Goal: Task Accomplishment & Management: Manage account settings

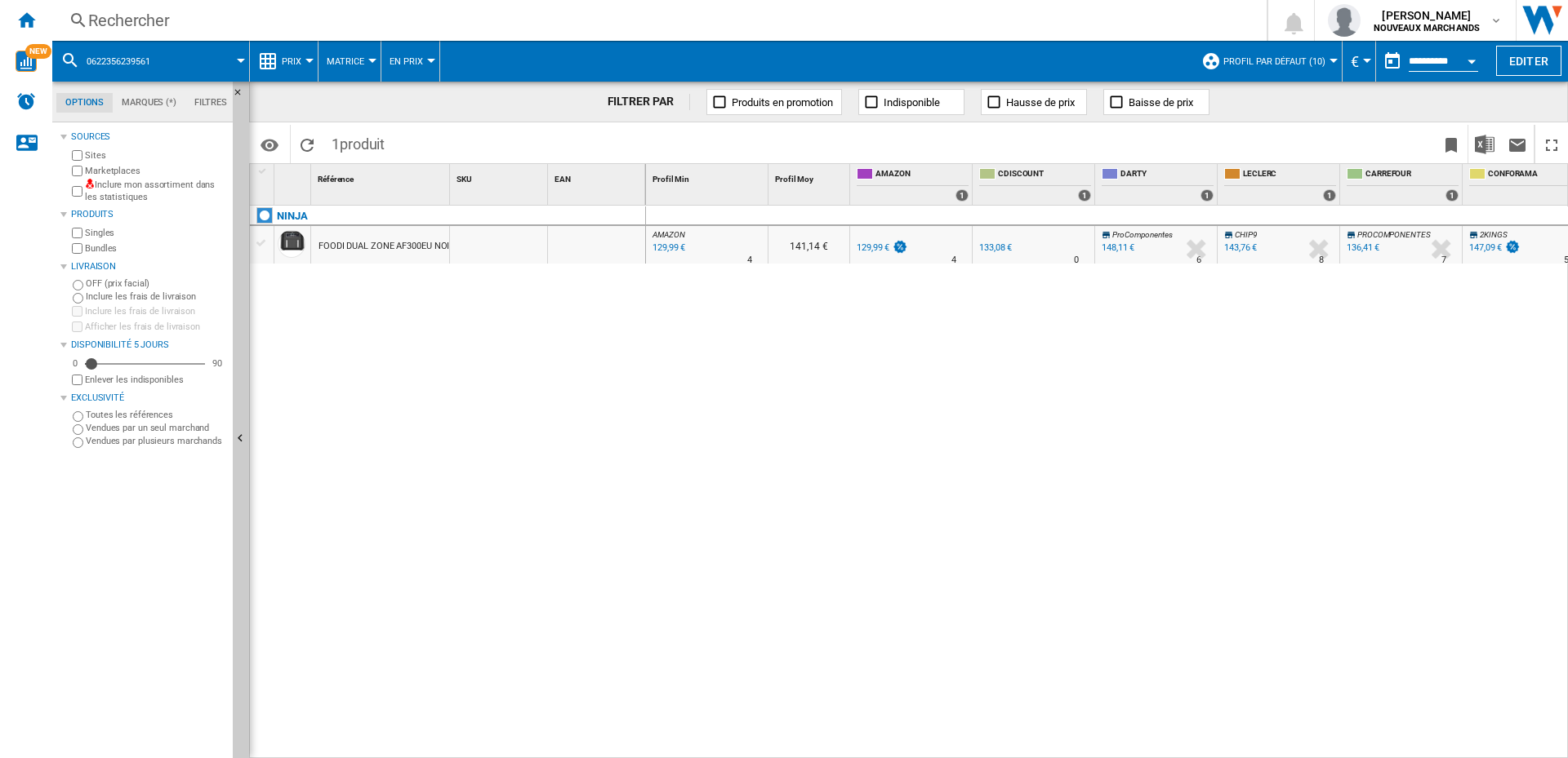
click at [1119, 251] on div "148,11 €" at bounding box center [1118, 247] width 33 height 11
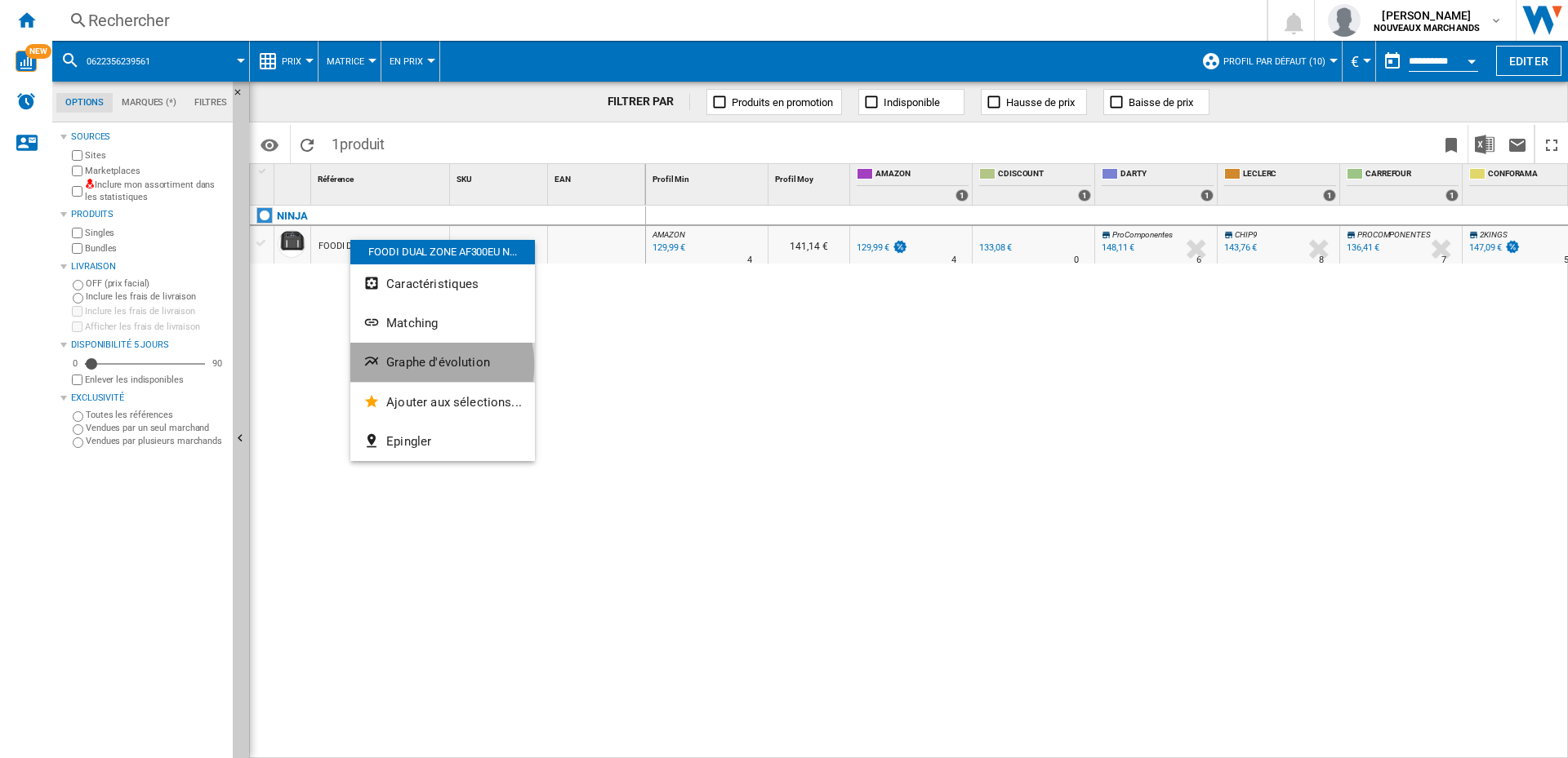
click at [423, 365] on span "Graphe d'évolution" at bounding box center [438, 362] width 104 height 15
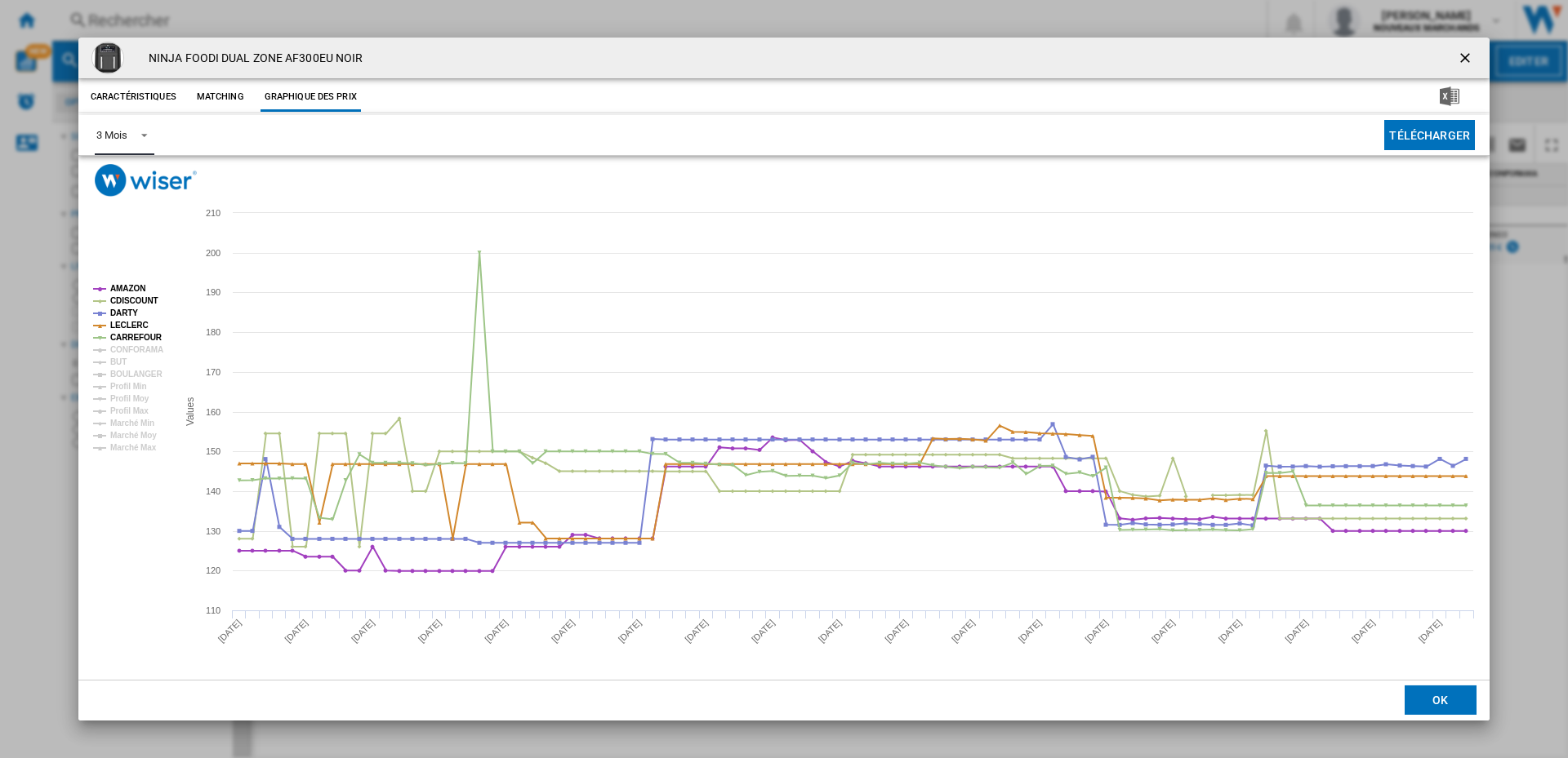
click at [116, 133] on div "3 Mois" at bounding box center [111, 135] width 30 height 13
click at [125, 172] on div "6 Mois" at bounding box center [111, 174] width 30 height 15
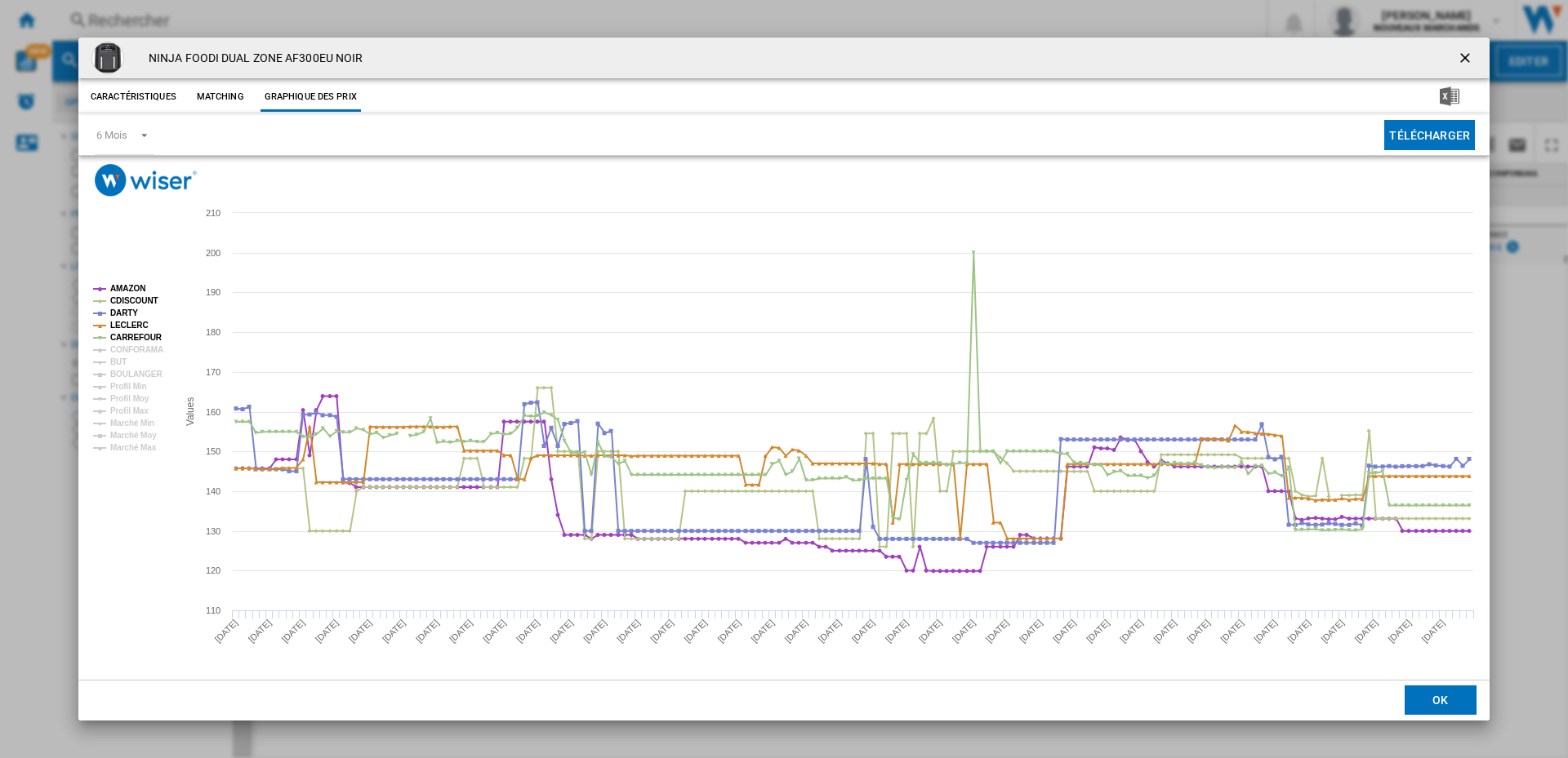
click at [1464, 52] on ng-md-icon "getI18NText('BUTTONS.CLOSE_DIALOG')" at bounding box center [1466, 59] width 19 height 19
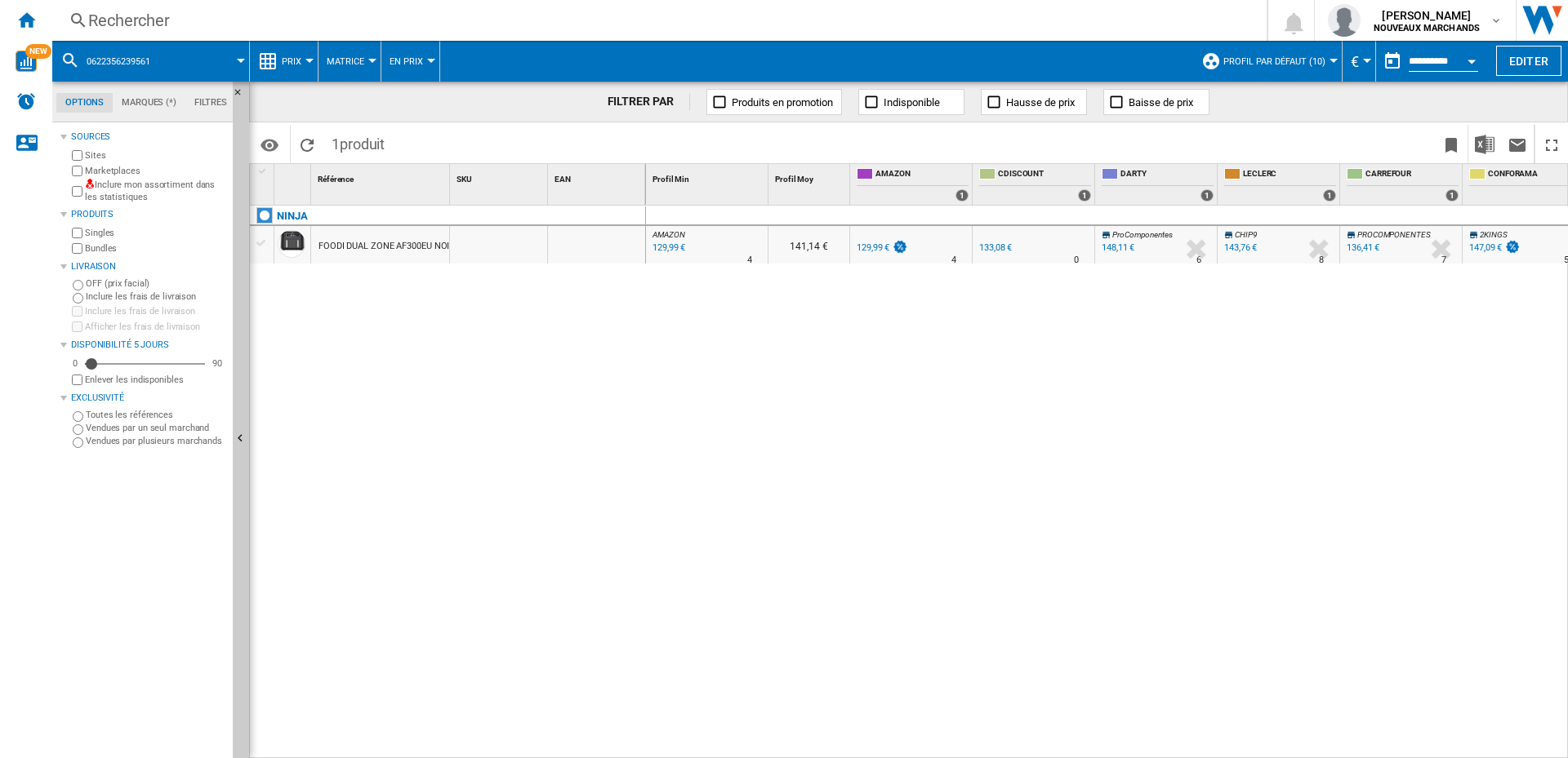
click at [984, 339] on div "AMAZON : FR AMAZON -1.0 % 129,99 € % N/A 4 AMAZON : FR AMAZON 141,14 € FR AMAZO…" at bounding box center [1107, 482] width 922 height 553
click at [482, 372] on div "NINJA FOODI DUAL ZONE AF300EU NOIR" at bounding box center [448, 478] width 396 height 544
click at [999, 246] on div "133,08 €" at bounding box center [995, 247] width 33 height 11
click at [154, 19] on div "Rechercher" at bounding box center [656, 20] width 1136 height 23
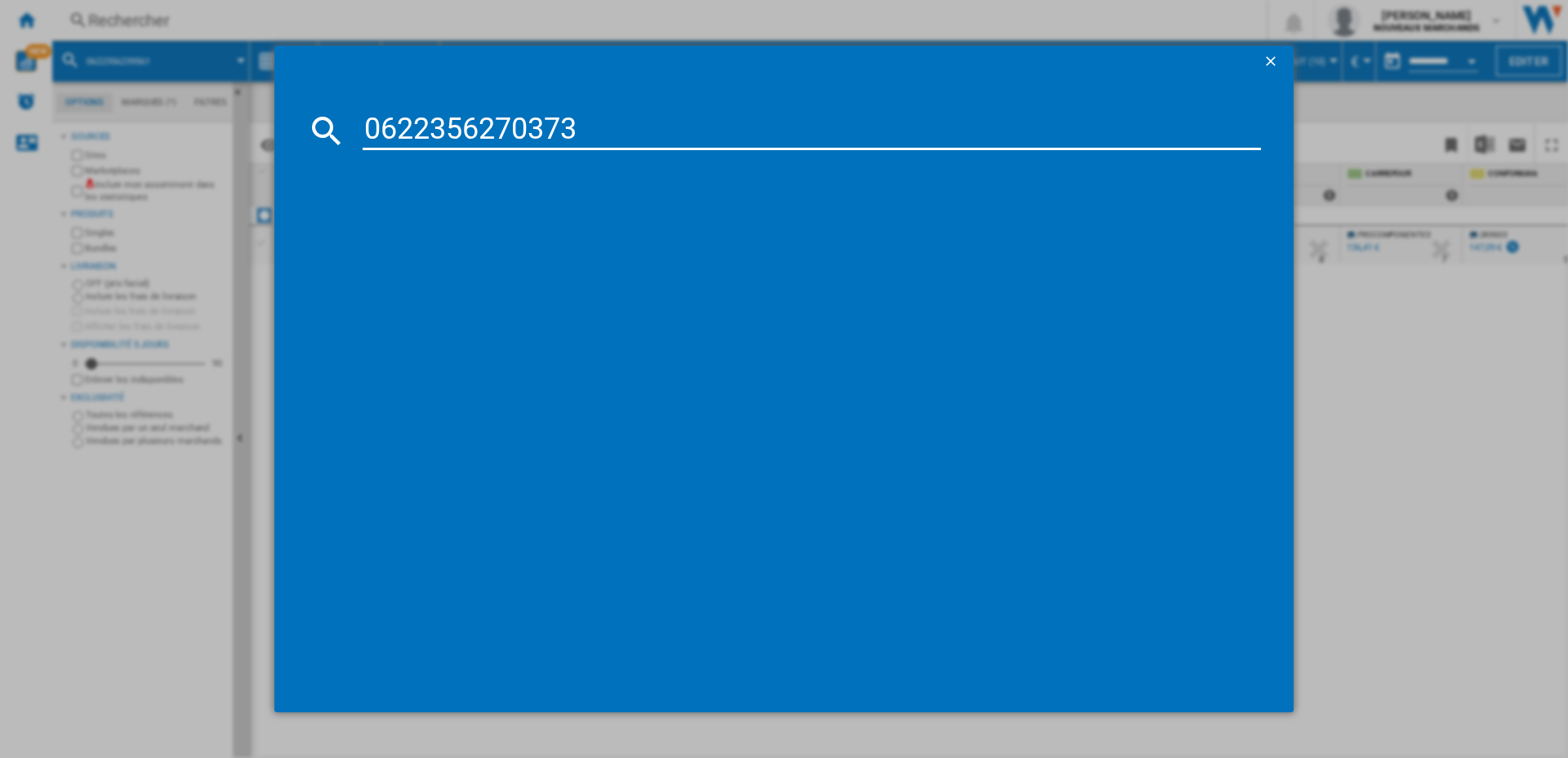
type input "0622356270373"
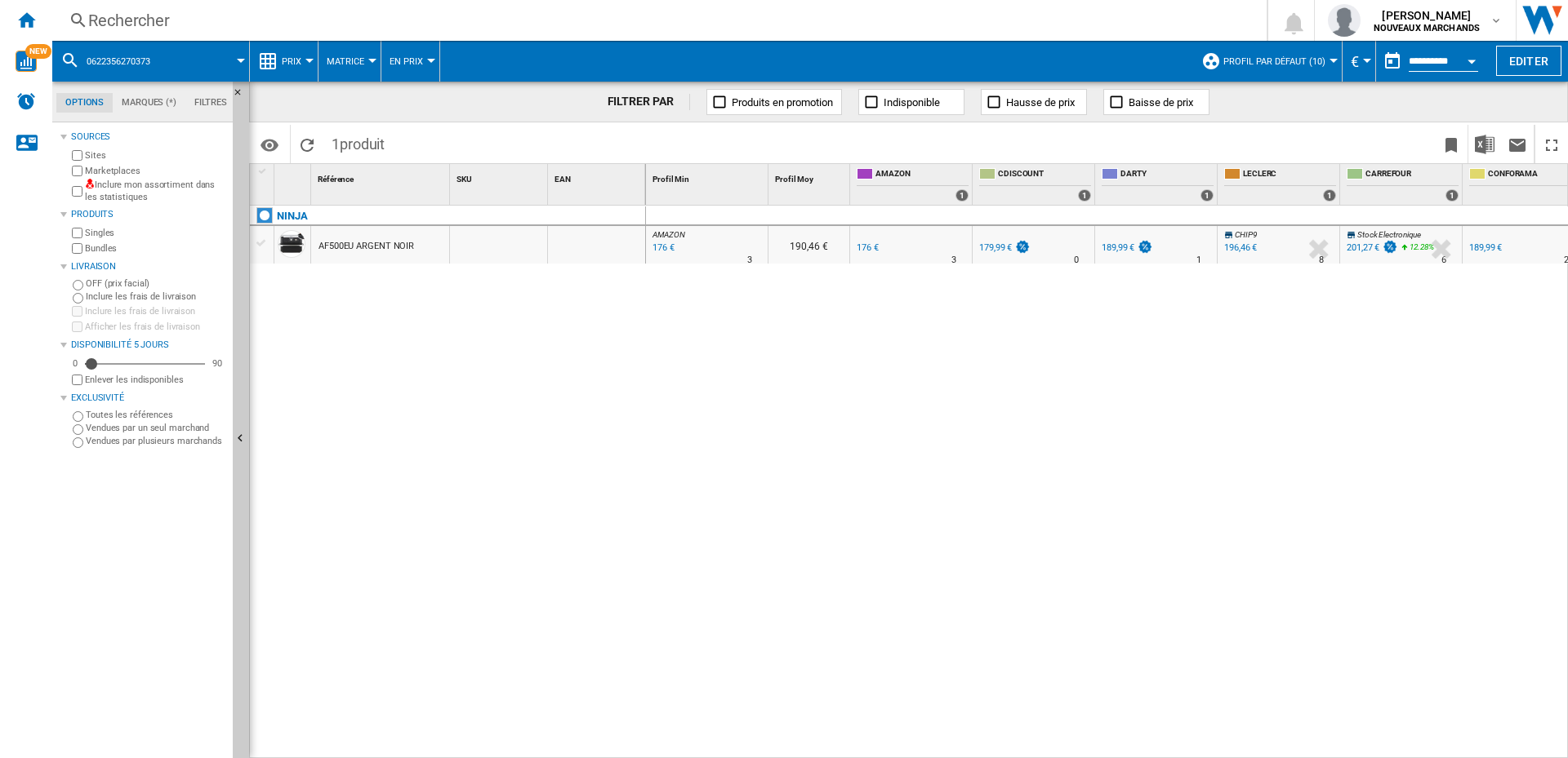
click at [151, 16] on div "Rechercher" at bounding box center [656, 20] width 1136 height 23
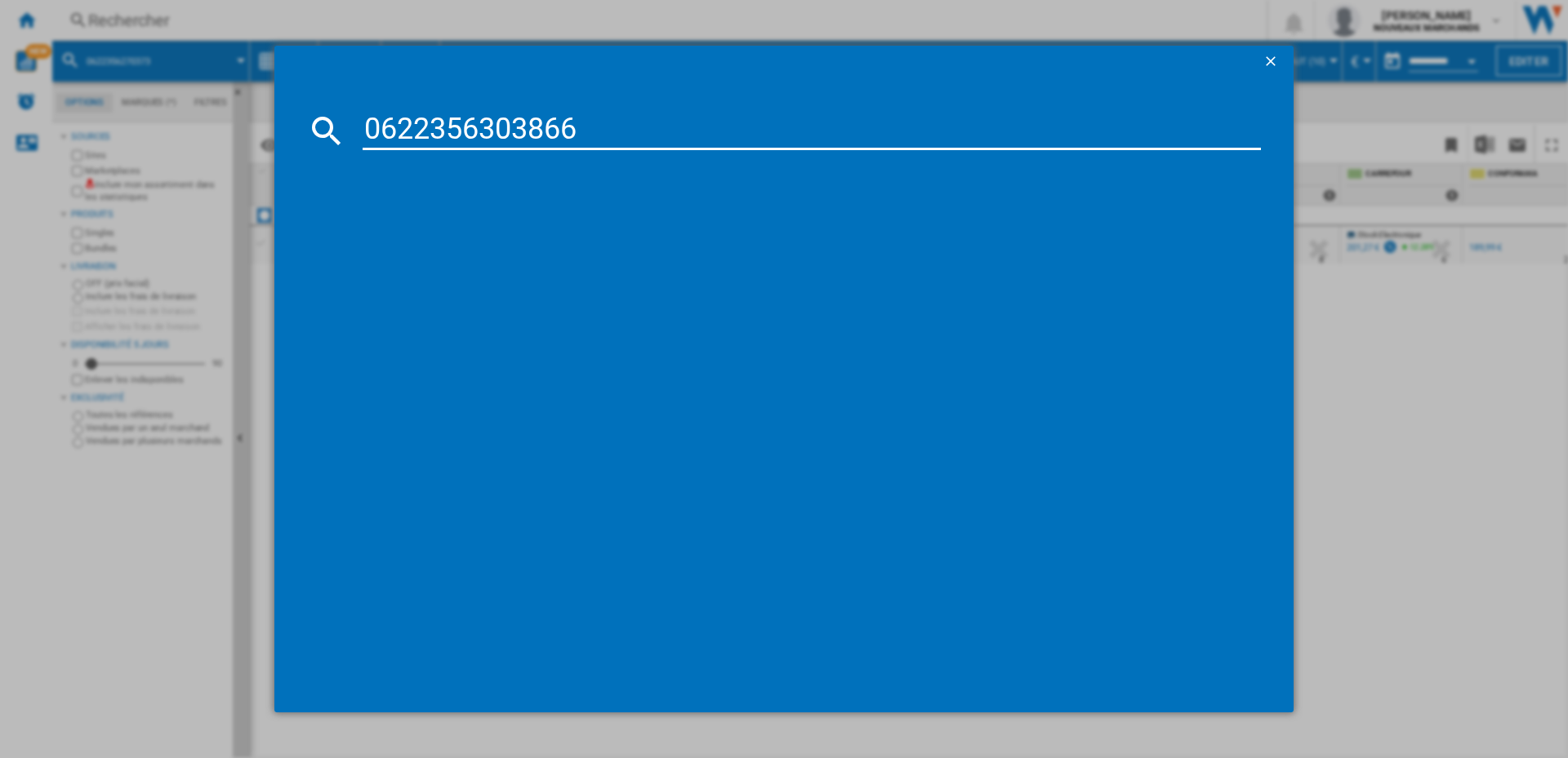
type input "0622356303866"
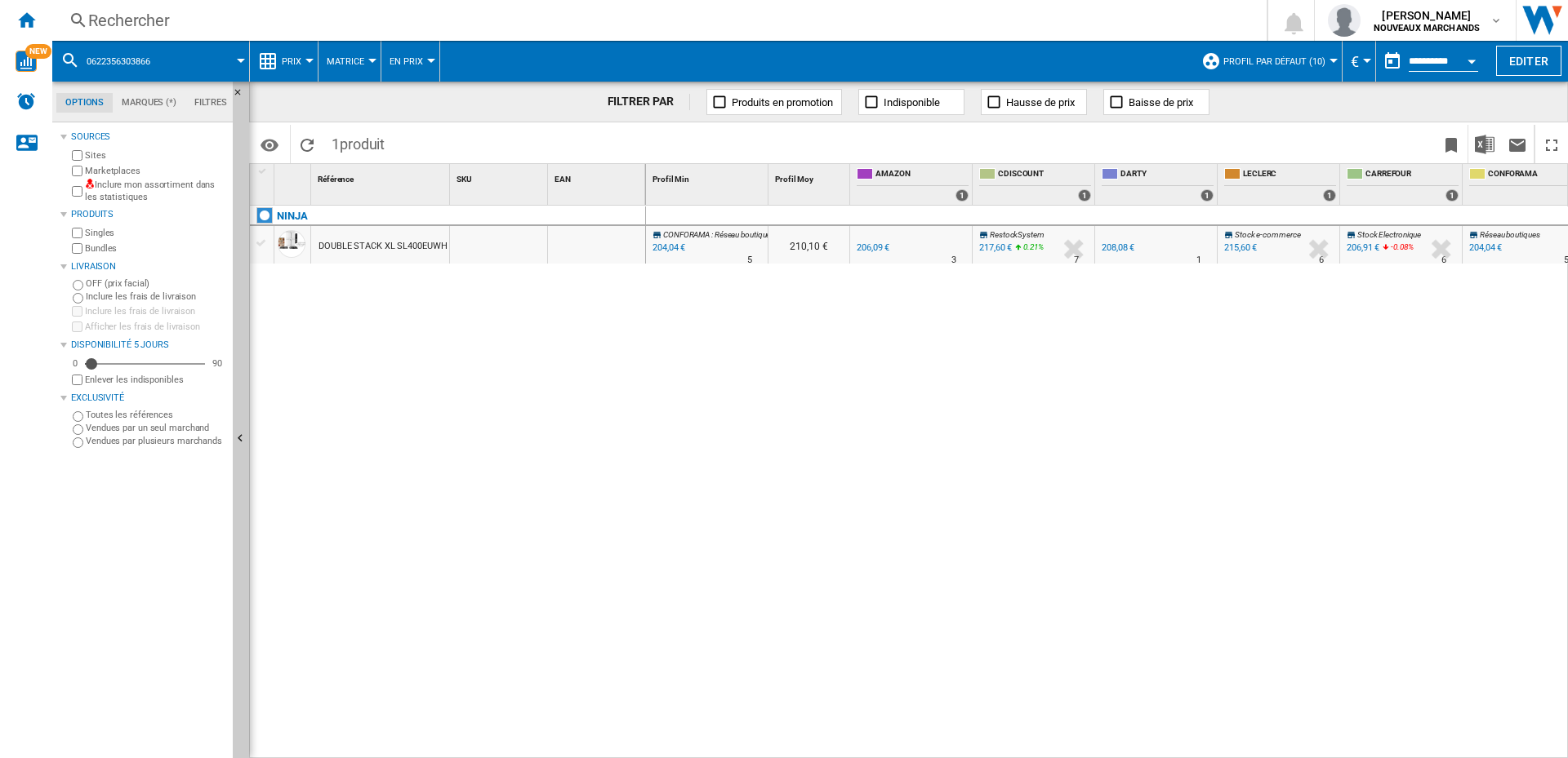
click at [877, 249] on div "206,09 €" at bounding box center [873, 247] width 33 height 11
click at [225, 16] on div "Rechercher" at bounding box center [656, 20] width 1136 height 23
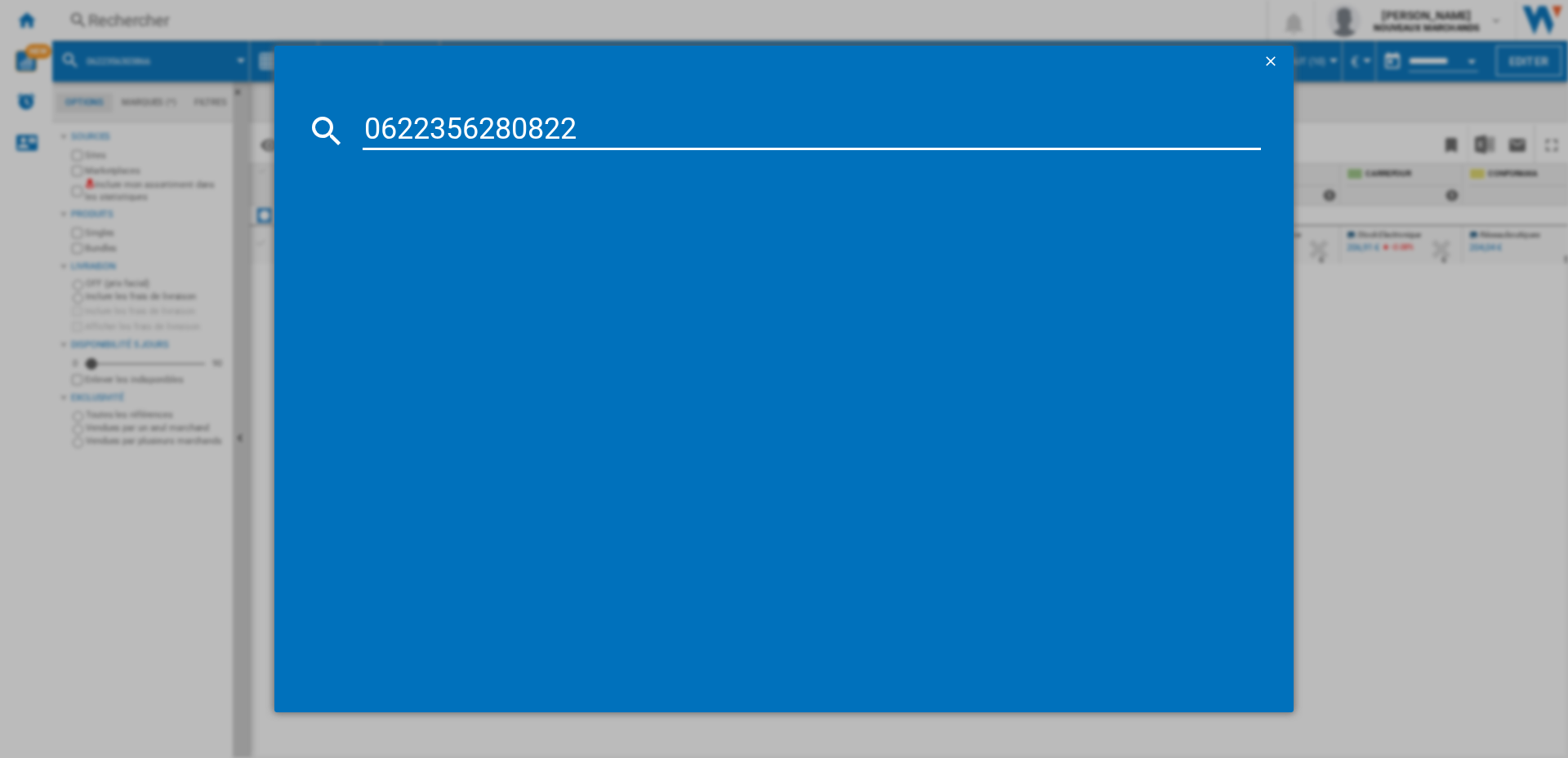
type input "0622356280822"
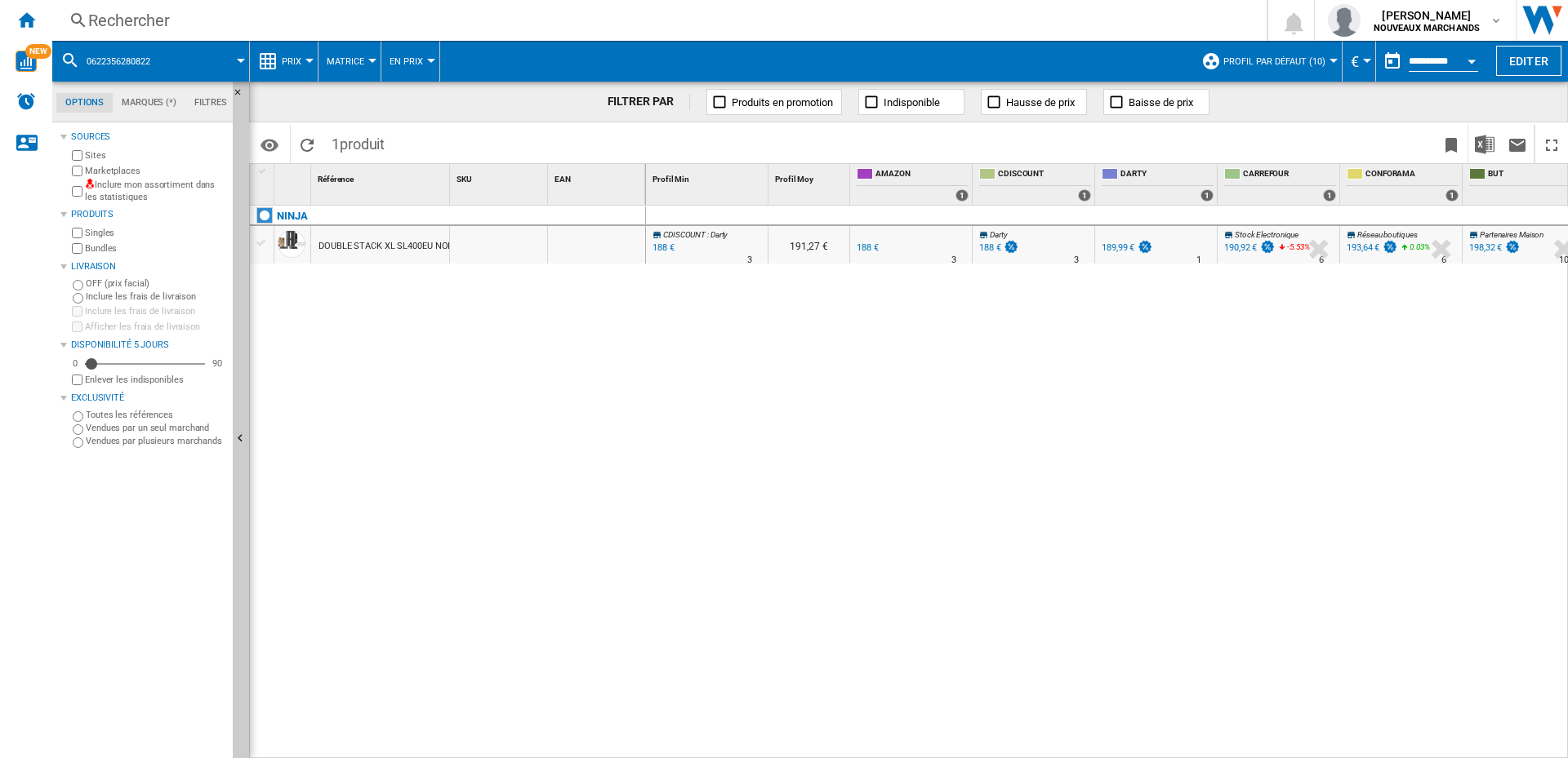
click at [984, 245] on div "188 €" at bounding box center [989, 247] width 22 height 11
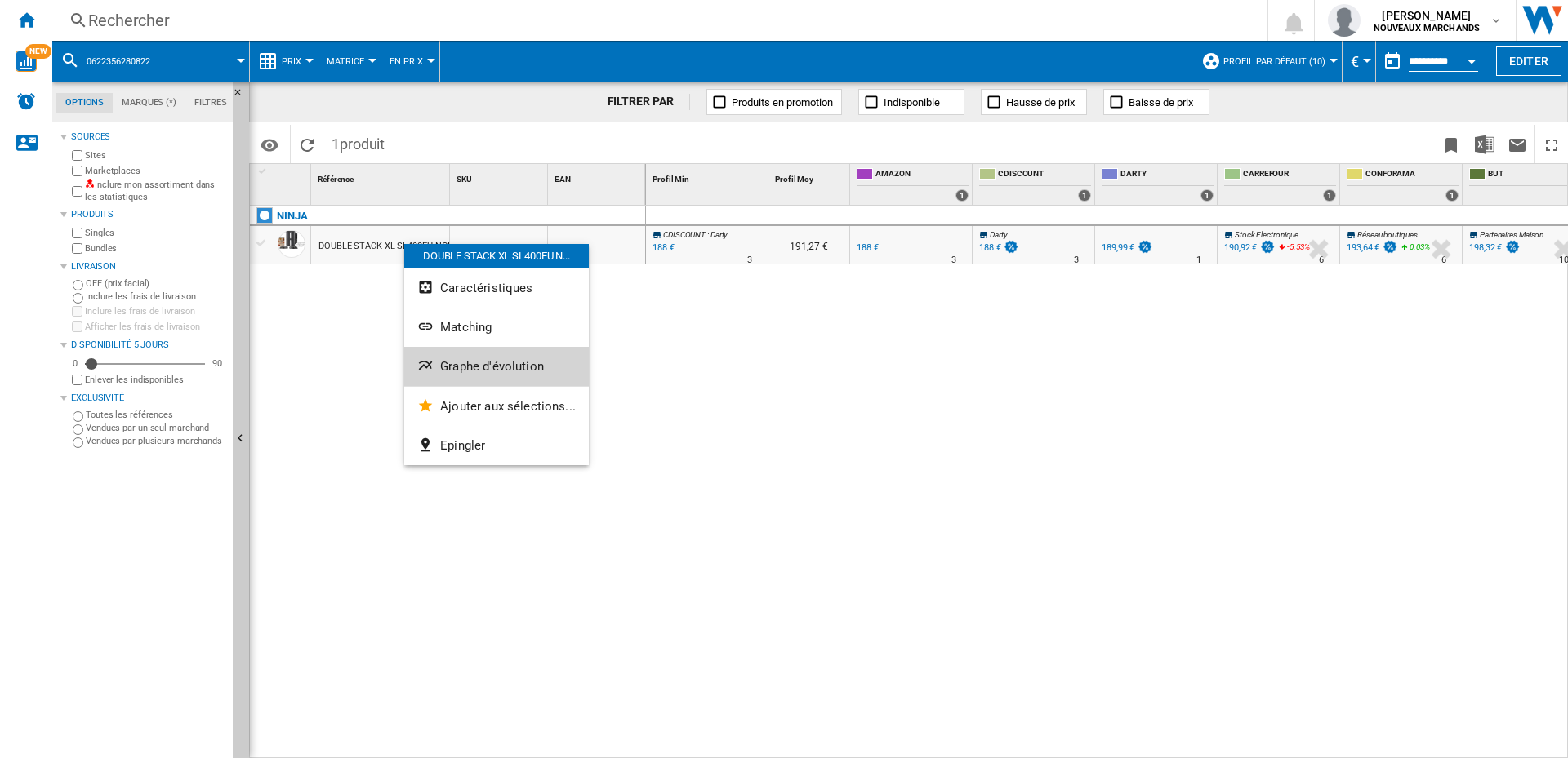
click at [465, 362] on span "Graphe d'évolution" at bounding box center [491, 366] width 104 height 15
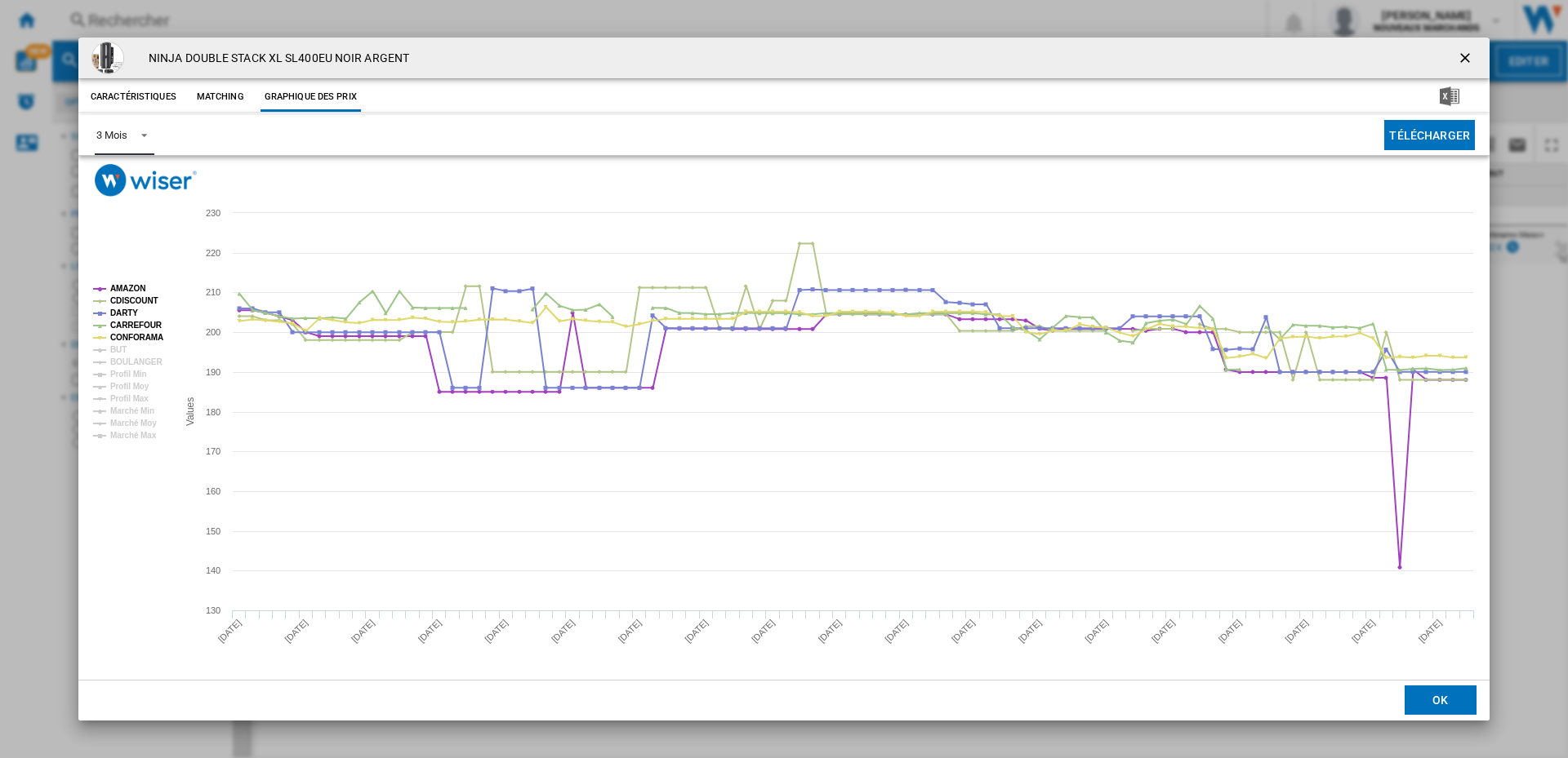
click at [129, 135] on md-select-value "3 Mois" at bounding box center [124, 135] width 59 height 40
click at [149, 178] on md-option "6 Mois" at bounding box center [139, 175] width 111 height 39
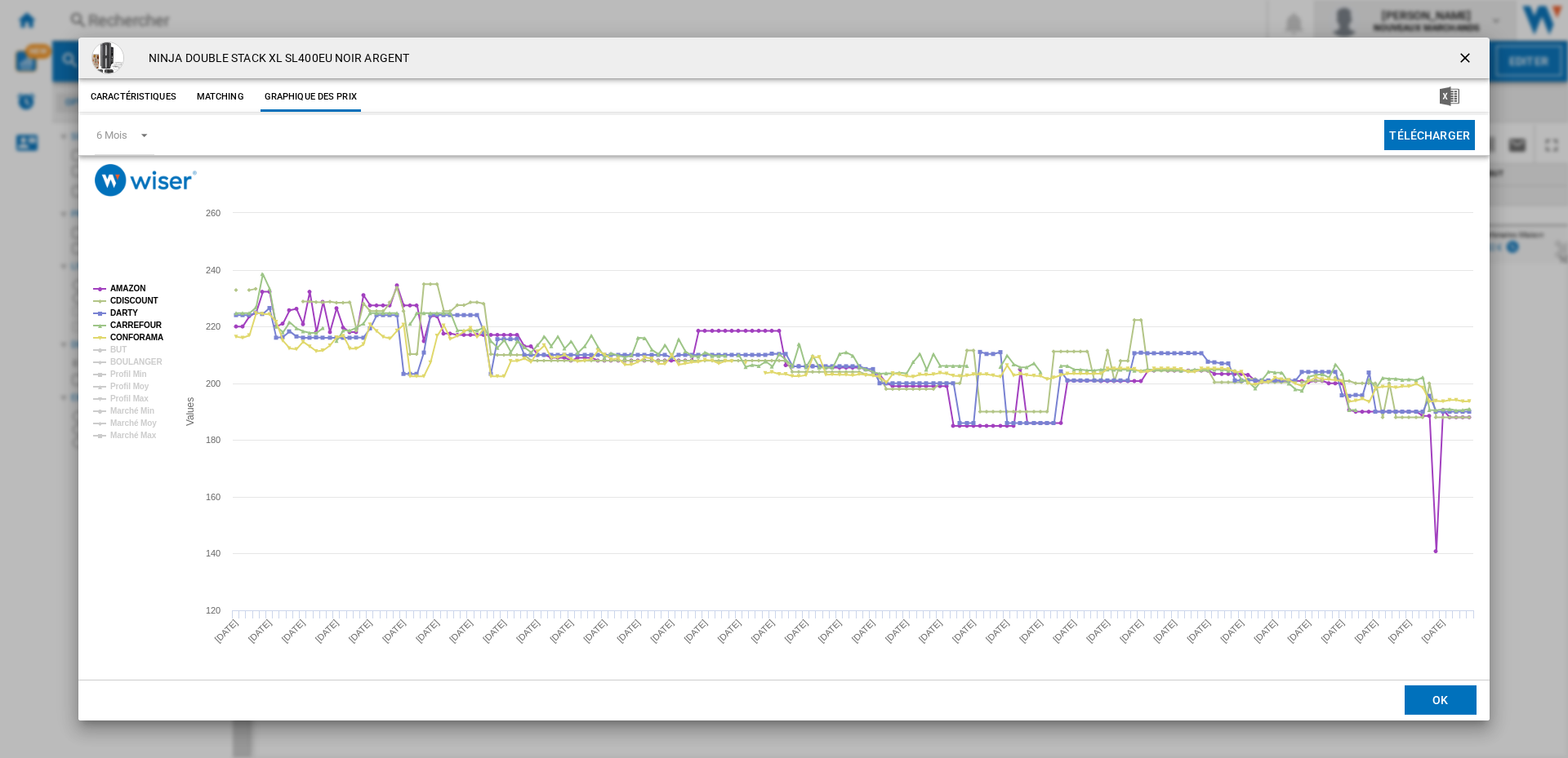
drag, startPoint x: 1469, startPoint y: 59, endPoint x: 1421, endPoint y: 38, distance: 52.4
click at [1469, 59] on ng-md-icon "getI18NText('BUTTONS.CLOSE_DIALOG')" at bounding box center [1466, 59] width 19 height 19
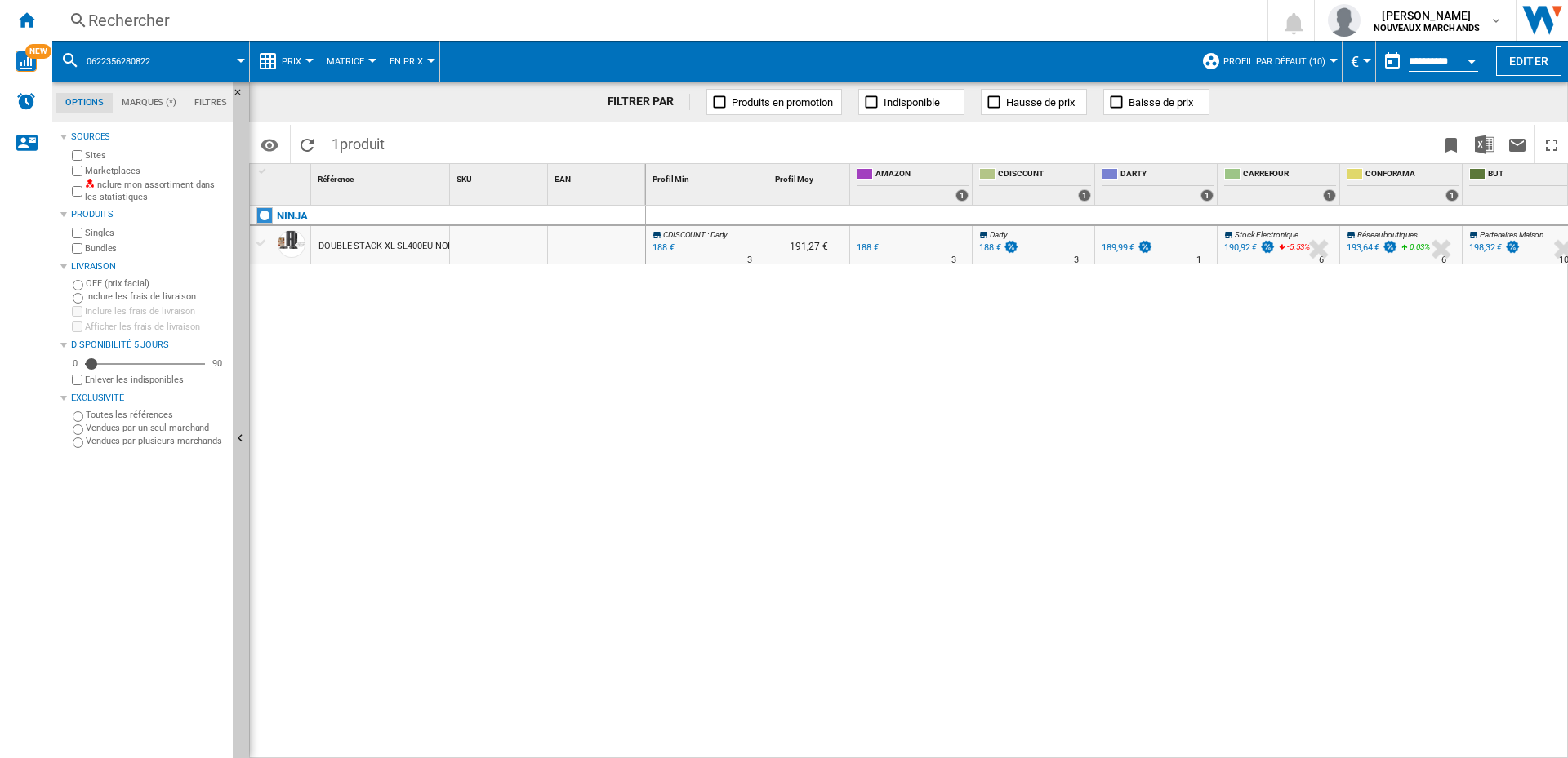
click at [194, 14] on div "Rechercher" at bounding box center [656, 20] width 1136 height 23
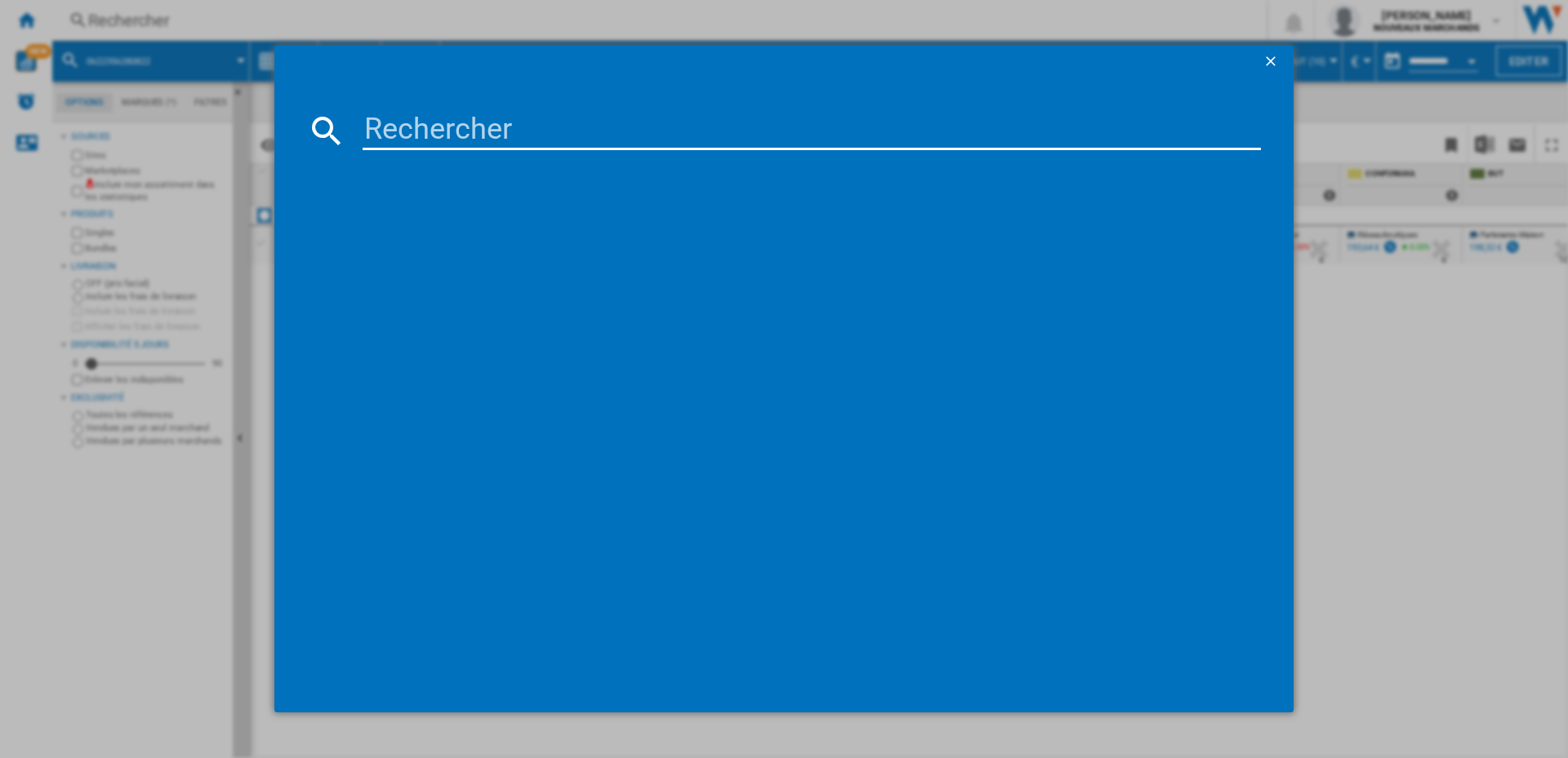
click at [647, 136] on input at bounding box center [811, 130] width 898 height 39
paste input "622356280822"
type input "0622356280822"
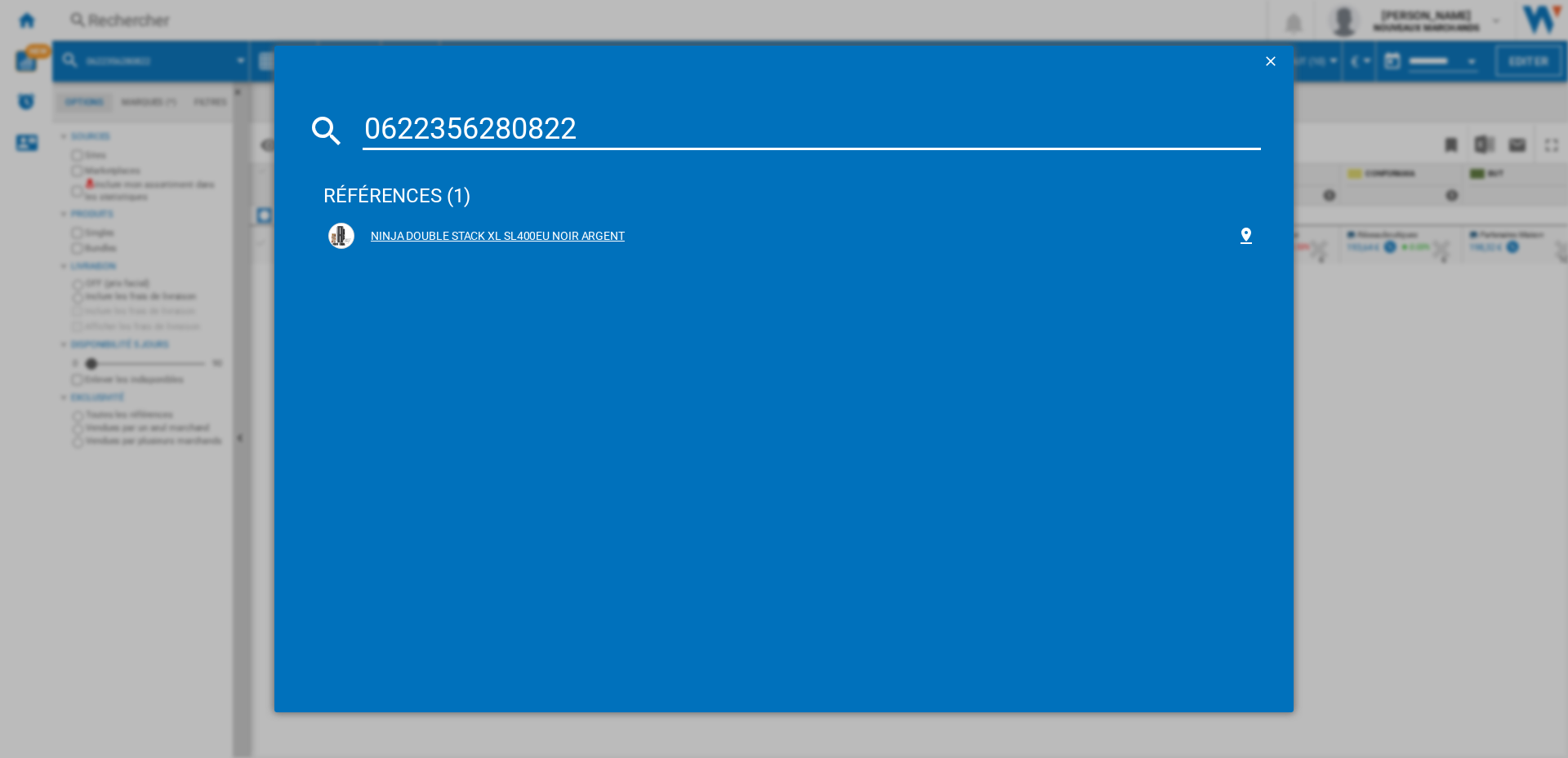
click at [551, 235] on div "NINJA DOUBLE STACK XL SL400EU NOIR ARGENT" at bounding box center [795, 236] width 882 height 16
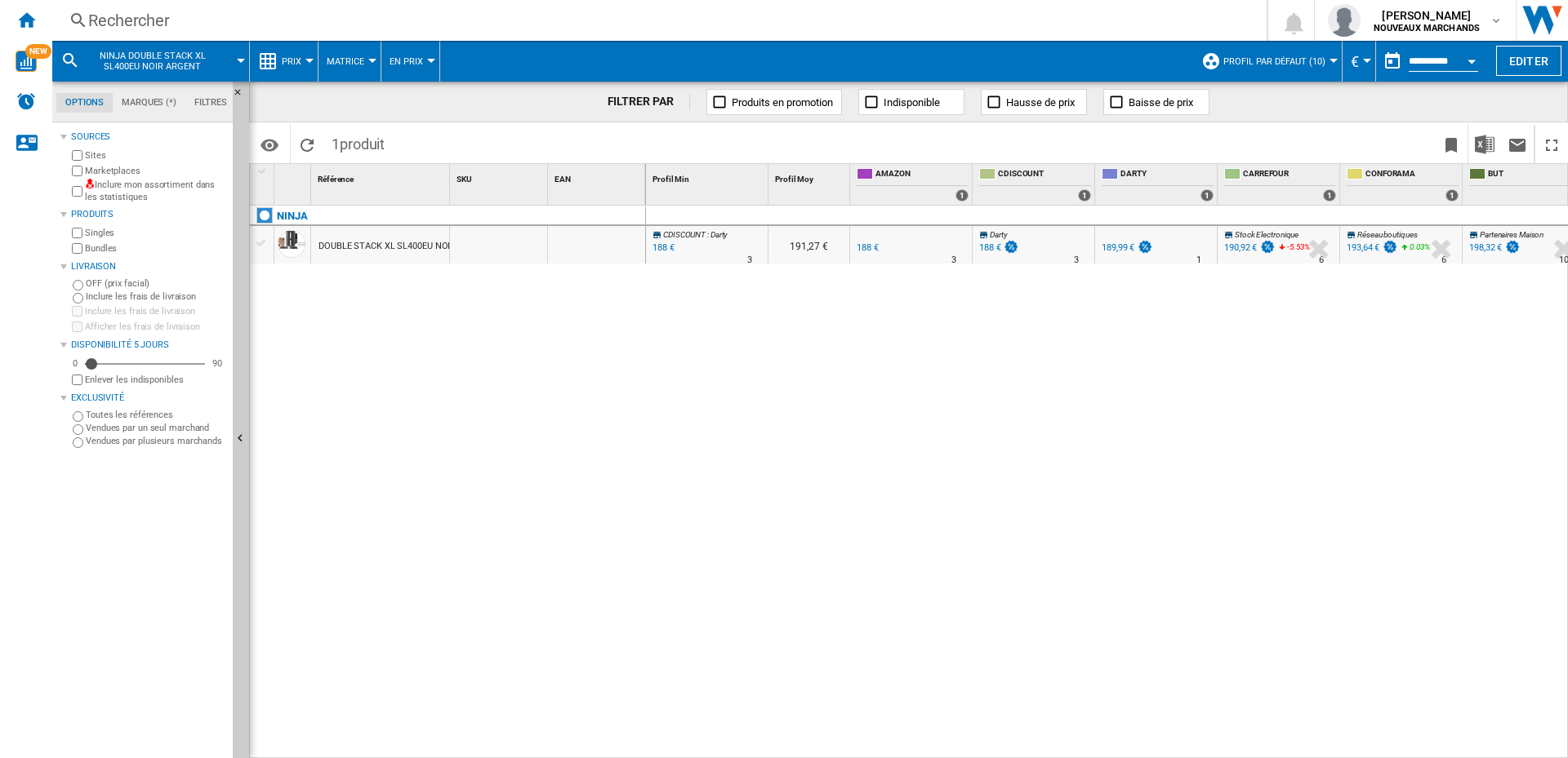
drag, startPoint x: 353, startPoint y: 244, endPoint x: 367, endPoint y: 244, distance: 14.0
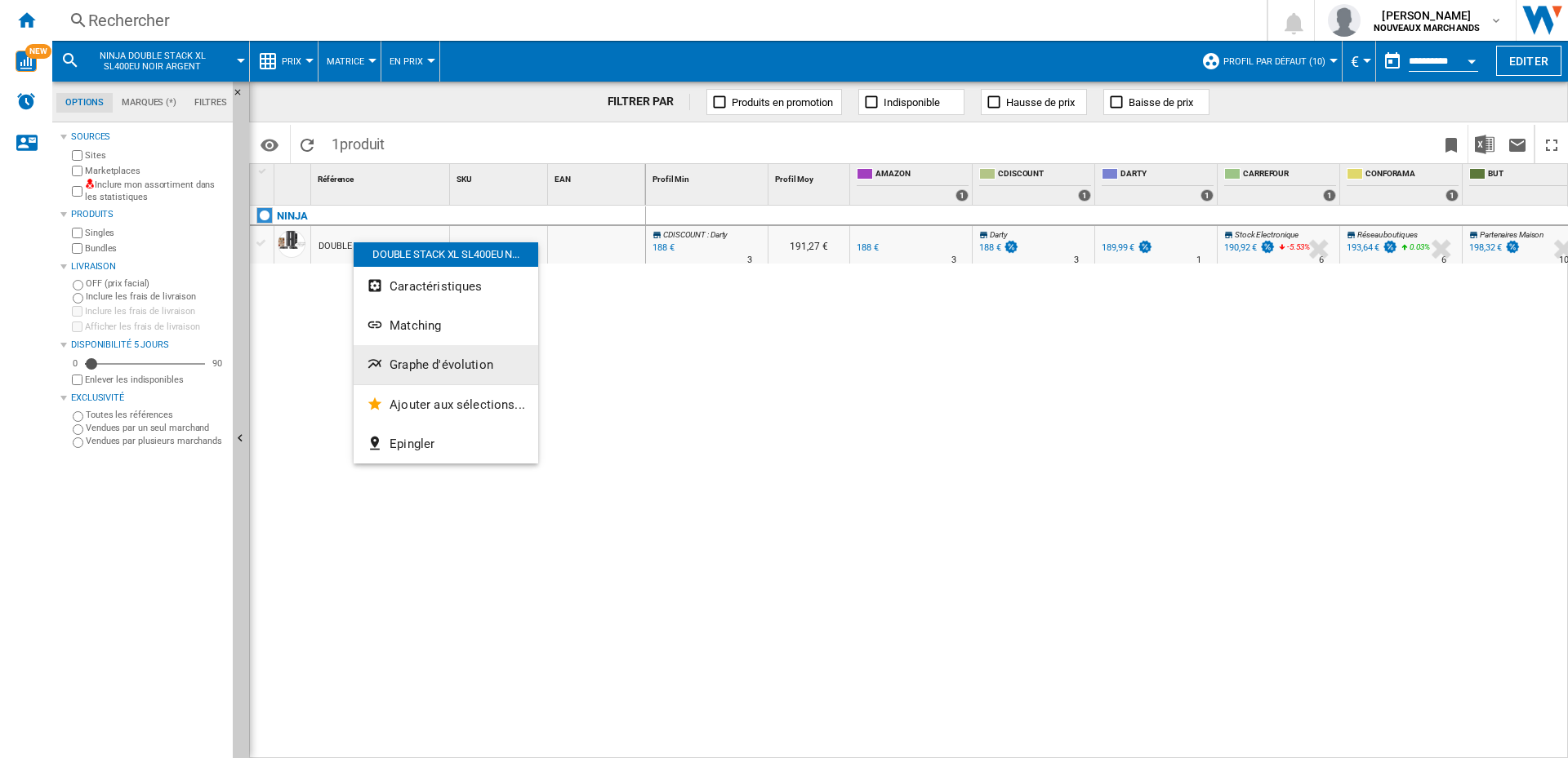
click at [423, 364] on span "Graphe d'évolution" at bounding box center [441, 364] width 104 height 15
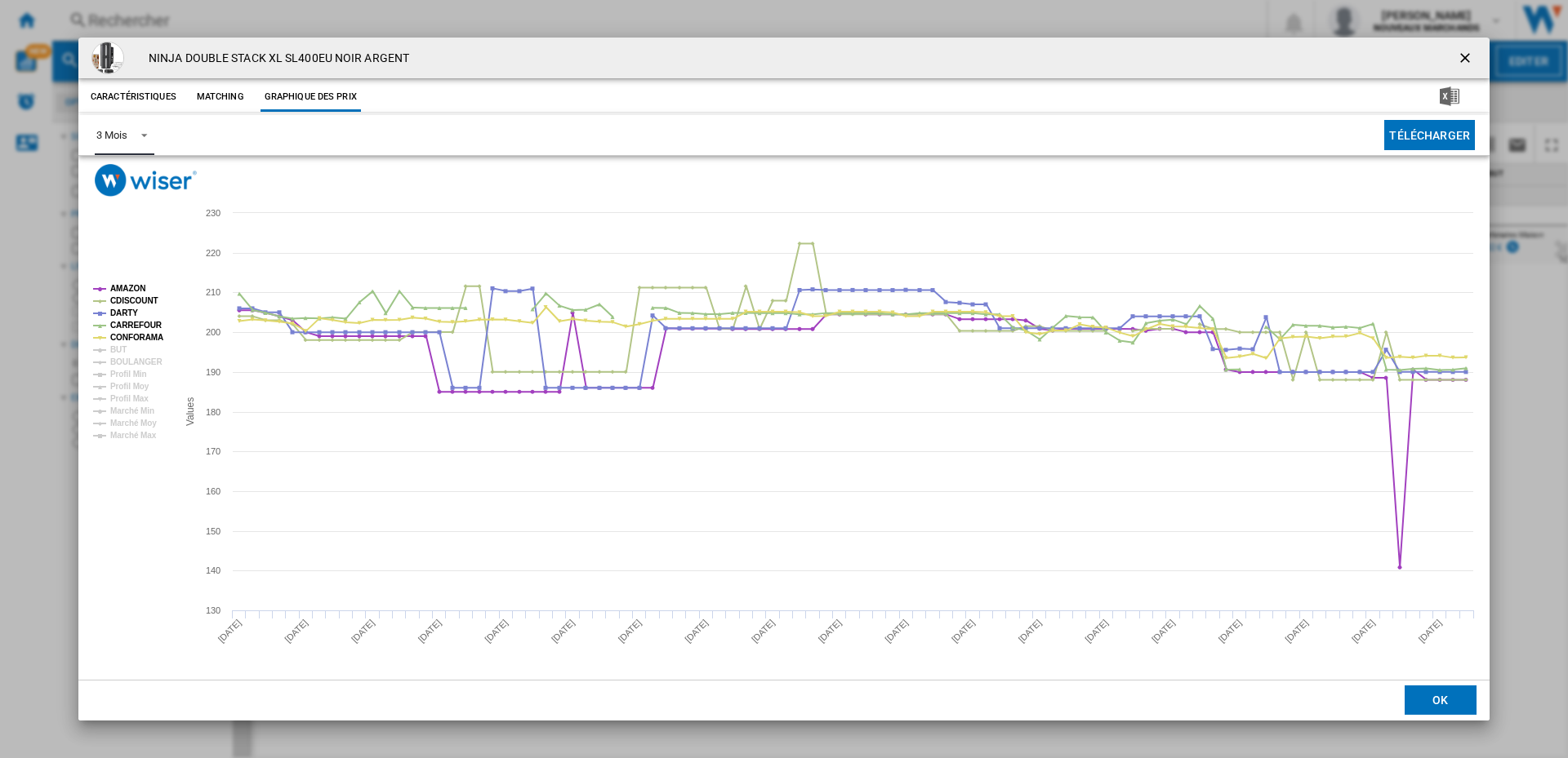
click at [136, 131] on span "Product popup" at bounding box center [140, 133] width 19 height 15
click at [131, 176] on md-option "6 Mois" at bounding box center [139, 175] width 111 height 39
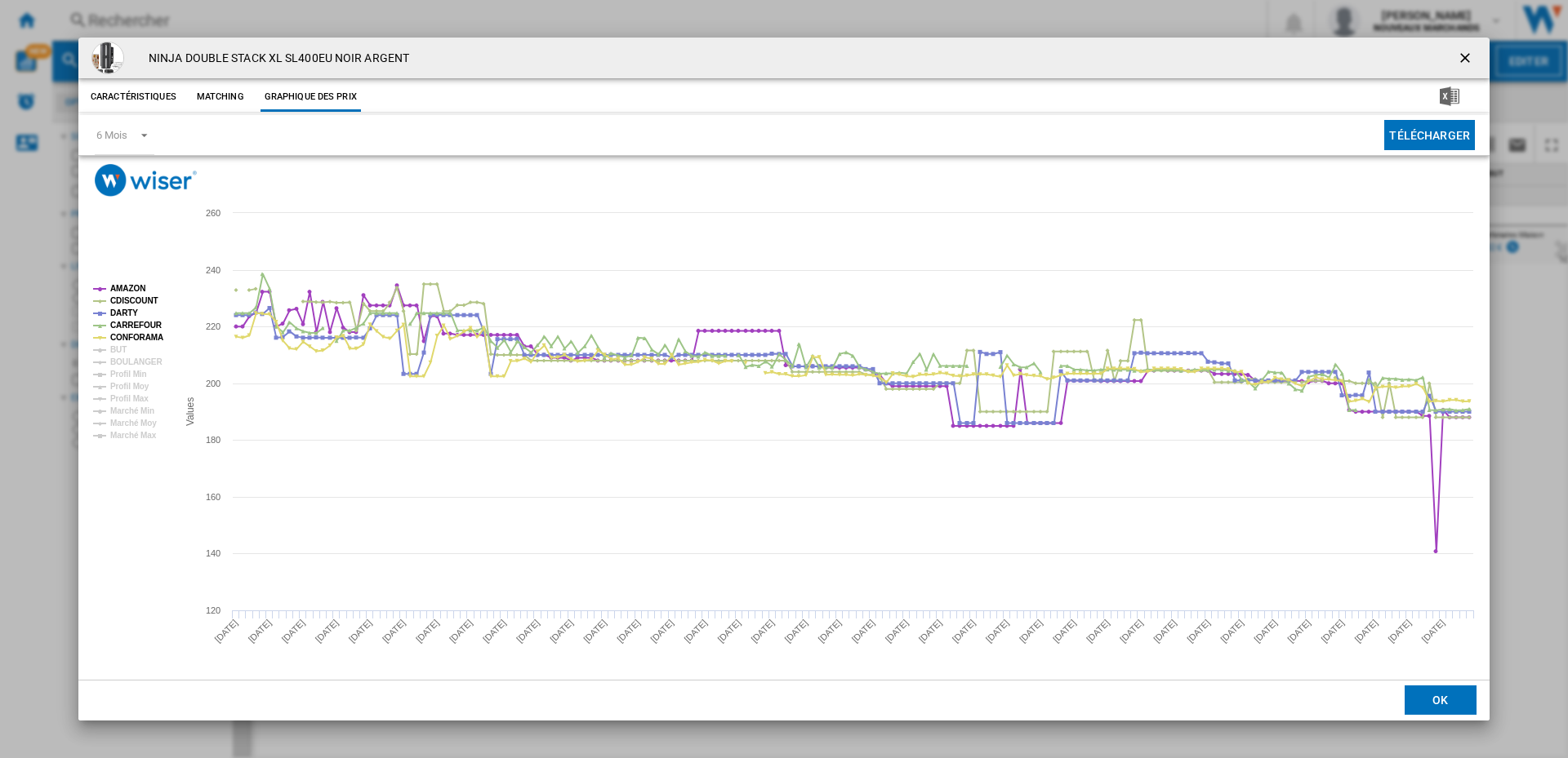
click at [1467, 55] on ng-md-icon "getI18NText('BUTTONS.CLOSE_DIALOG')" at bounding box center [1466, 59] width 19 height 19
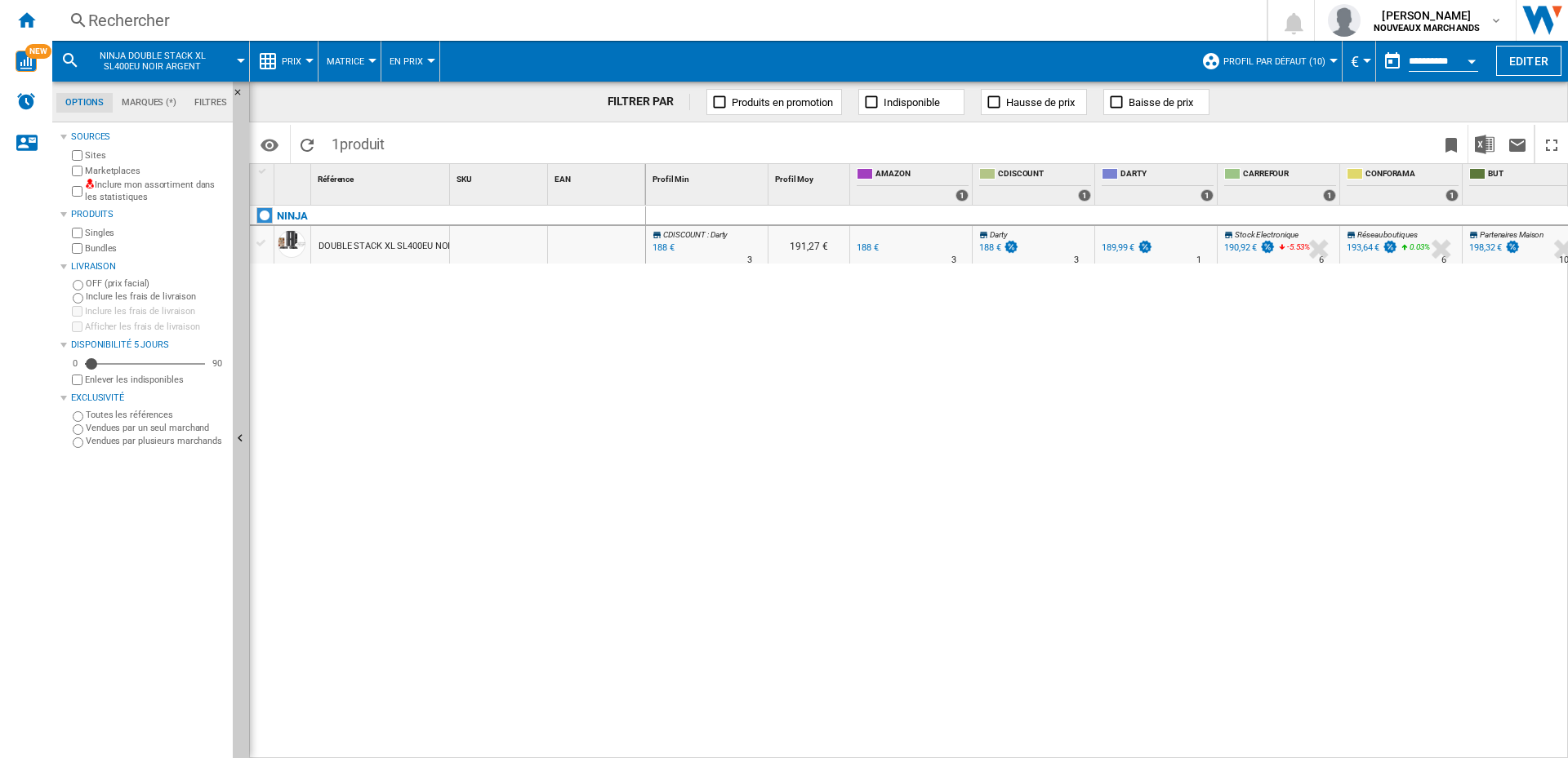
click at [146, 15] on div "Rechercher" at bounding box center [656, 20] width 1136 height 23
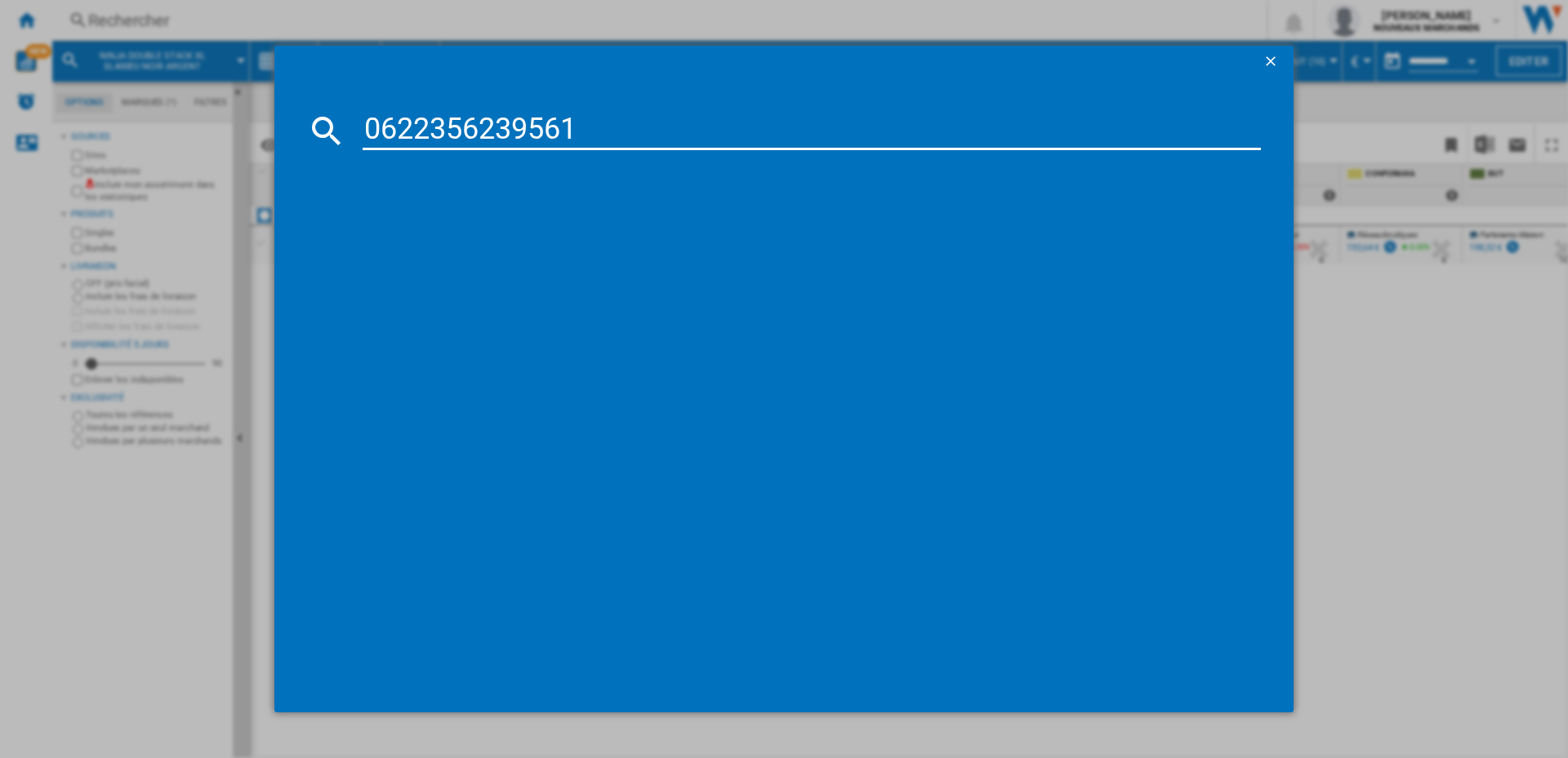
type input "0622356239561"
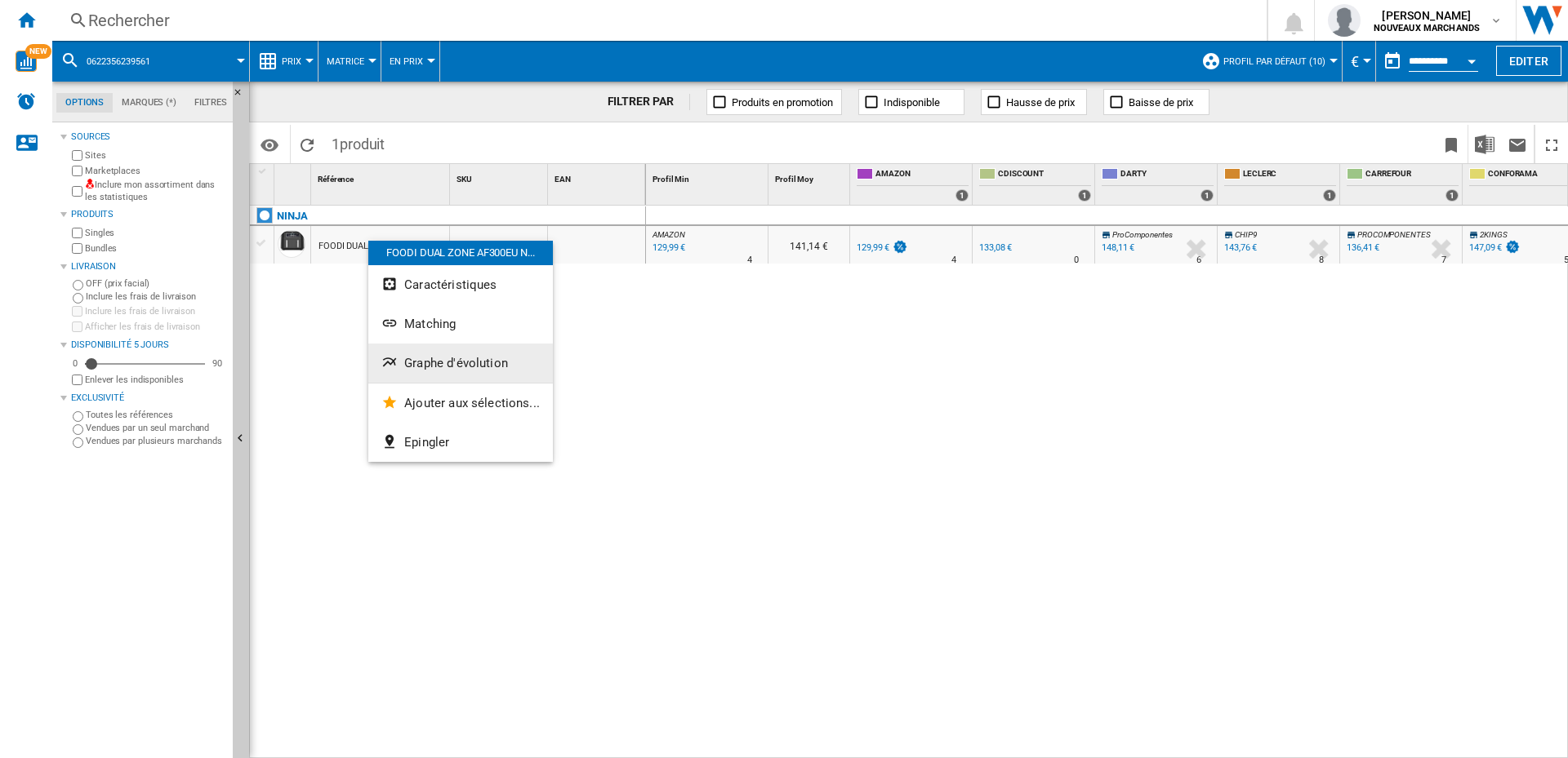
click at [460, 359] on span "Graphe d'évolution" at bounding box center [455, 363] width 104 height 15
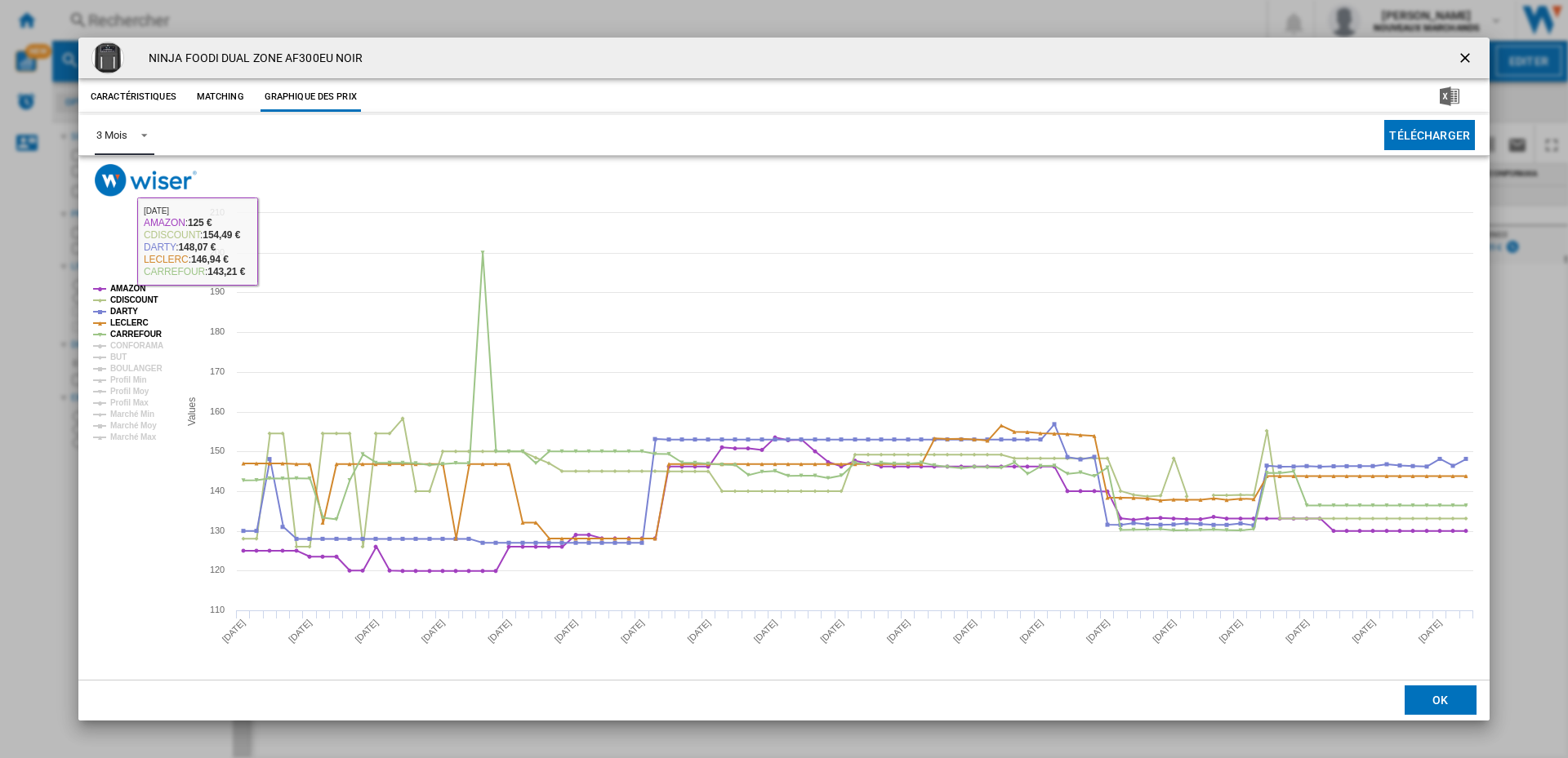
click at [120, 136] on div "3 Mois" at bounding box center [111, 135] width 30 height 13
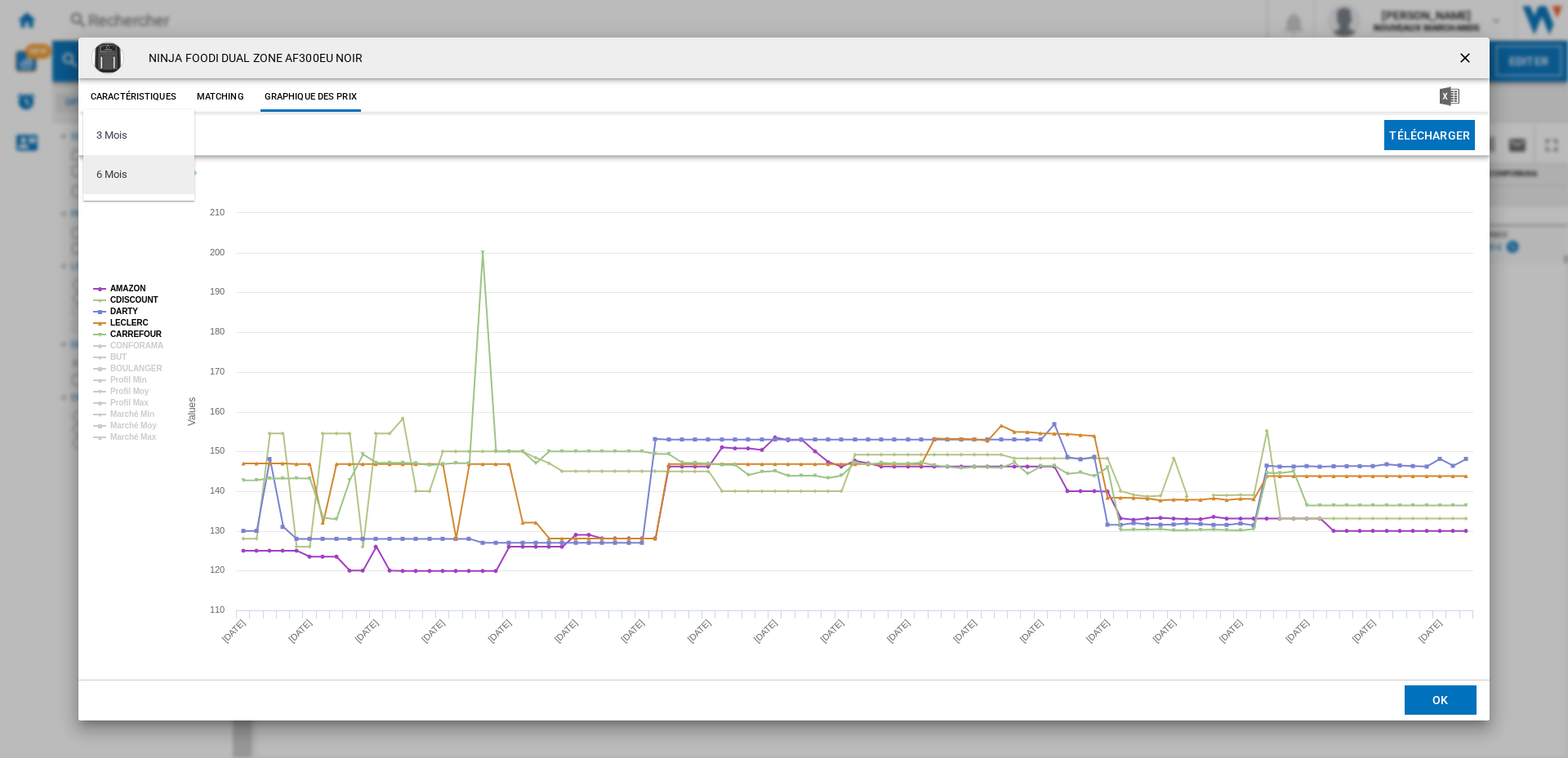
click at [149, 178] on md-option "6 Mois" at bounding box center [139, 175] width 111 height 39
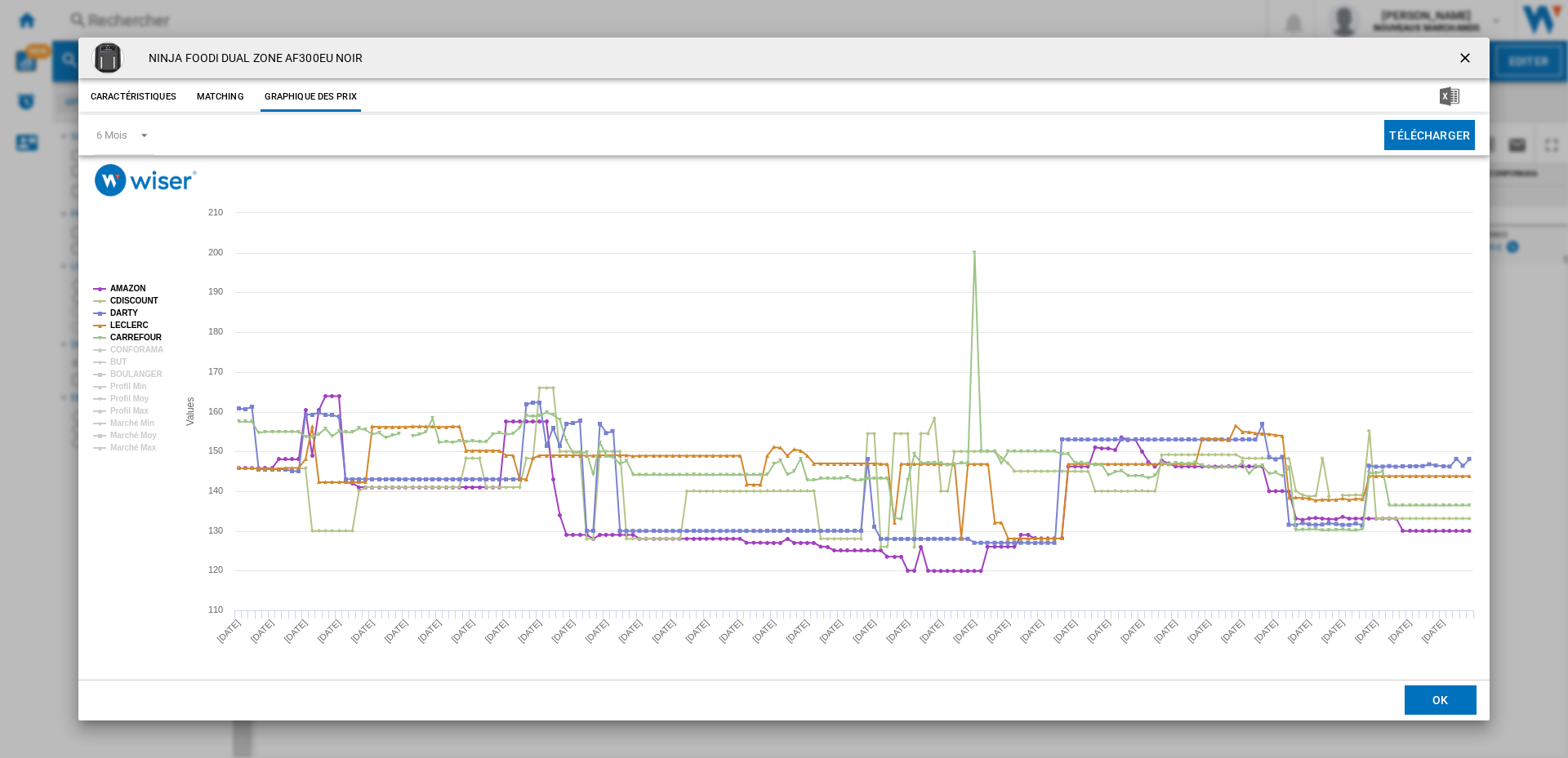
click at [1463, 53] on ng-md-icon "getI18NText('BUTTONS.CLOSE_DIALOG')" at bounding box center [1466, 59] width 19 height 19
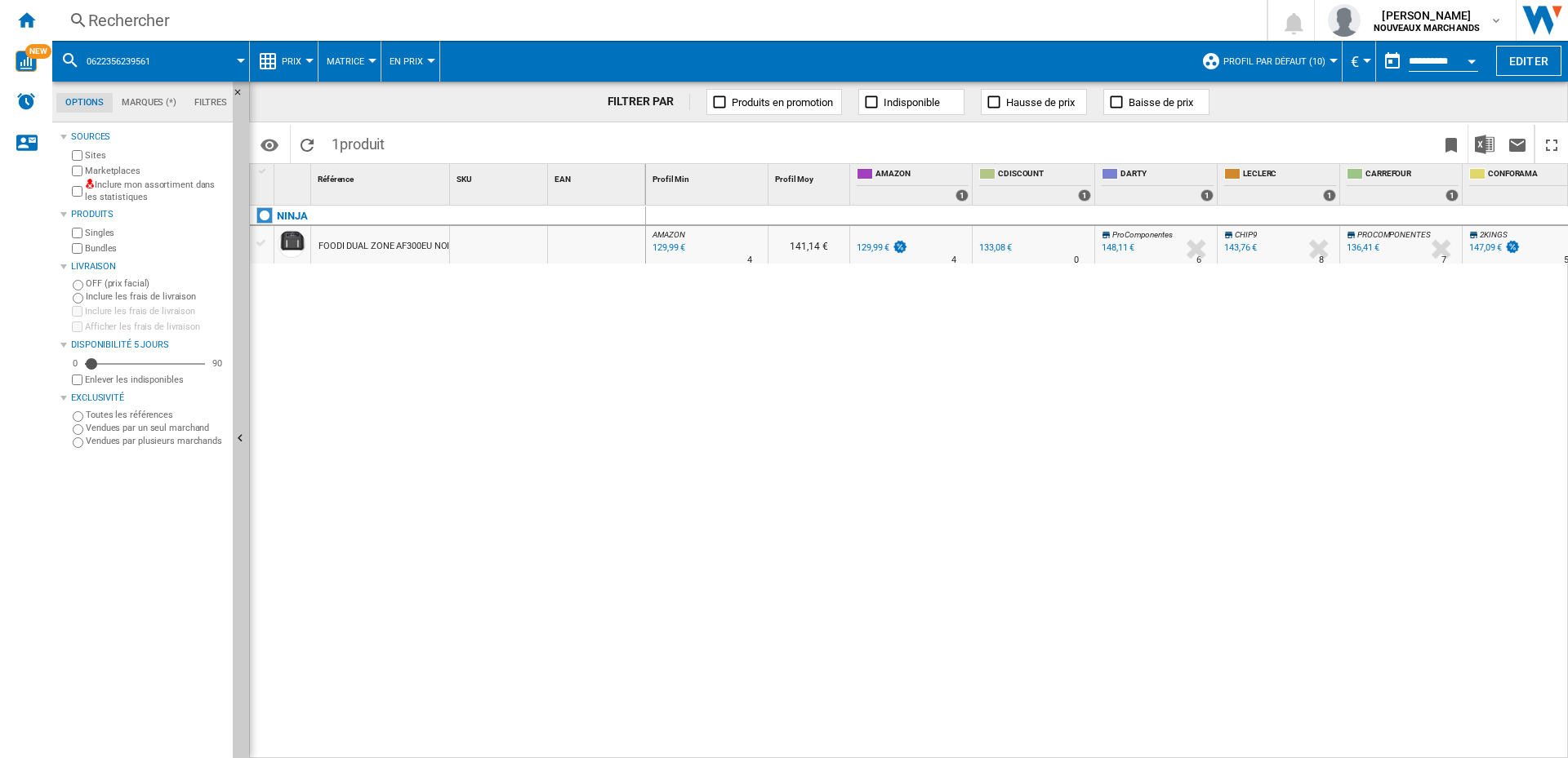
click at [141, 10] on div "Rechercher" at bounding box center [656, 20] width 1136 height 23
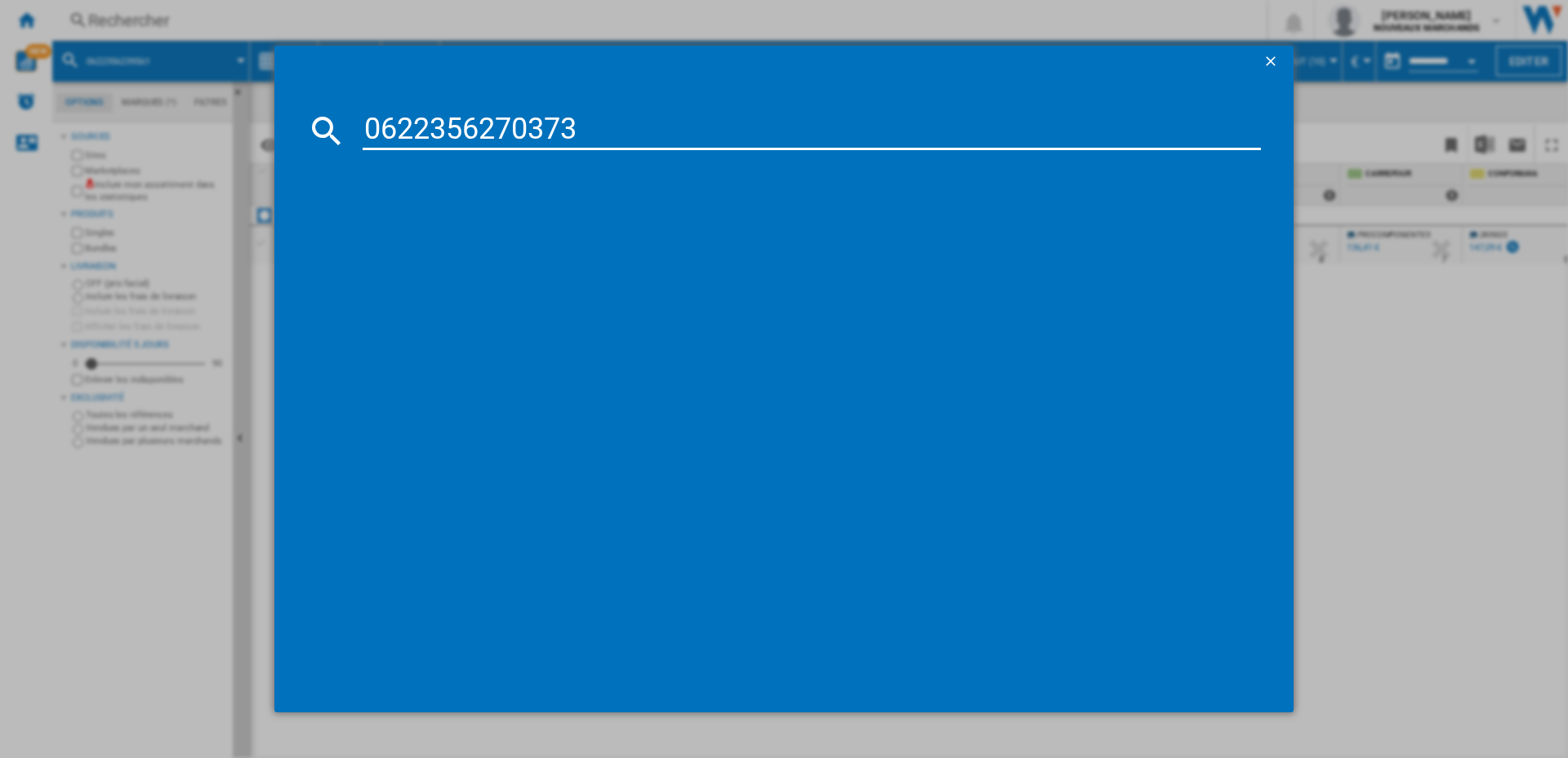
type input "0622356270373"
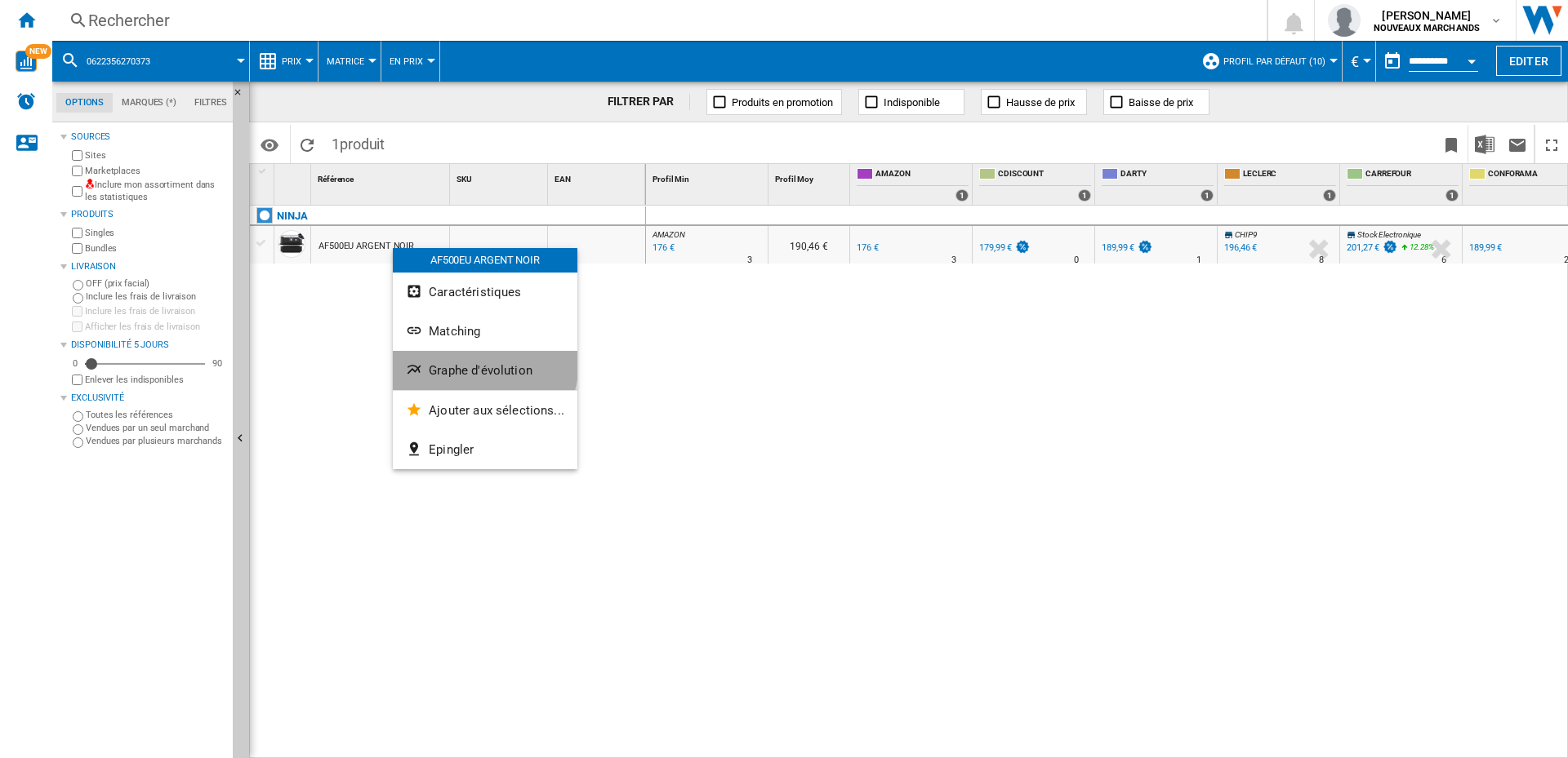
click at [470, 362] on button "Graphe d'évolution" at bounding box center [485, 371] width 184 height 39
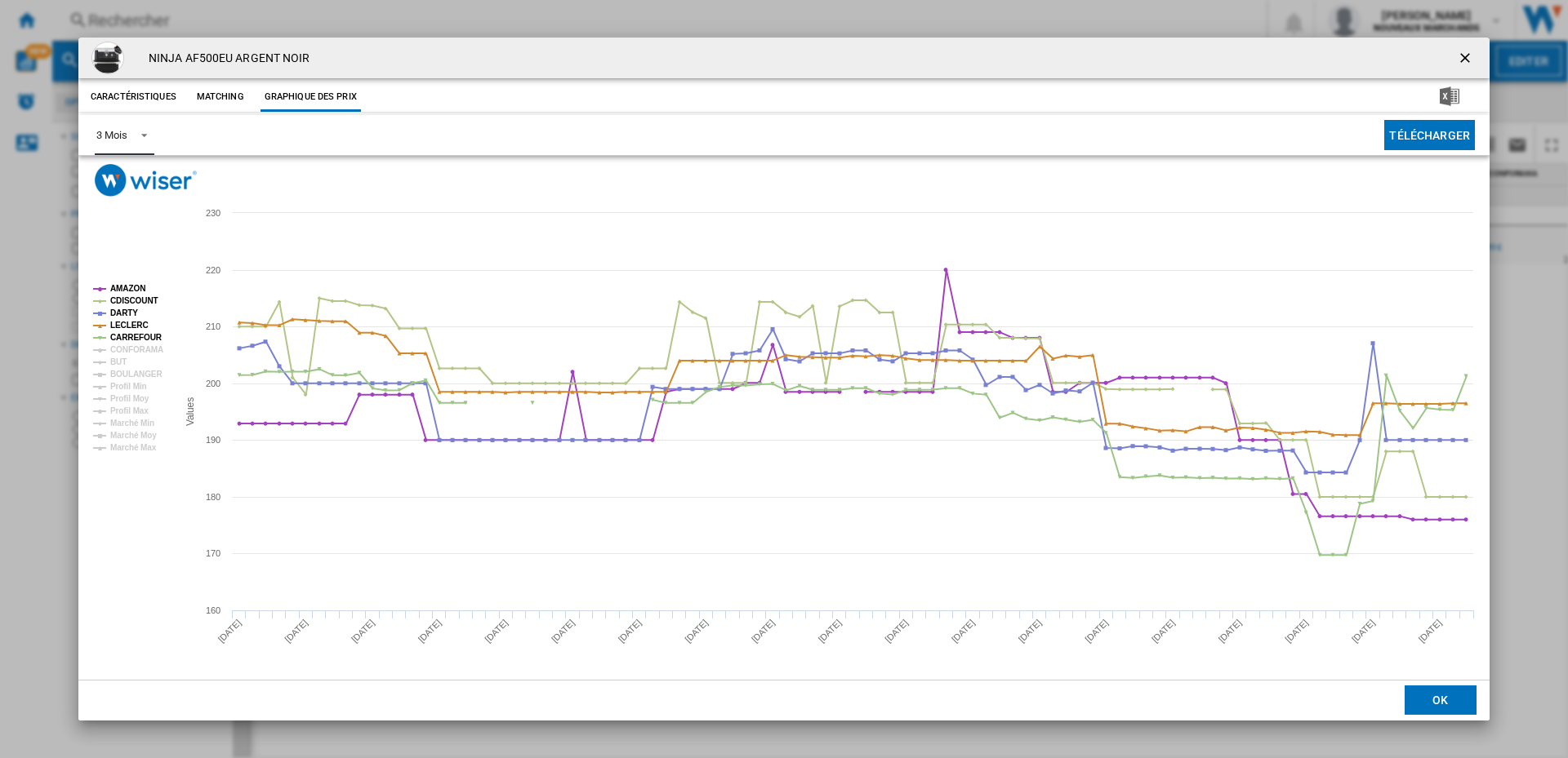
click at [124, 133] on div "3 Mois" at bounding box center [111, 135] width 30 height 13
click at [145, 175] on md-option "6 Mois" at bounding box center [139, 175] width 111 height 39
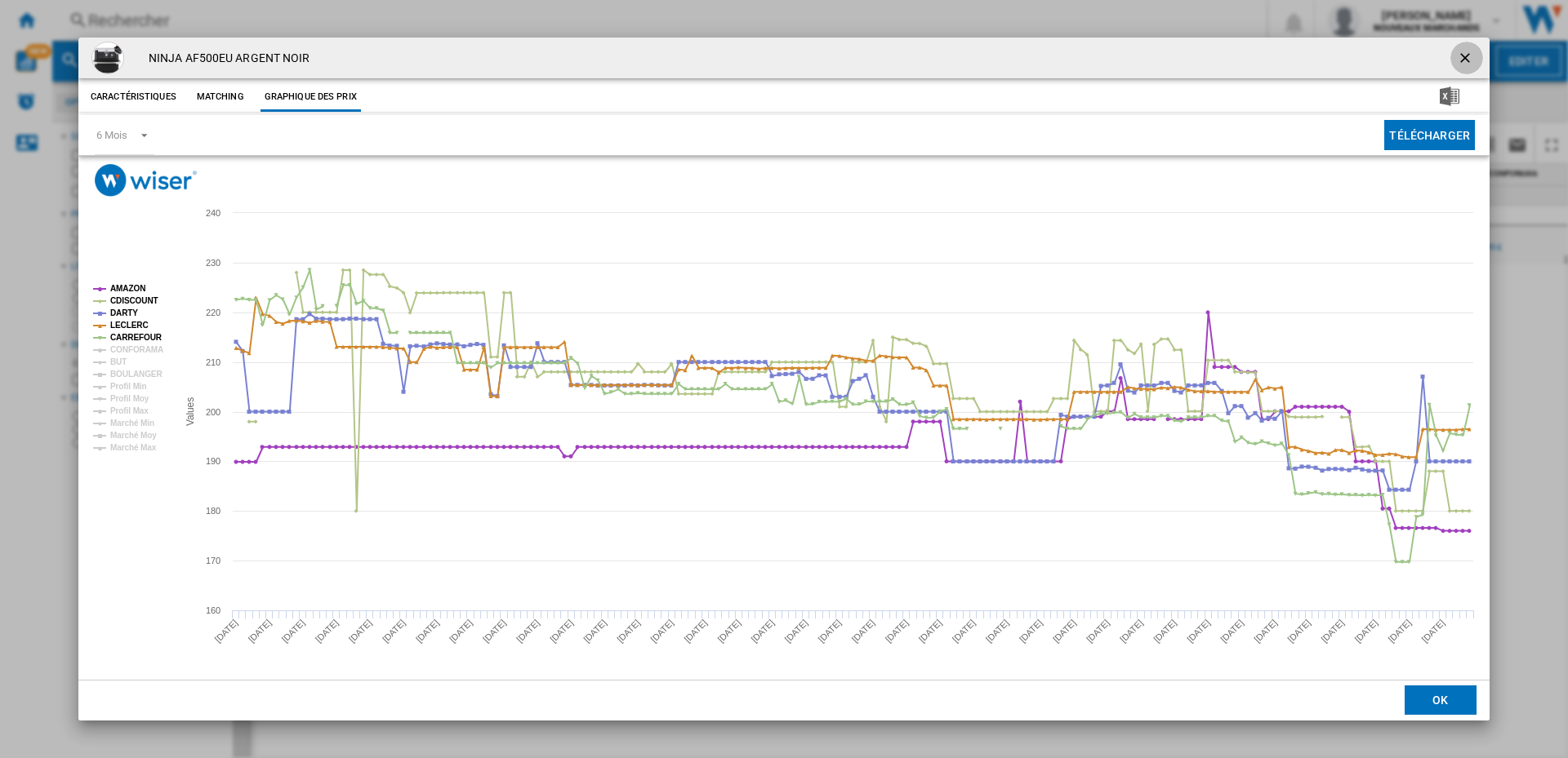
click at [1467, 55] on ng-md-icon "getI18NText('BUTTONS.CLOSE_DIALOG')" at bounding box center [1466, 59] width 19 height 19
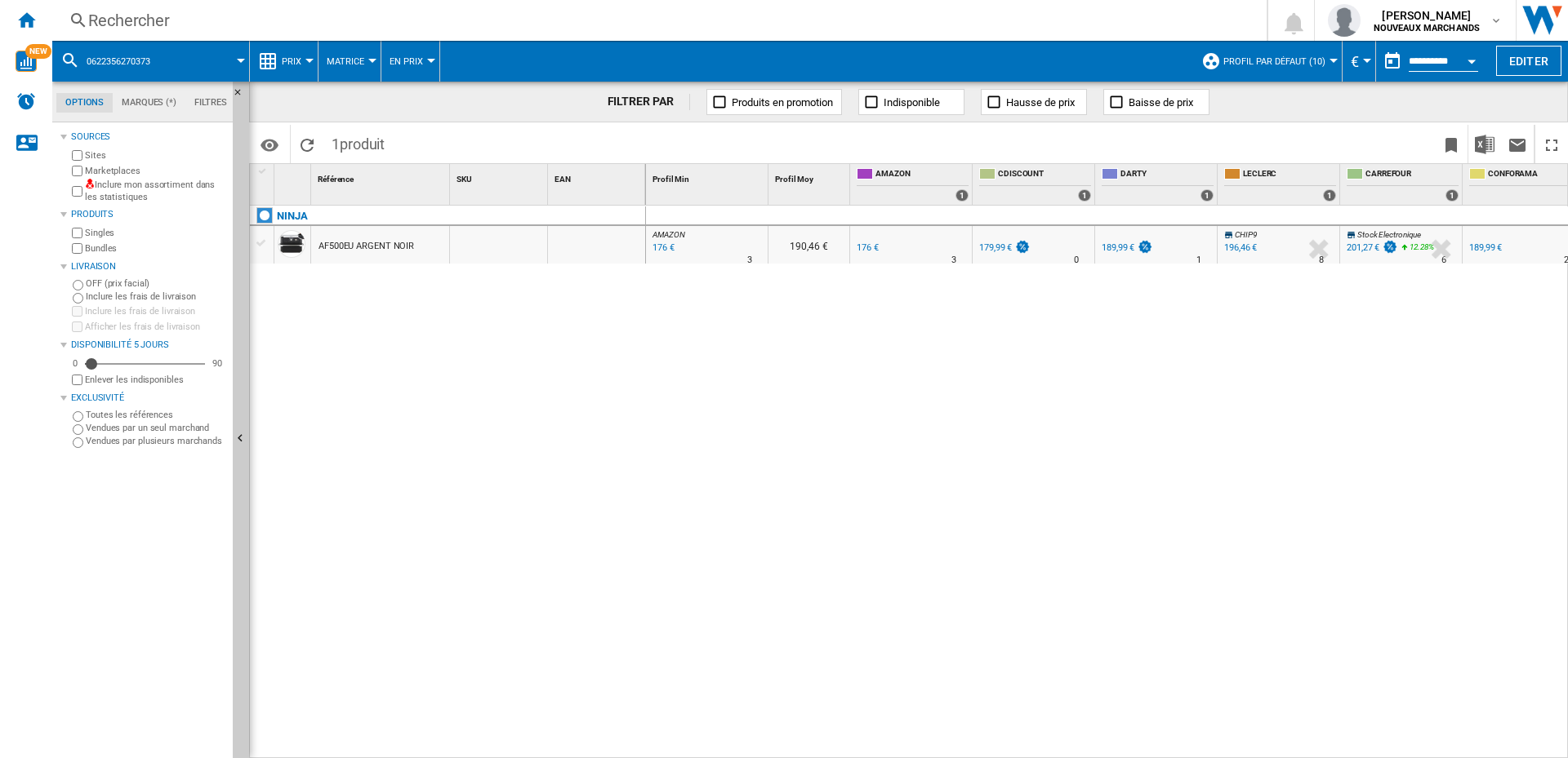
click at [143, 18] on div "Rechercher" at bounding box center [656, 20] width 1136 height 23
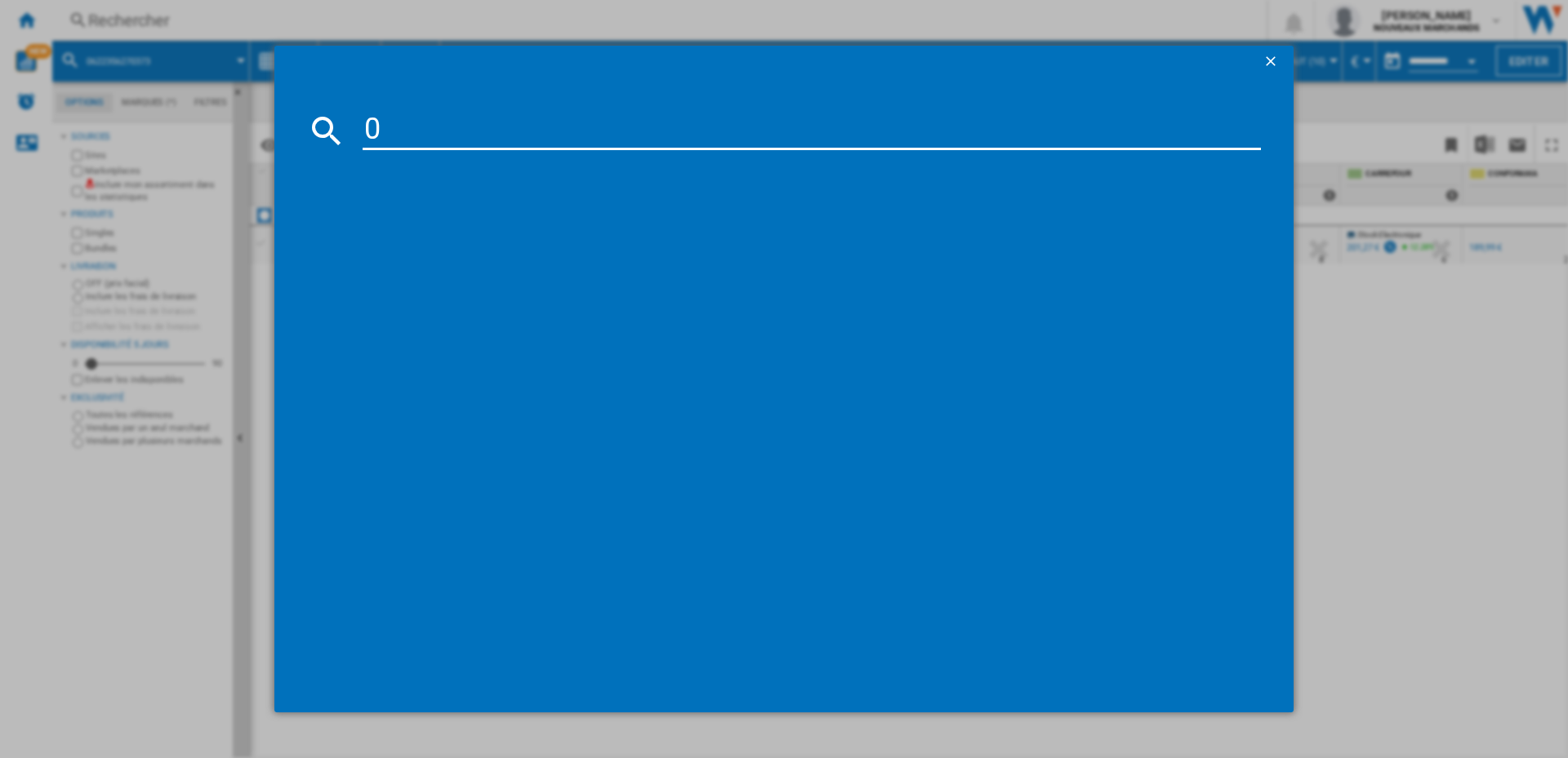
type input "0622356303866"
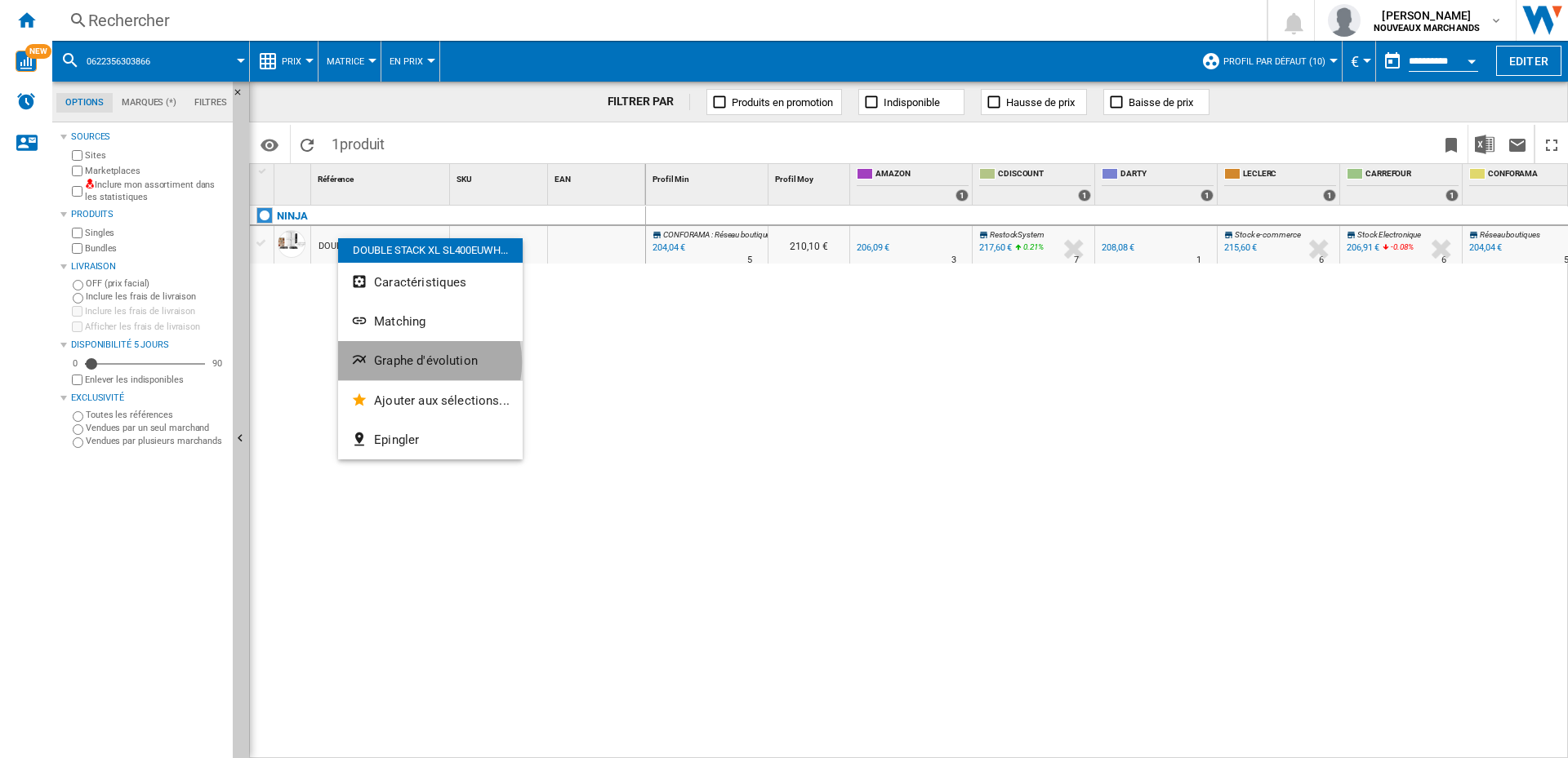
click at [419, 362] on span "Graphe d'évolution" at bounding box center [425, 360] width 104 height 15
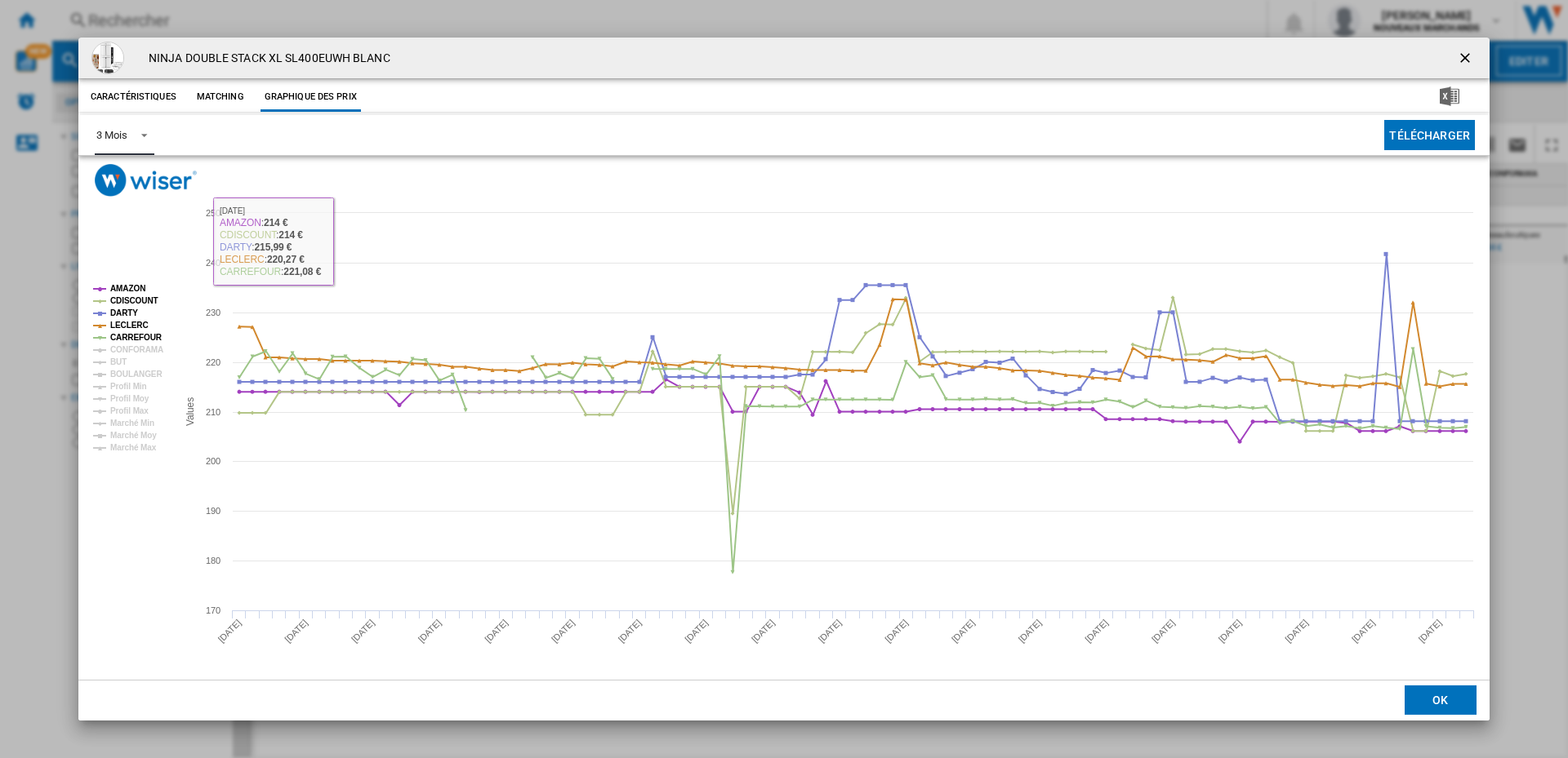
click at [124, 133] on div "3 Mois" at bounding box center [111, 135] width 30 height 13
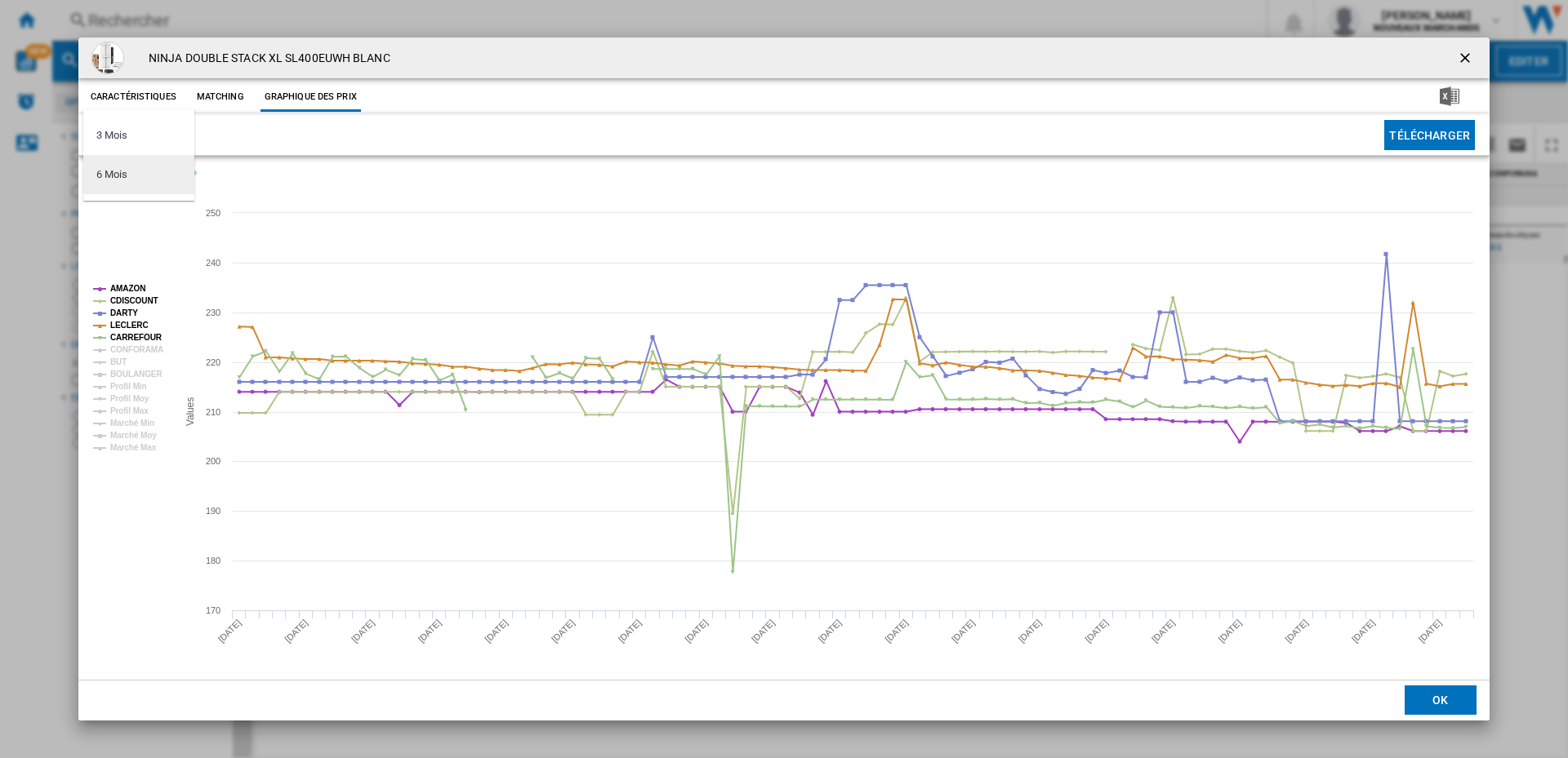
click at [149, 178] on md-option "6 Mois" at bounding box center [139, 175] width 111 height 39
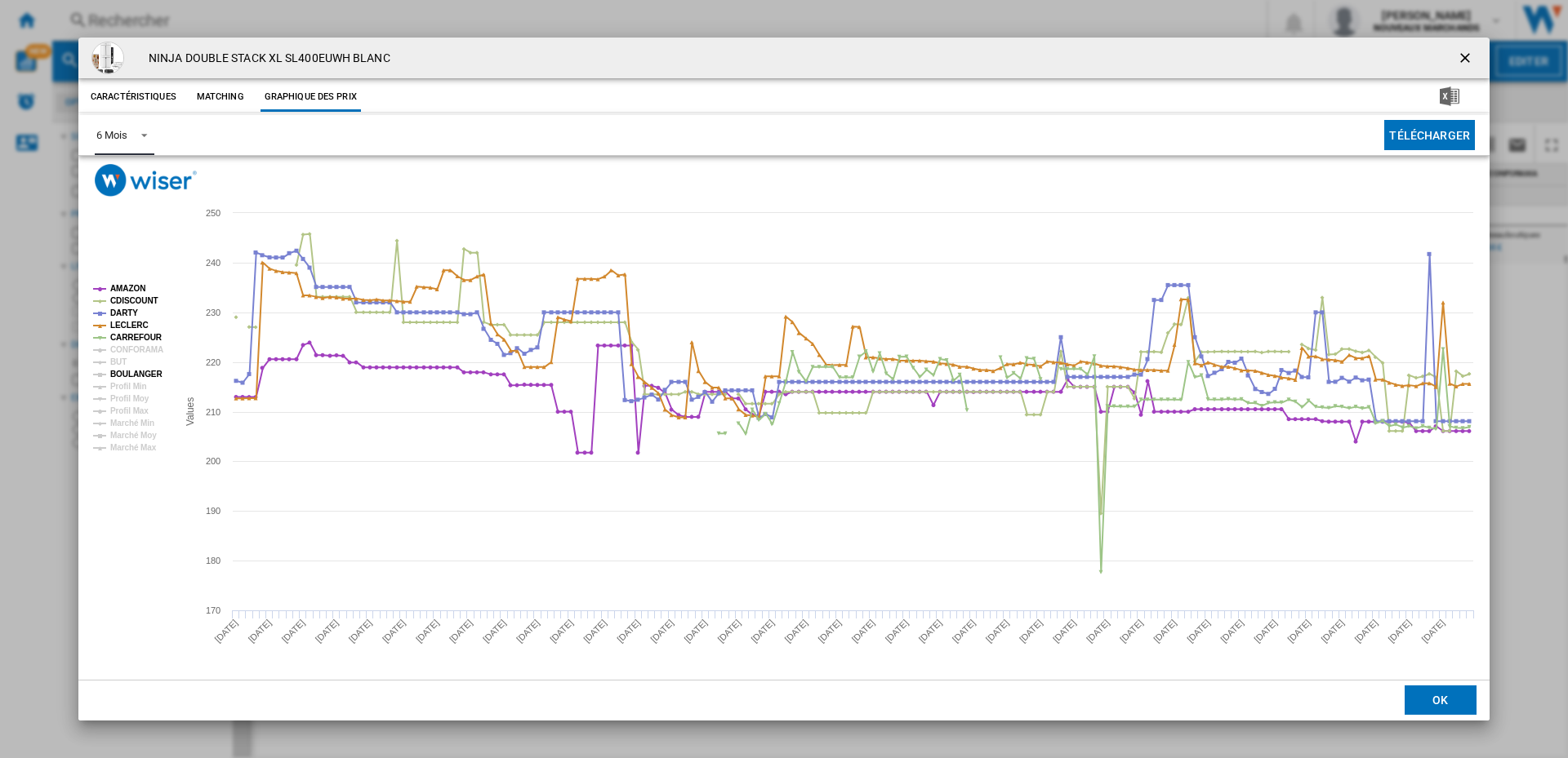
click at [101, 374] on icon "Product popup" at bounding box center [100, 375] width 4 height 4
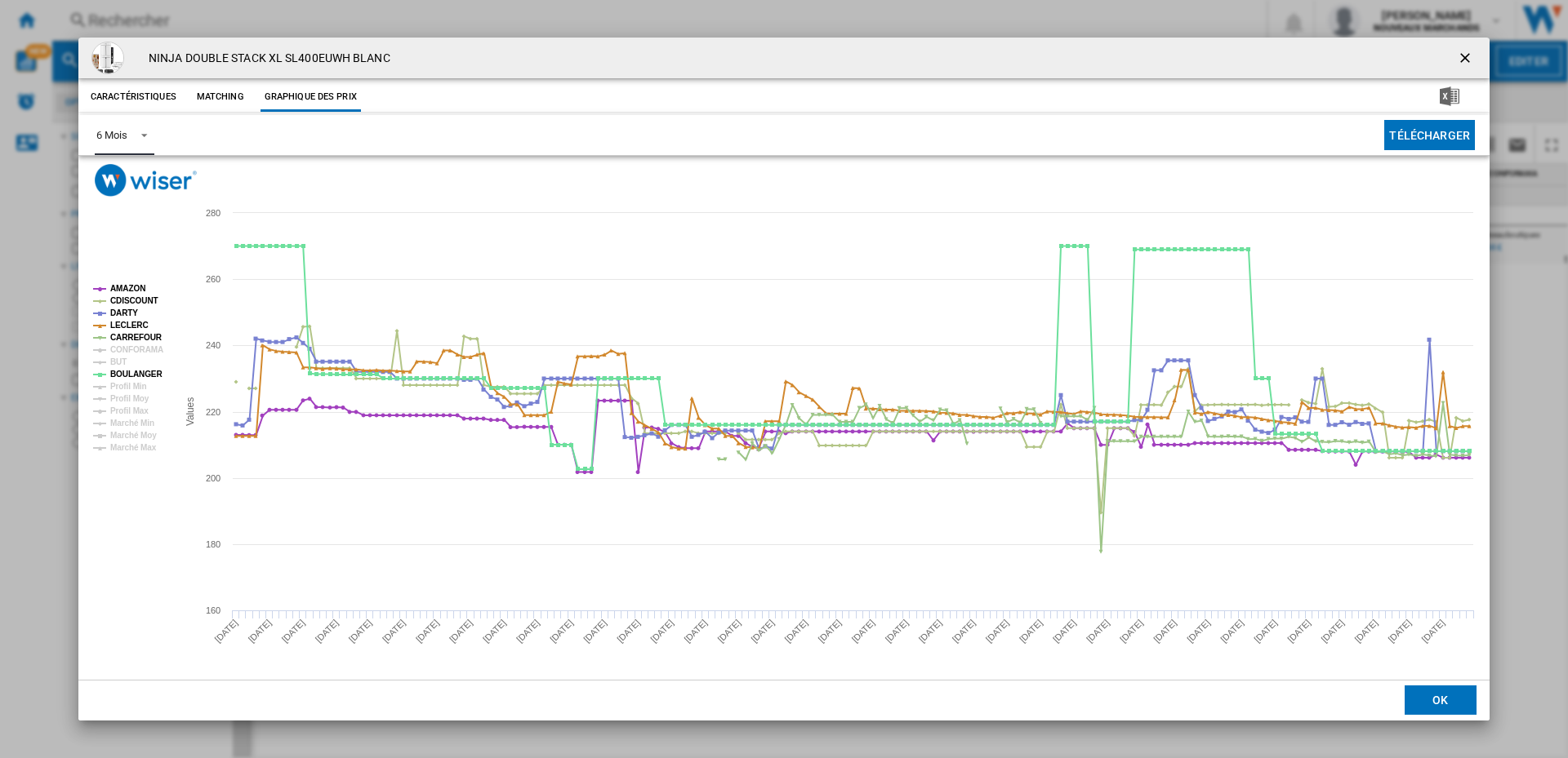
click at [102, 351] on rect "Product popup" at bounding box center [128, 369] width 84 height 181
click at [124, 346] on tspan "CONFORAMA" at bounding box center [137, 349] width 53 height 9
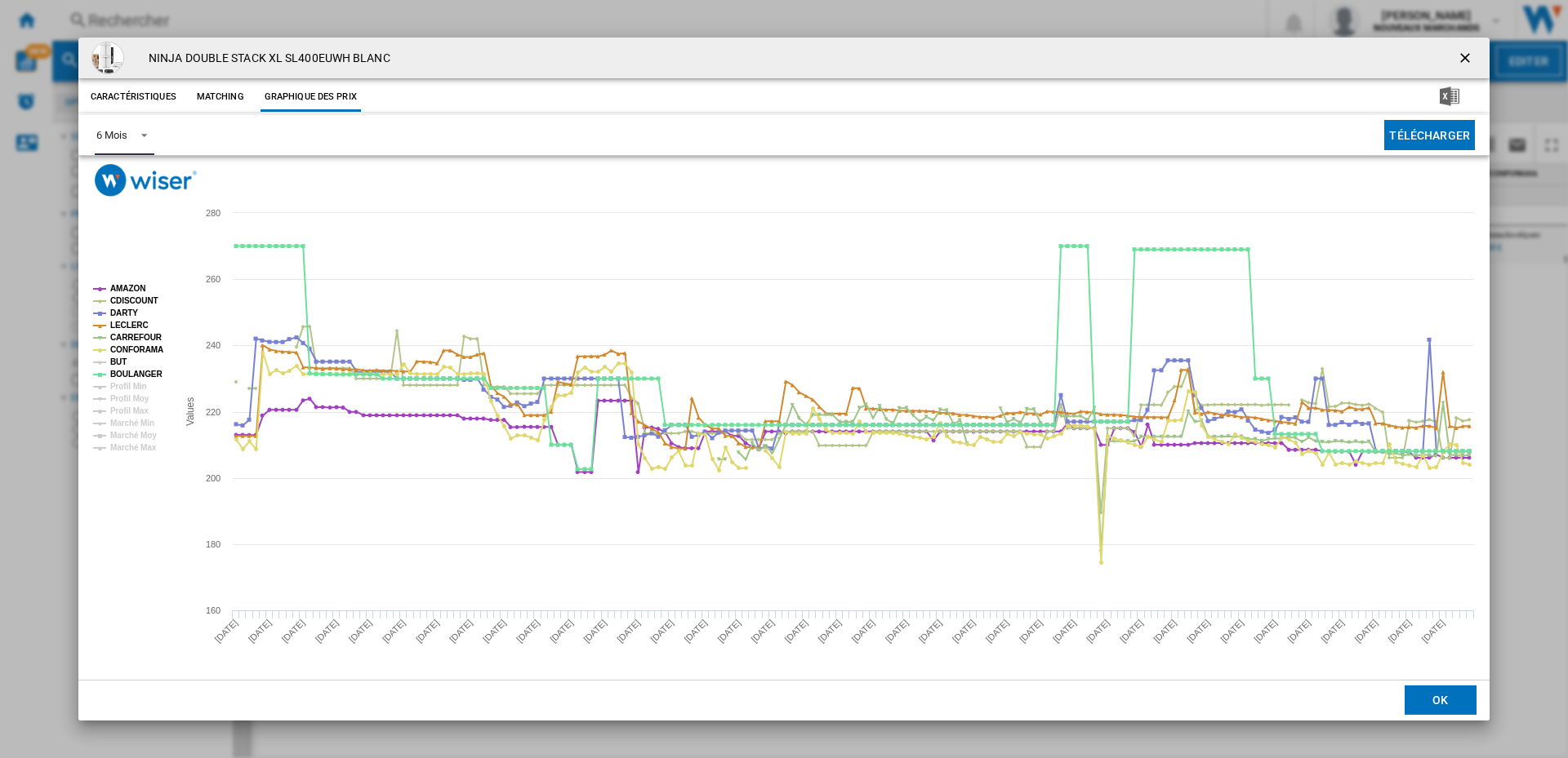
click at [119, 361] on tspan "BUT" at bounding box center [118, 361] width 17 height 9
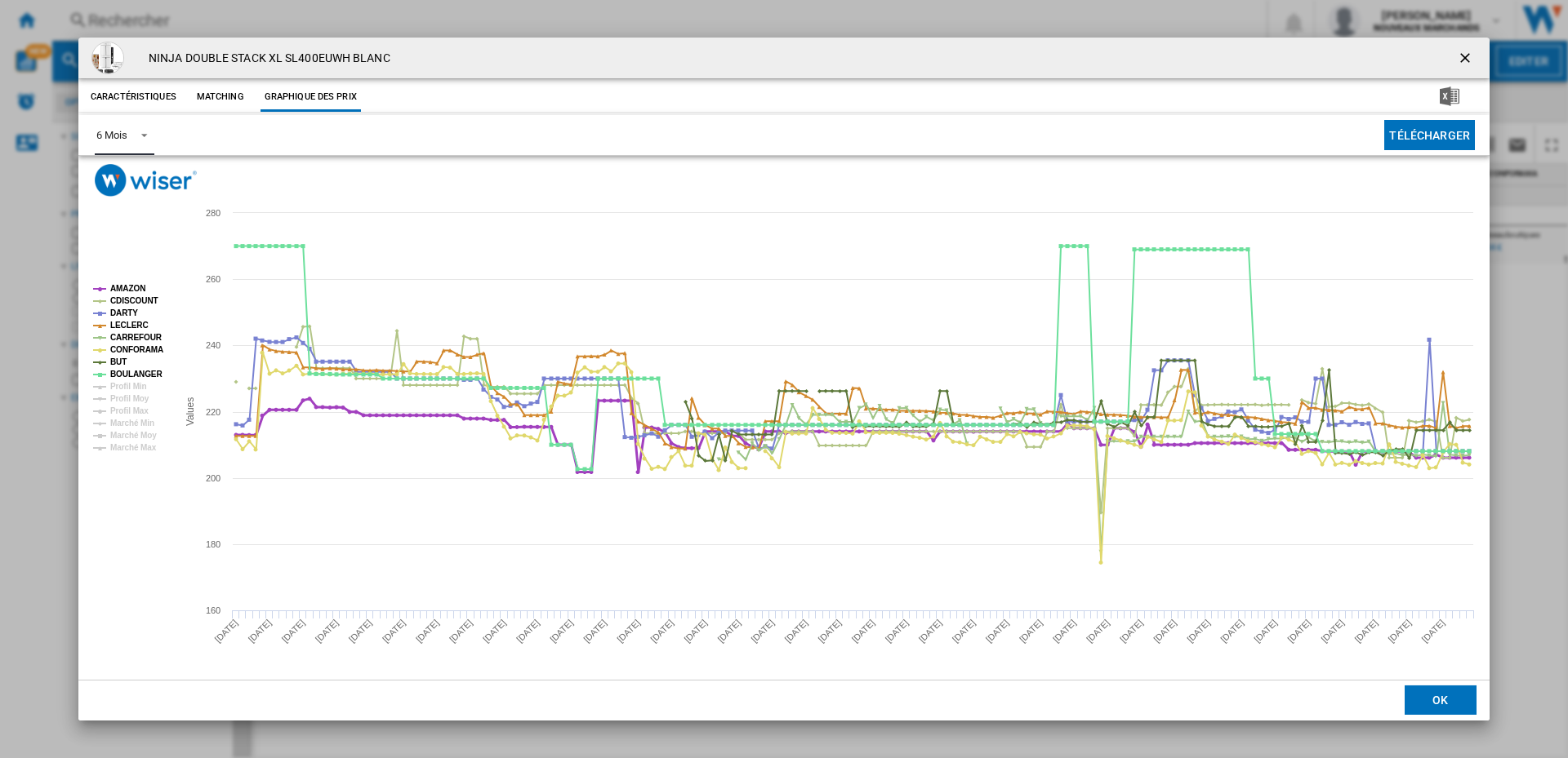
click at [127, 288] on tspan "AMAZON" at bounding box center [128, 288] width 35 height 9
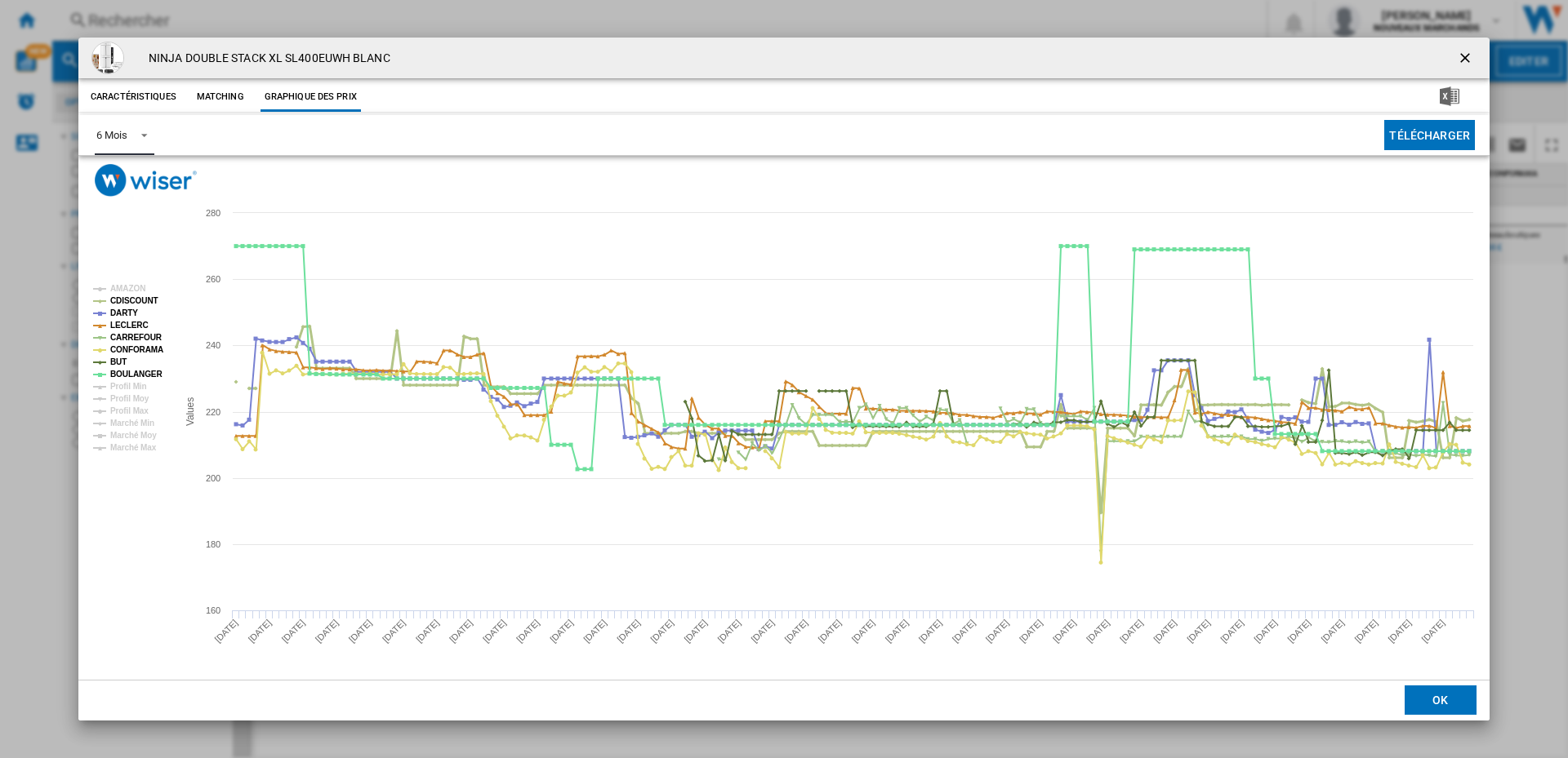
click at [129, 297] on tspan "CDISCOUNT" at bounding box center [135, 300] width 49 height 9
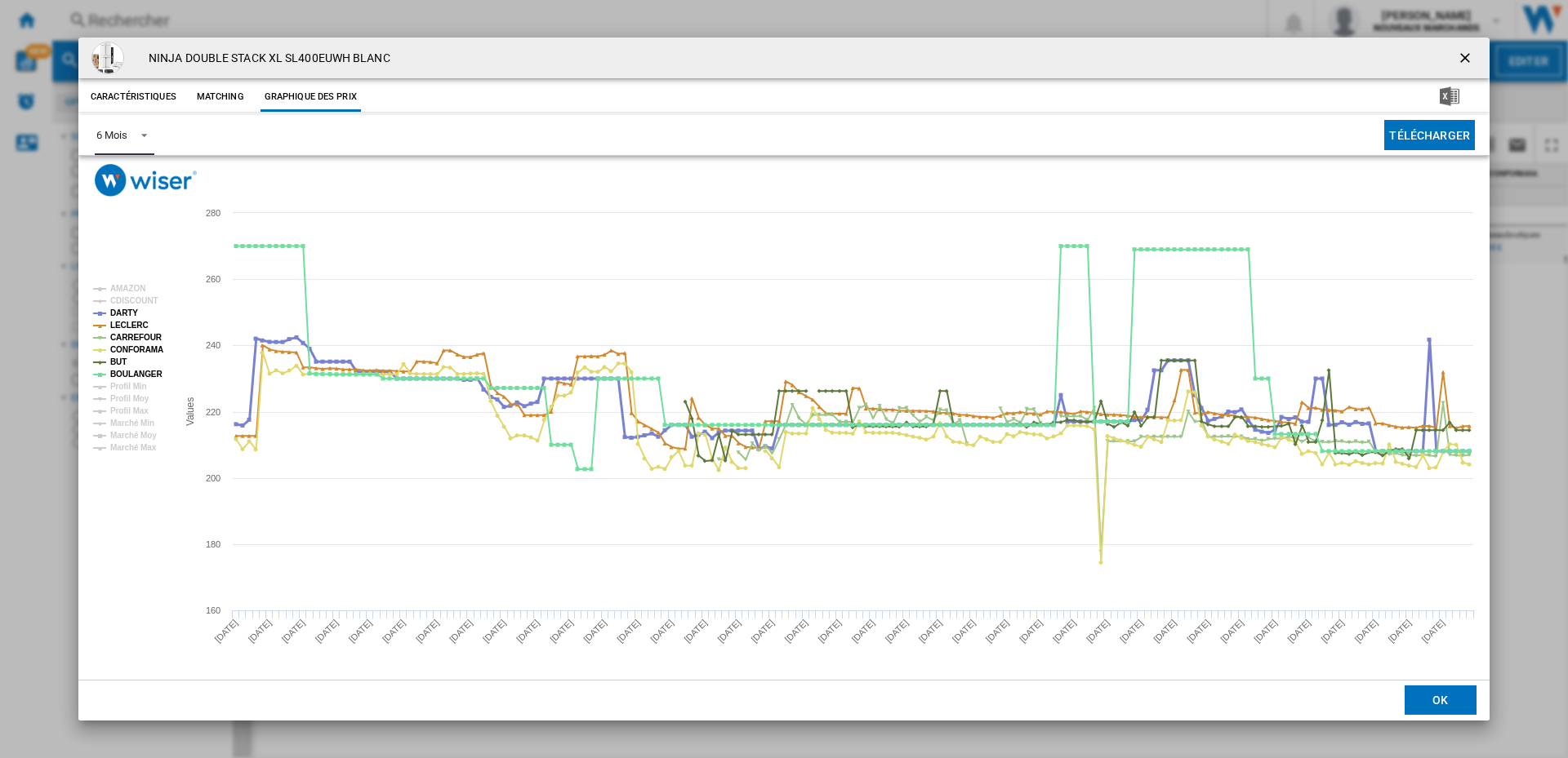
click at [123, 310] on tspan "DARTY" at bounding box center [124, 313] width 28 height 9
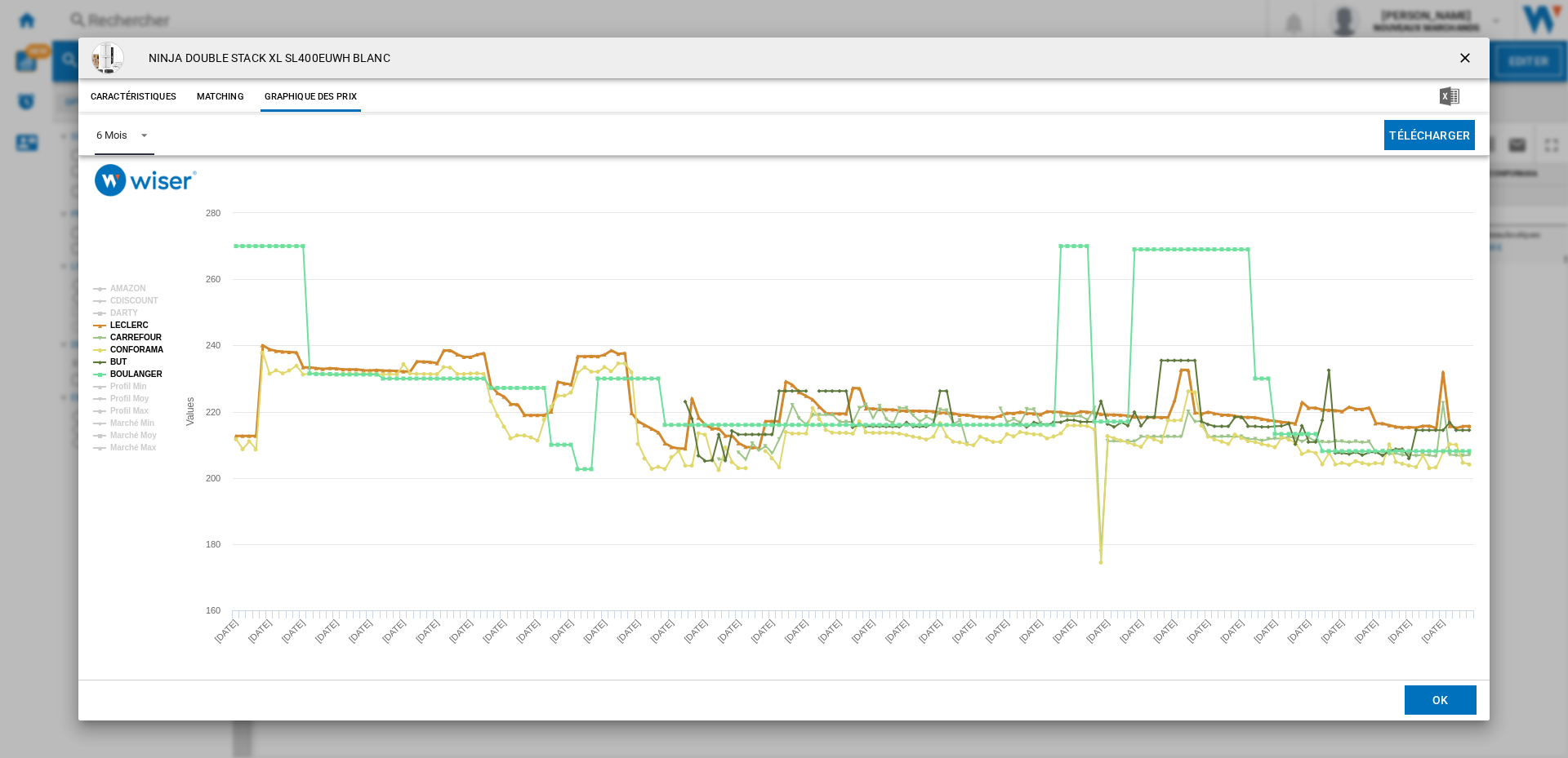
click at [123, 322] on tspan "LECLERC" at bounding box center [130, 325] width 39 height 9
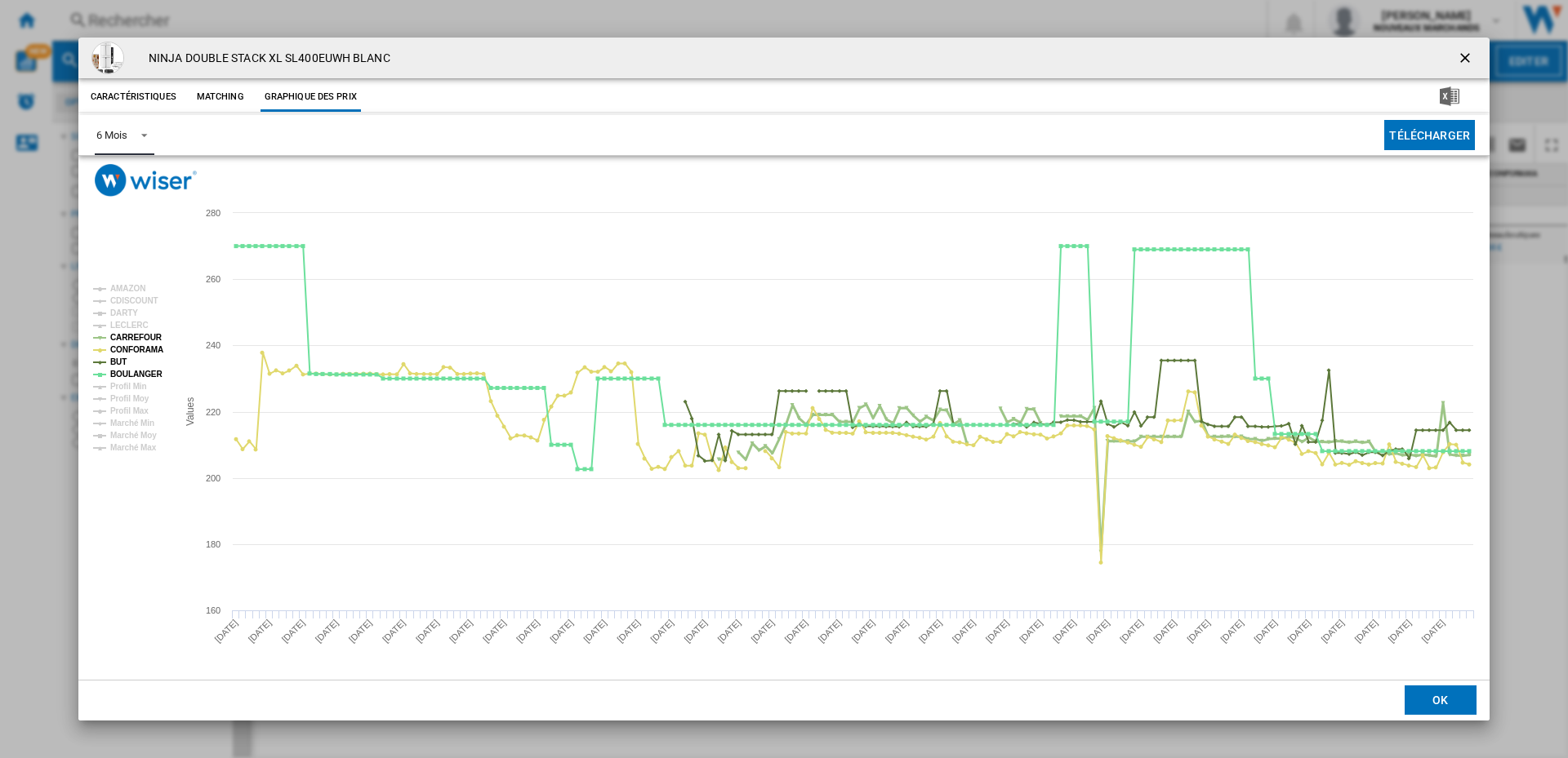
click at [123, 333] on tspan "CARREFOUR" at bounding box center [137, 337] width 52 height 9
click at [121, 346] on tspan "CONFORAMA" at bounding box center [137, 349] width 53 height 9
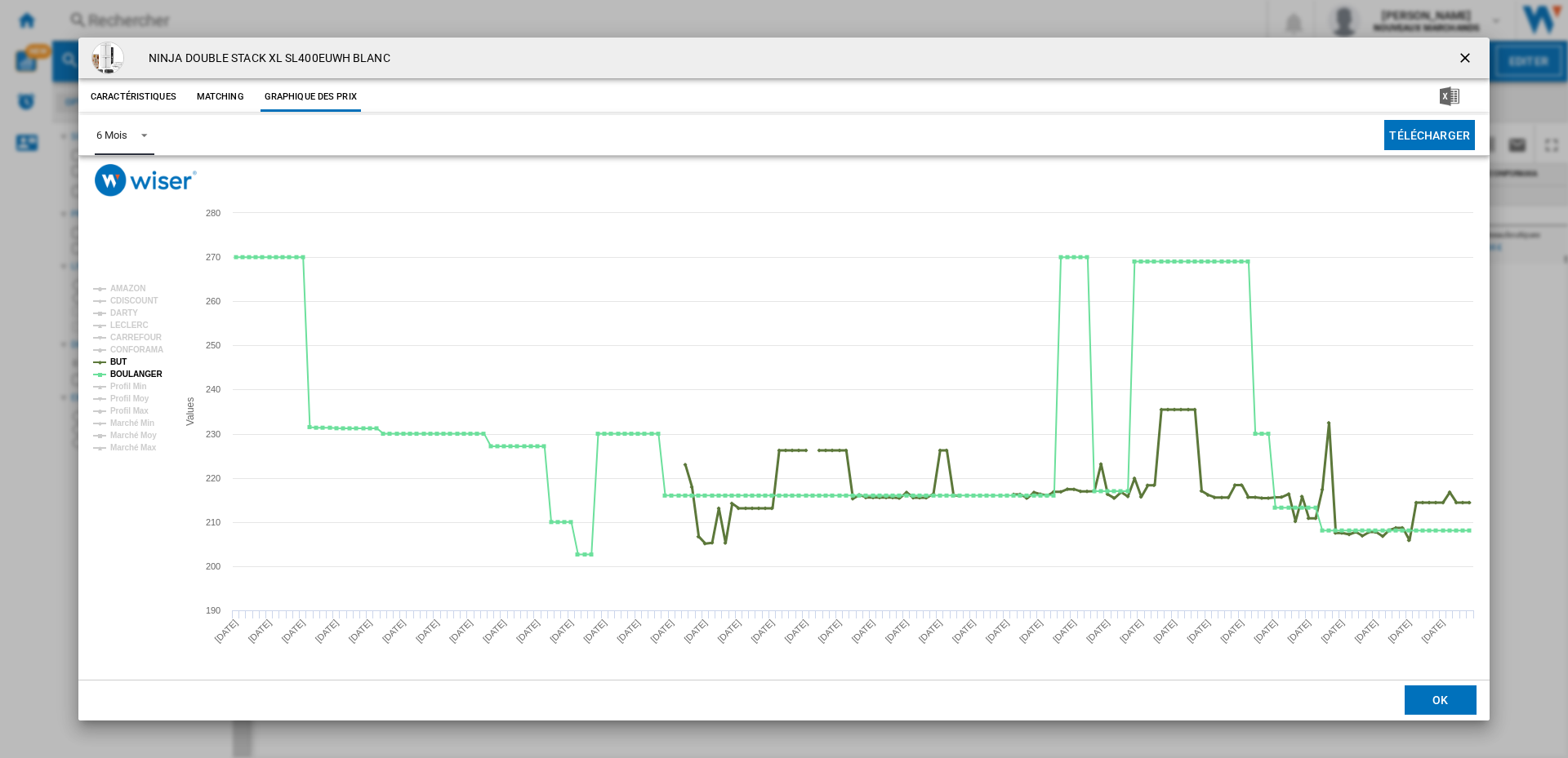
click at [117, 362] on tspan "BUT" at bounding box center [118, 361] width 17 height 9
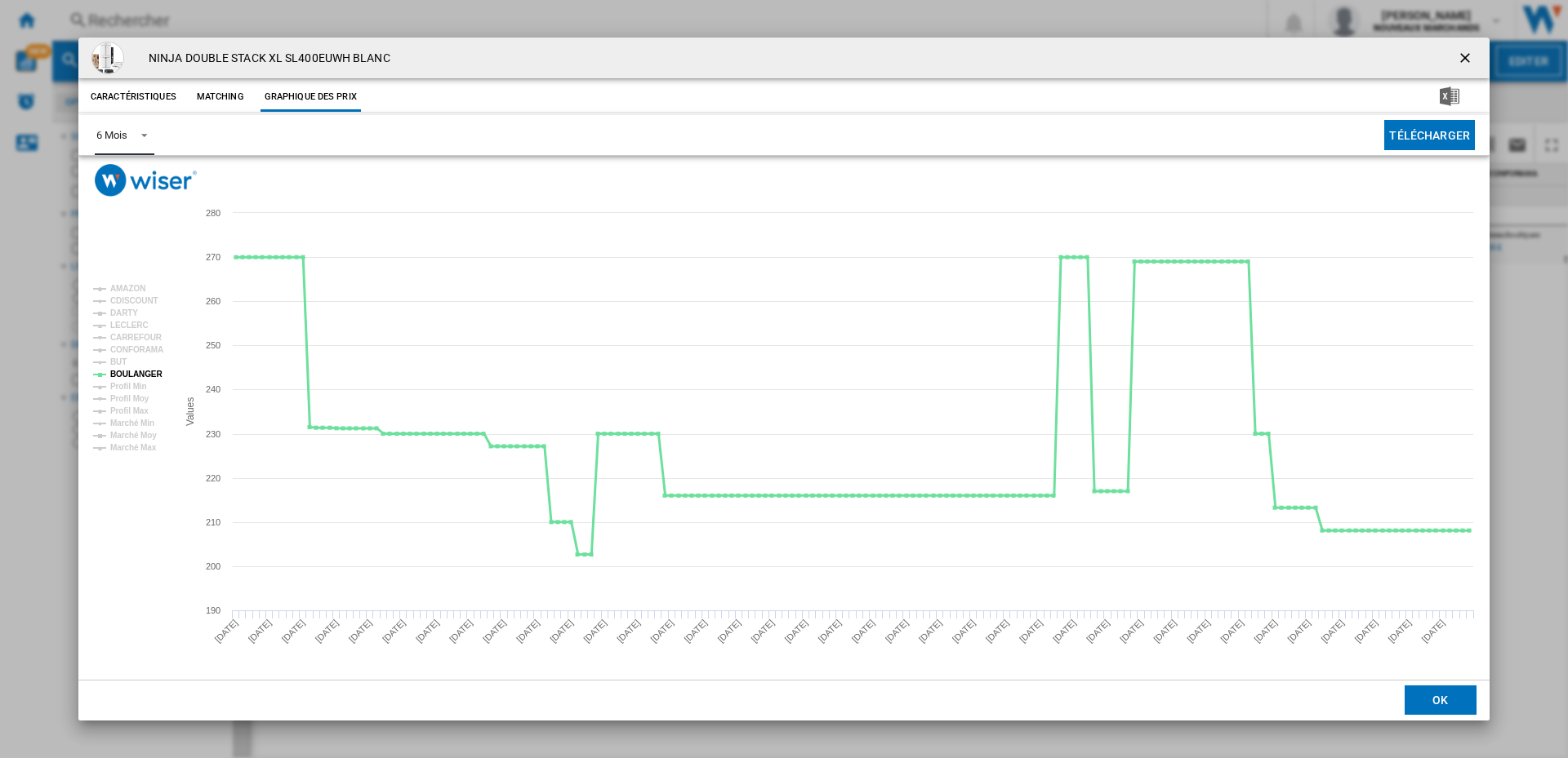
click at [120, 370] on tspan "BOULANGER" at bounding box center [137, 374] width 52 height 9
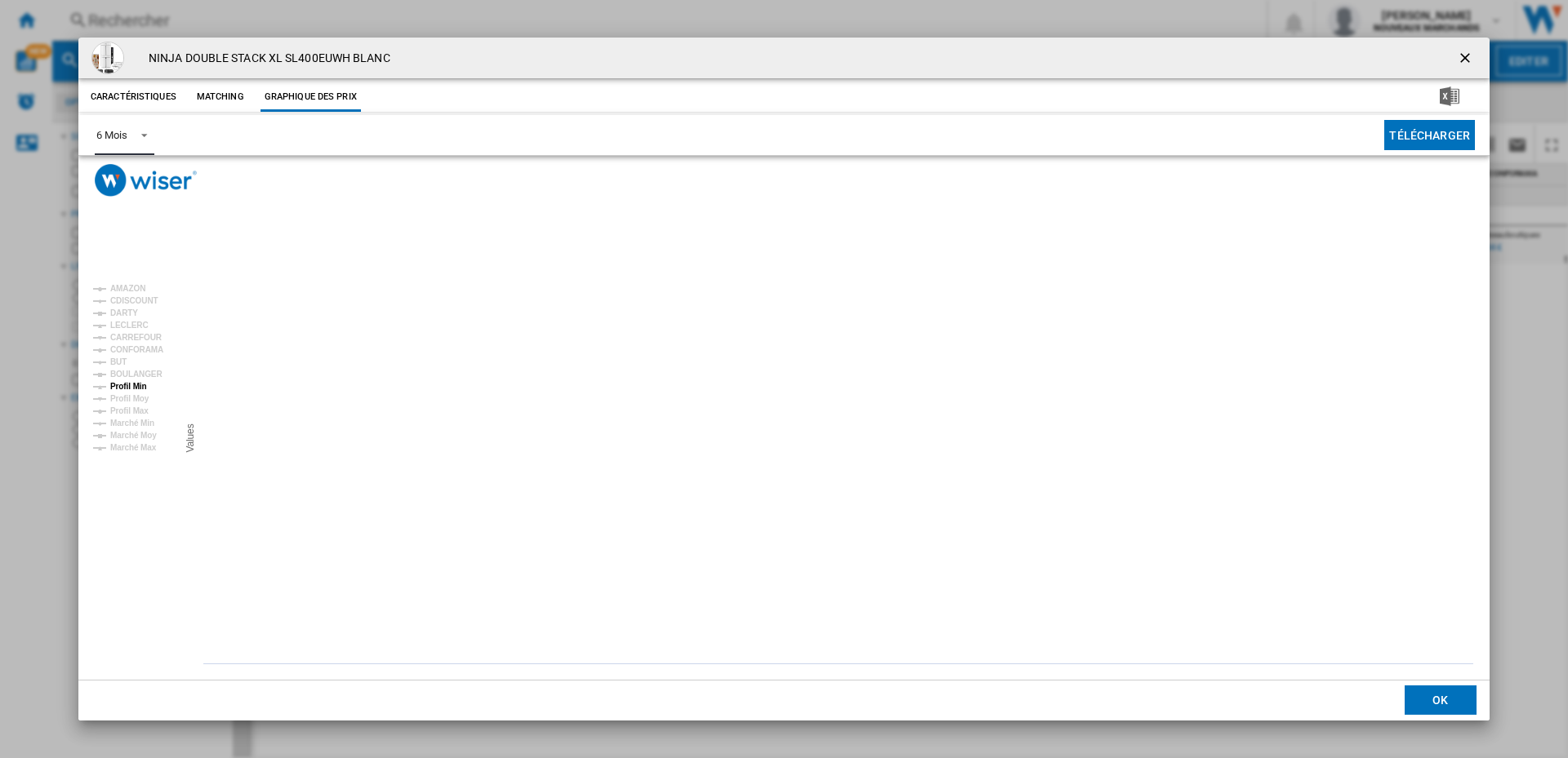
click at [119, 389] on tspan "Profil Min" at bounding box center [129, 386] width 37 height 9
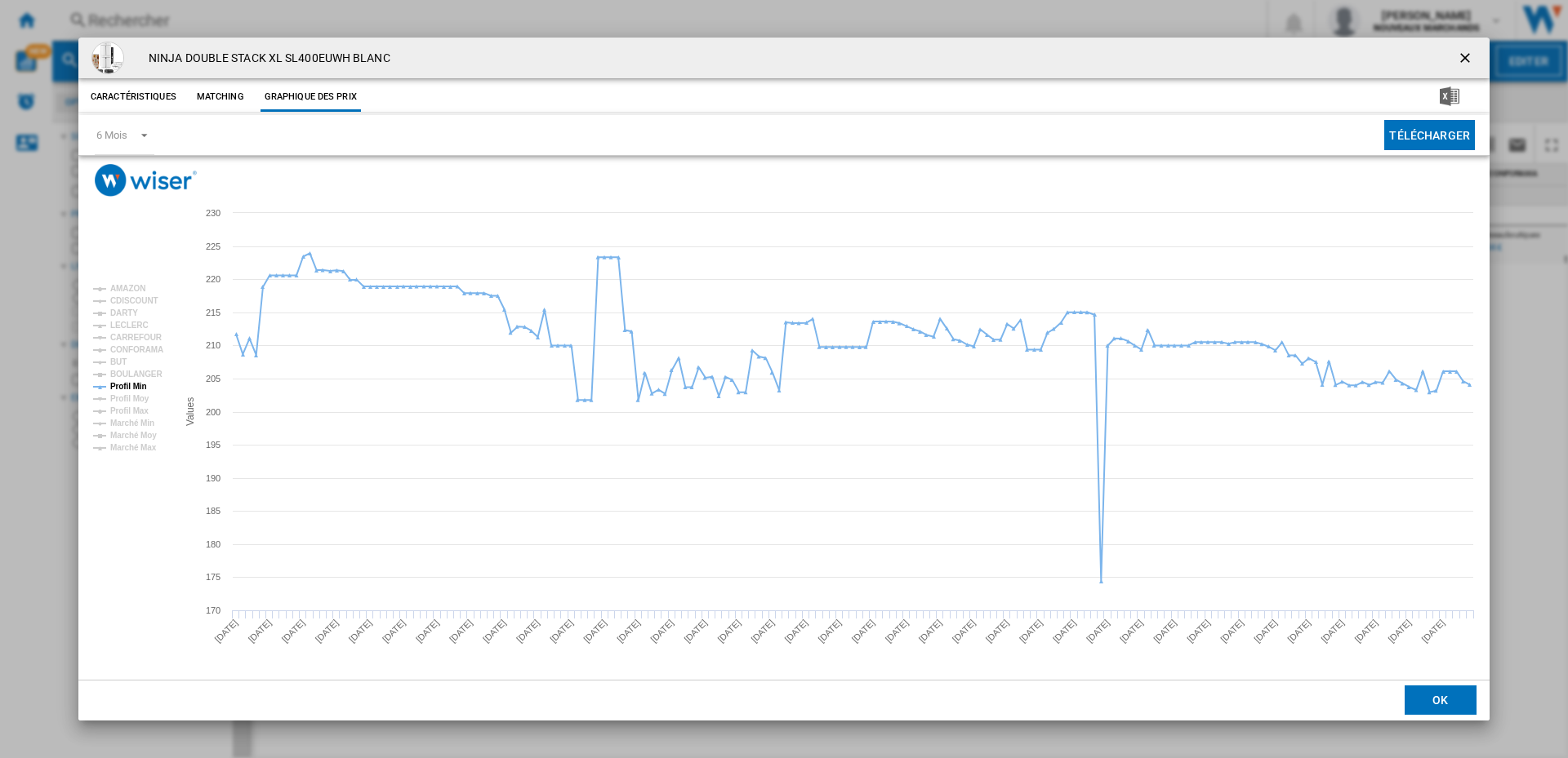
click at [1462, 51] on ng-md-icon "getI18NText('BUTTONS.CLOSE_DIALOG')" at bounding box center [1466, 59] width 19 height 19
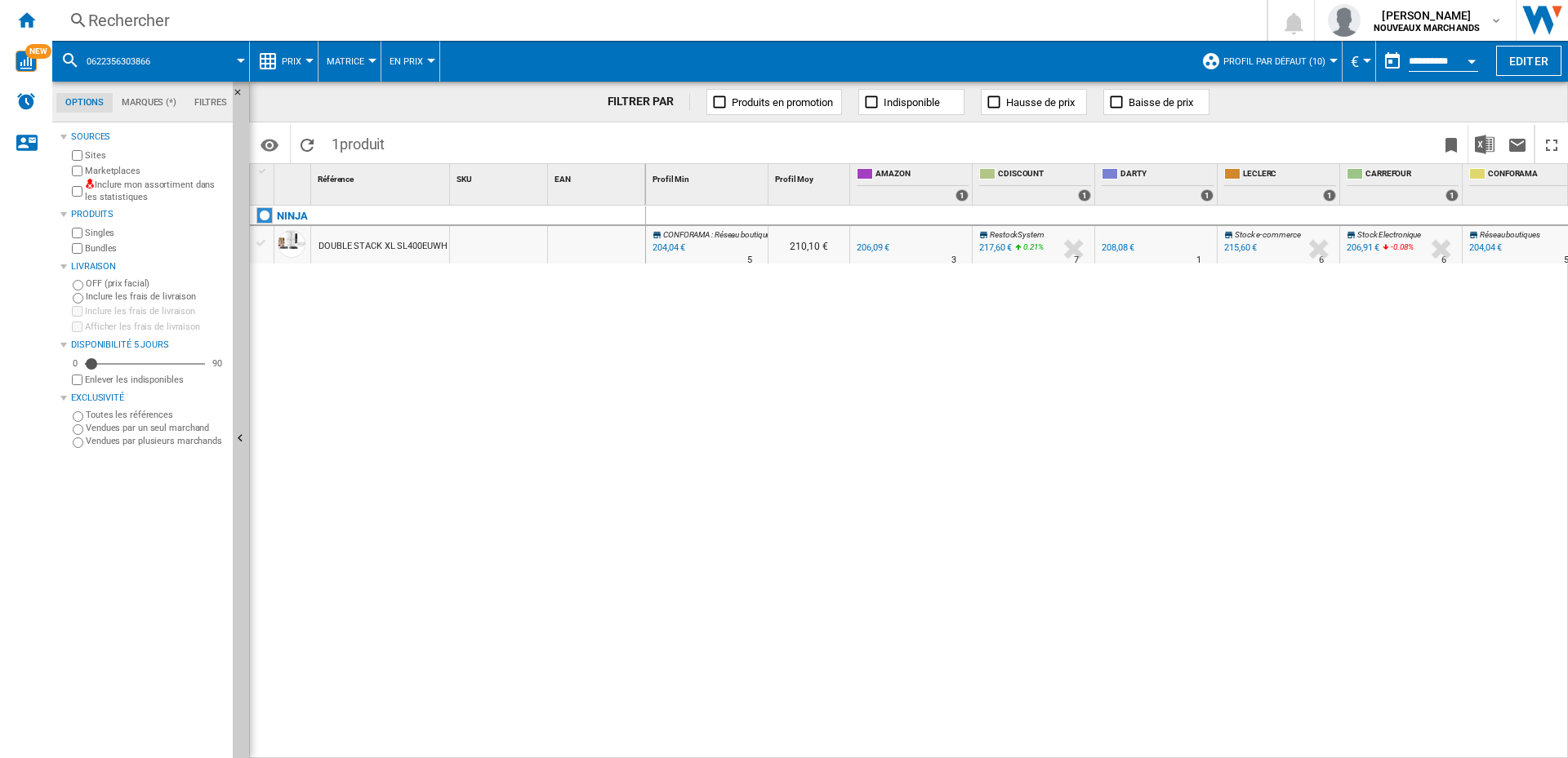
click at [156, 19] on div "Rechercher" at bounding box center [656, 20] width 1136 height 23
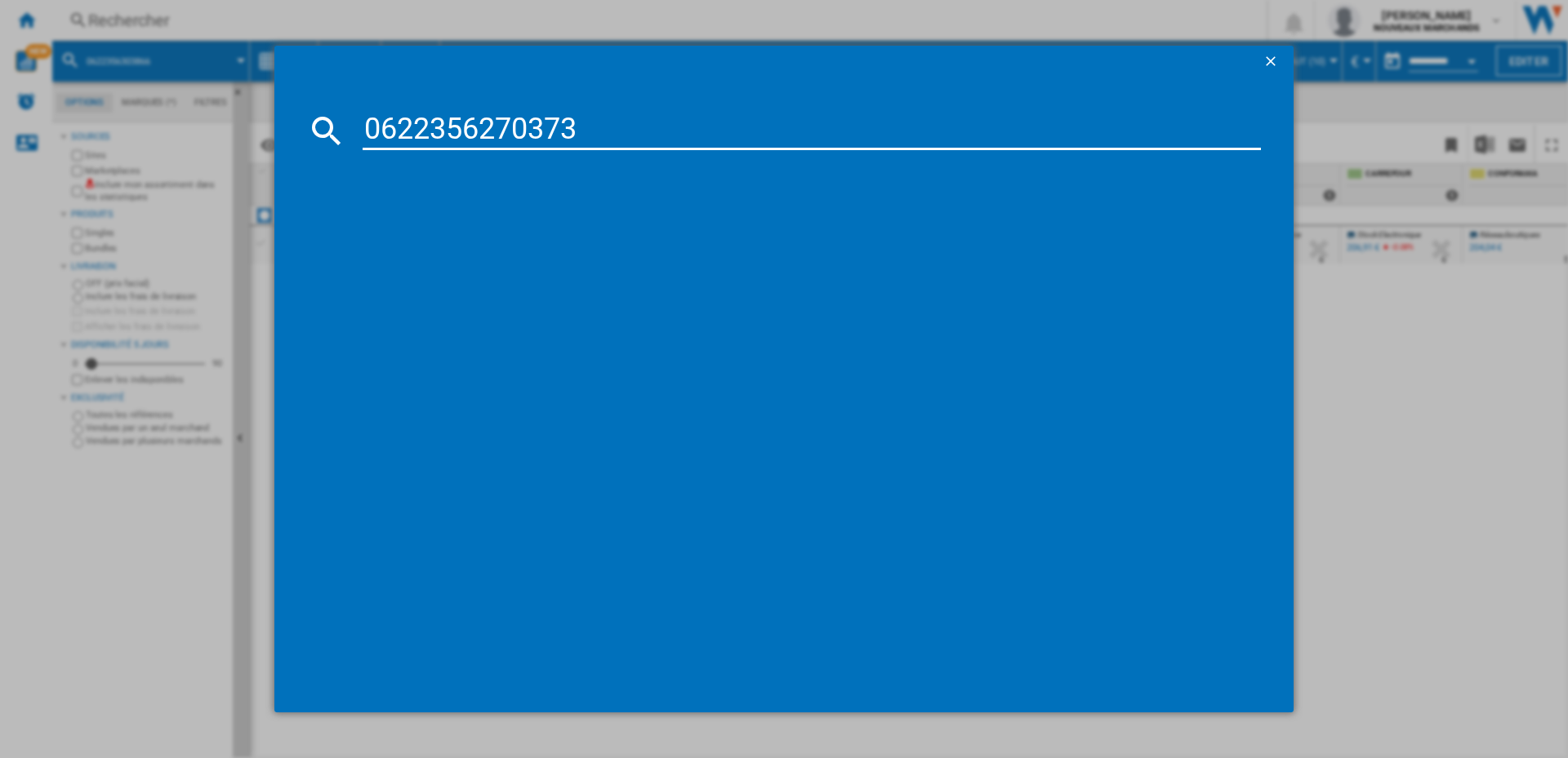
type input "0622356270373"
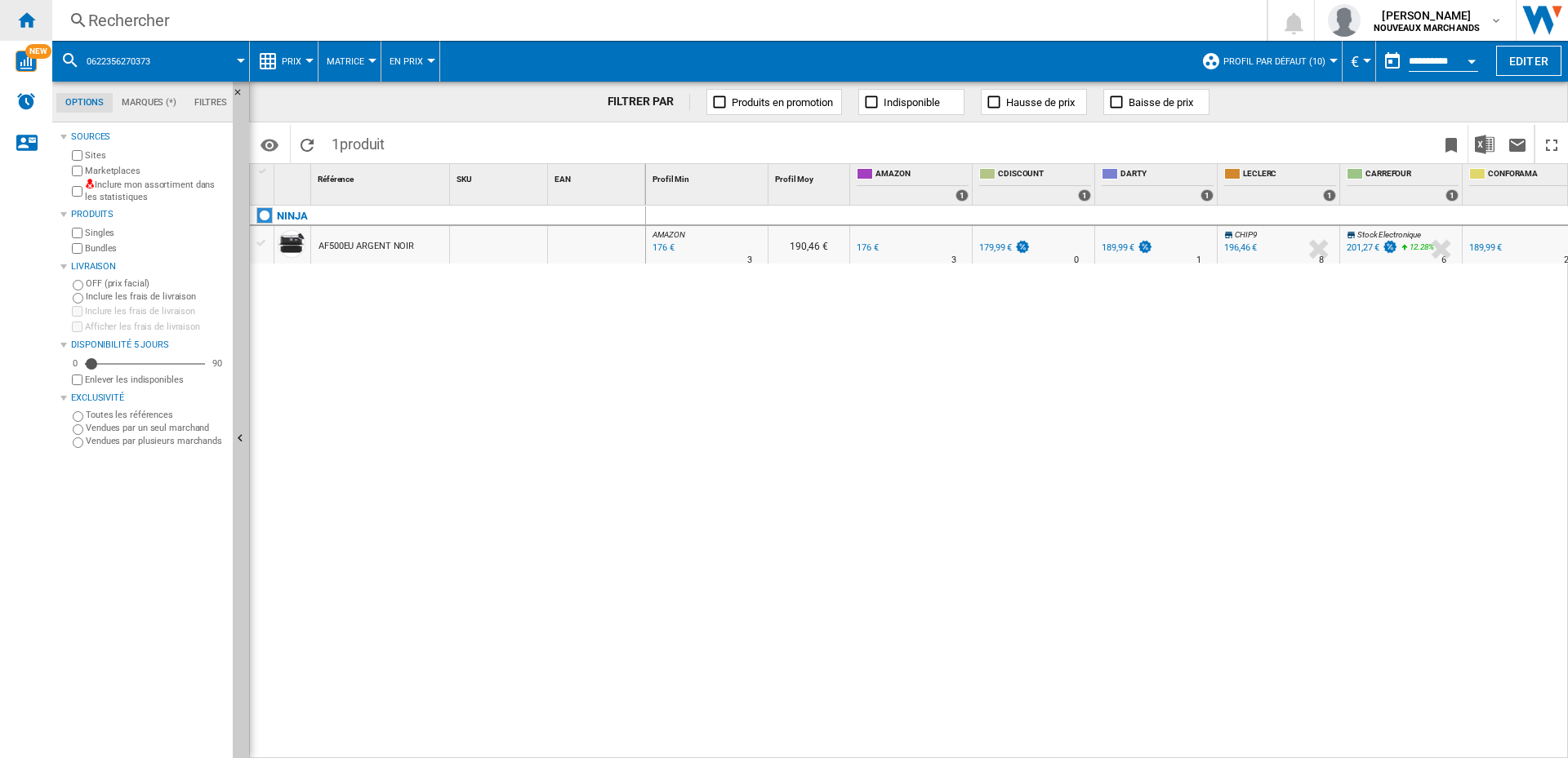
click at [27, 15] on ng-md-icon "Accueil" at bounding box center [26, 19] width 19 height 19
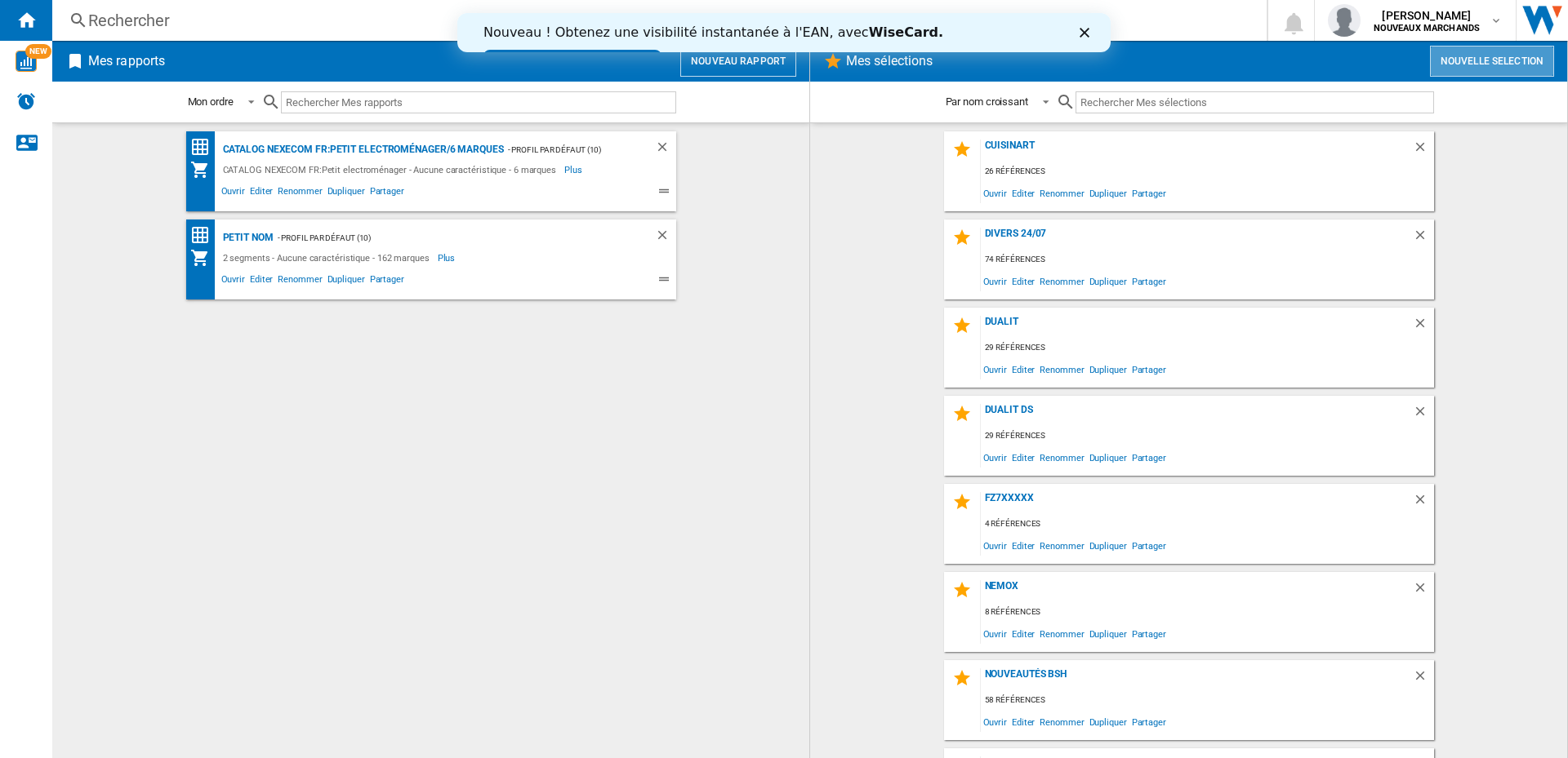
click at [1490, 54] on button "Nouvelle selection" at bounding box center [1492, 61] width 124 height 31
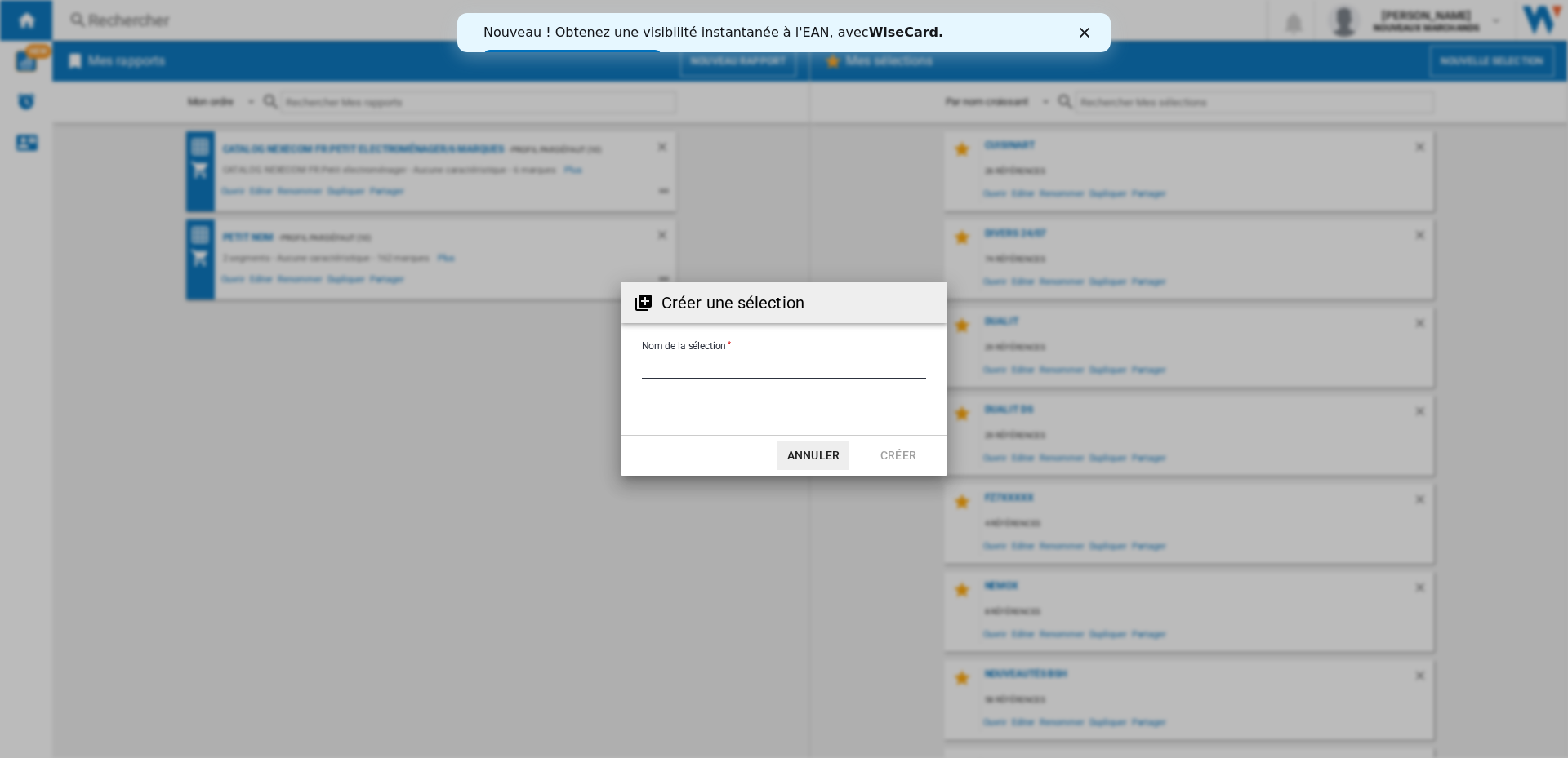
click at [789, 363] on input "Nom de la sélection" at bounding box center [784, 367] width 284 height 24
type input "*****"
click at [884, 453] on button "Créer" at bounding box center [898, 455] width 72 height 29
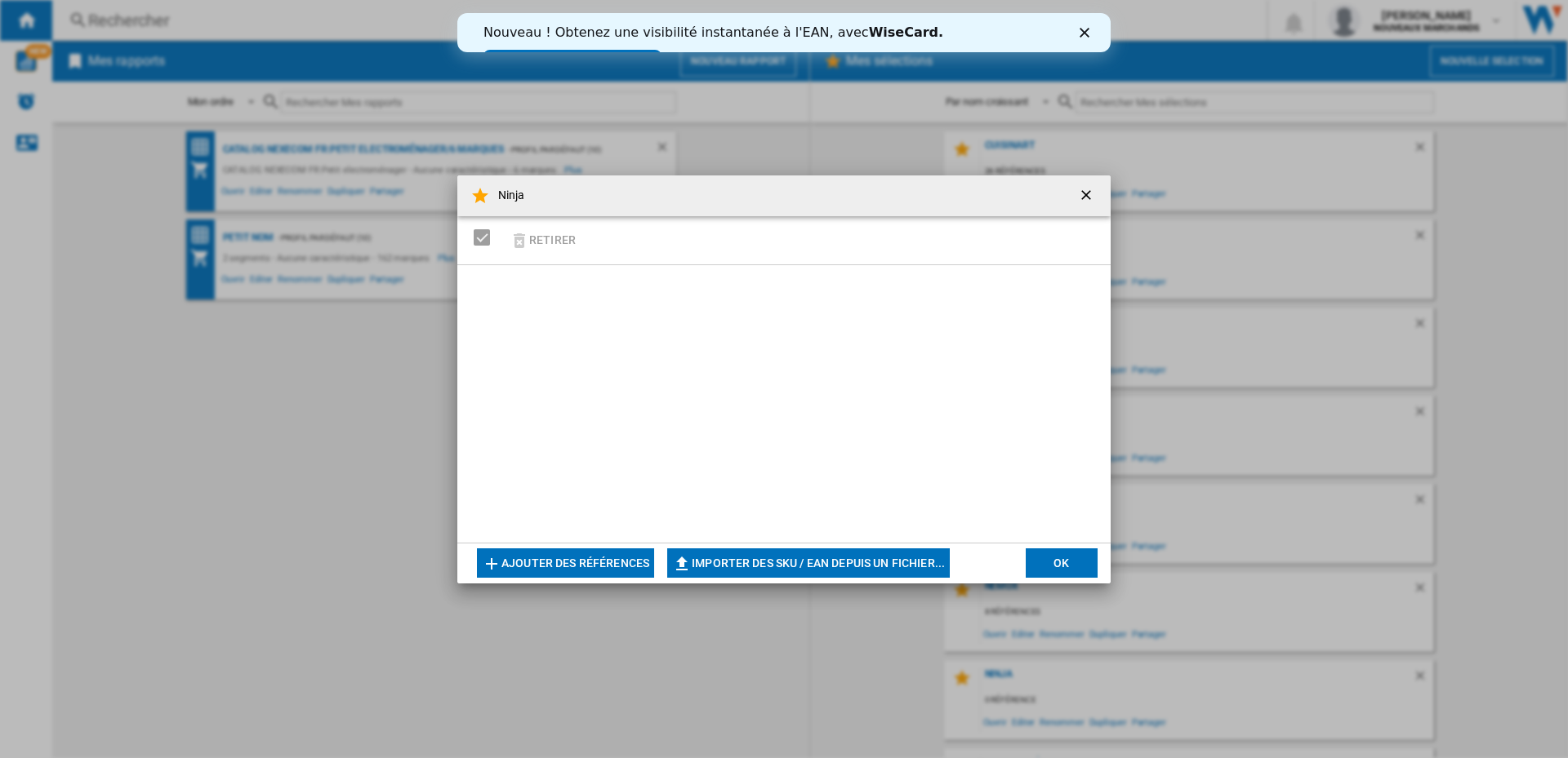
click at [809, 560] on button "Importer des SKU / EAN depuis un fichier..." at bounding box center [808, 563] width 283 height 29
type input "**********"
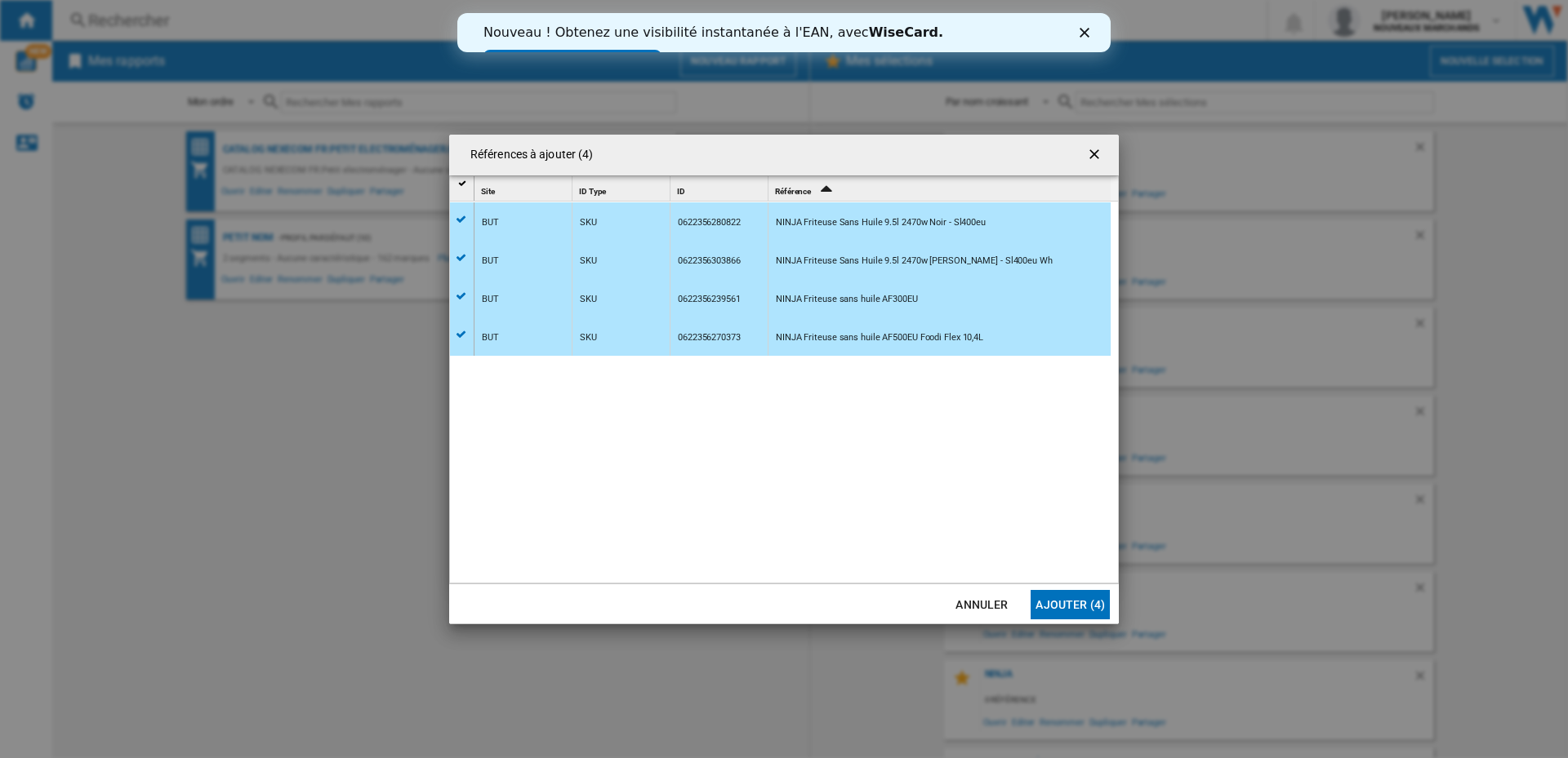
click at [1069, 605] on button "Ajouter (4)" at bounding box center [1070, 605] width 80 height 29
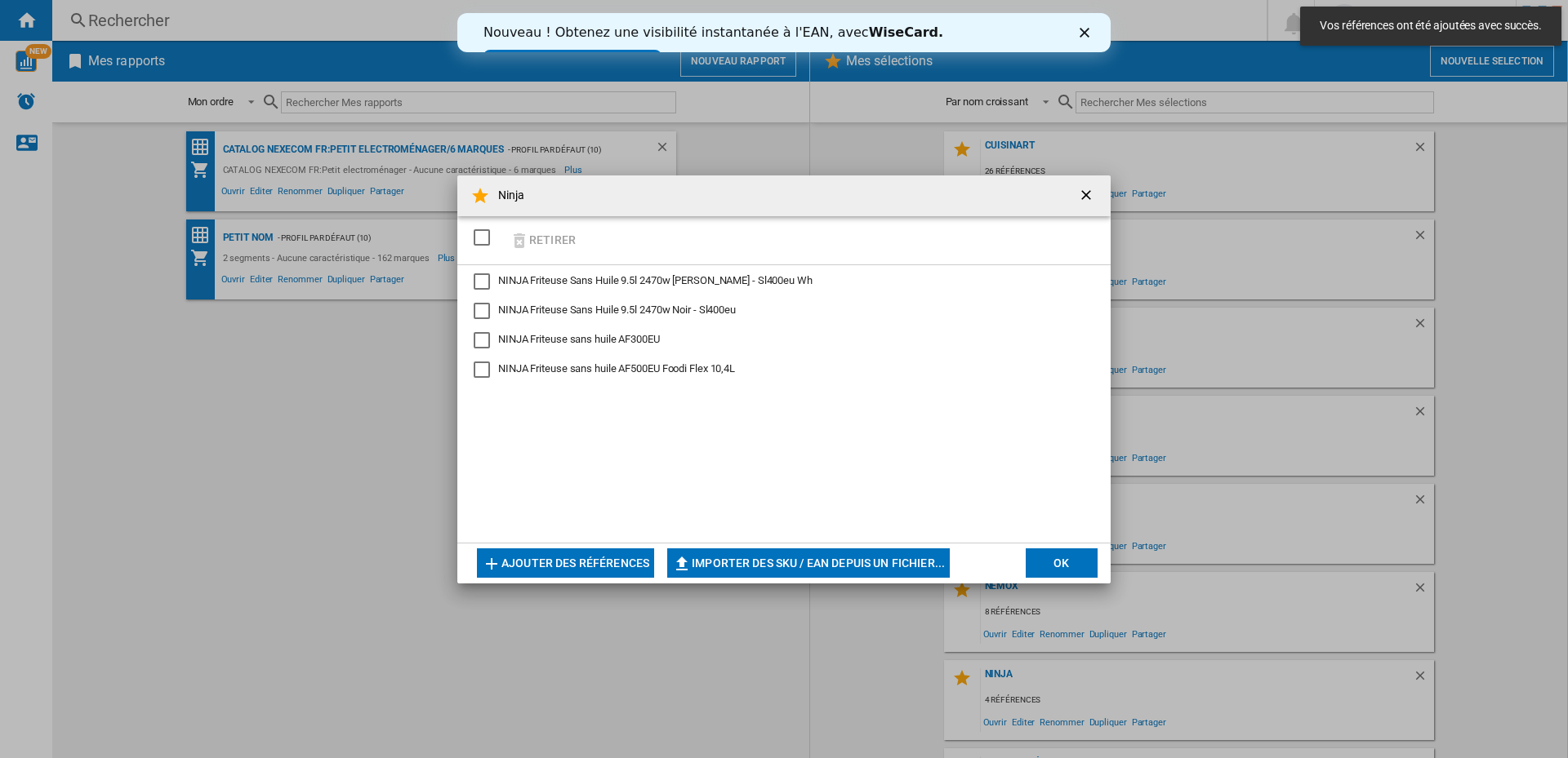
click at [484, 241] on div "SELECTIONS.EDITION_POPUP.SELECT_DESELECT" at bounding box center [482, 237] width 17 height 16
click at [1060, 568] on button "OK" at bounding box center [1061, 563] width 72 height 29
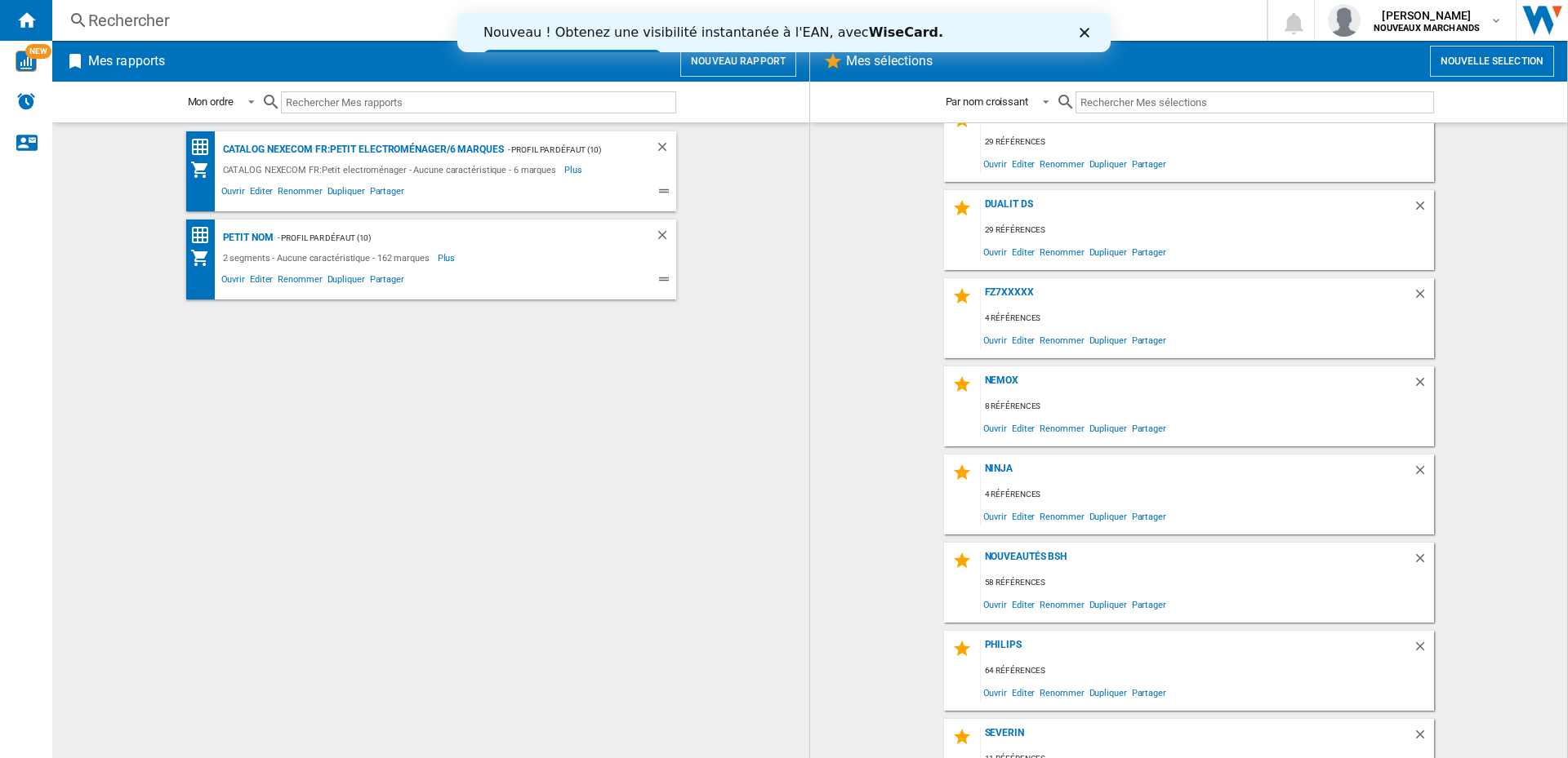
scroll to position [245, 0]
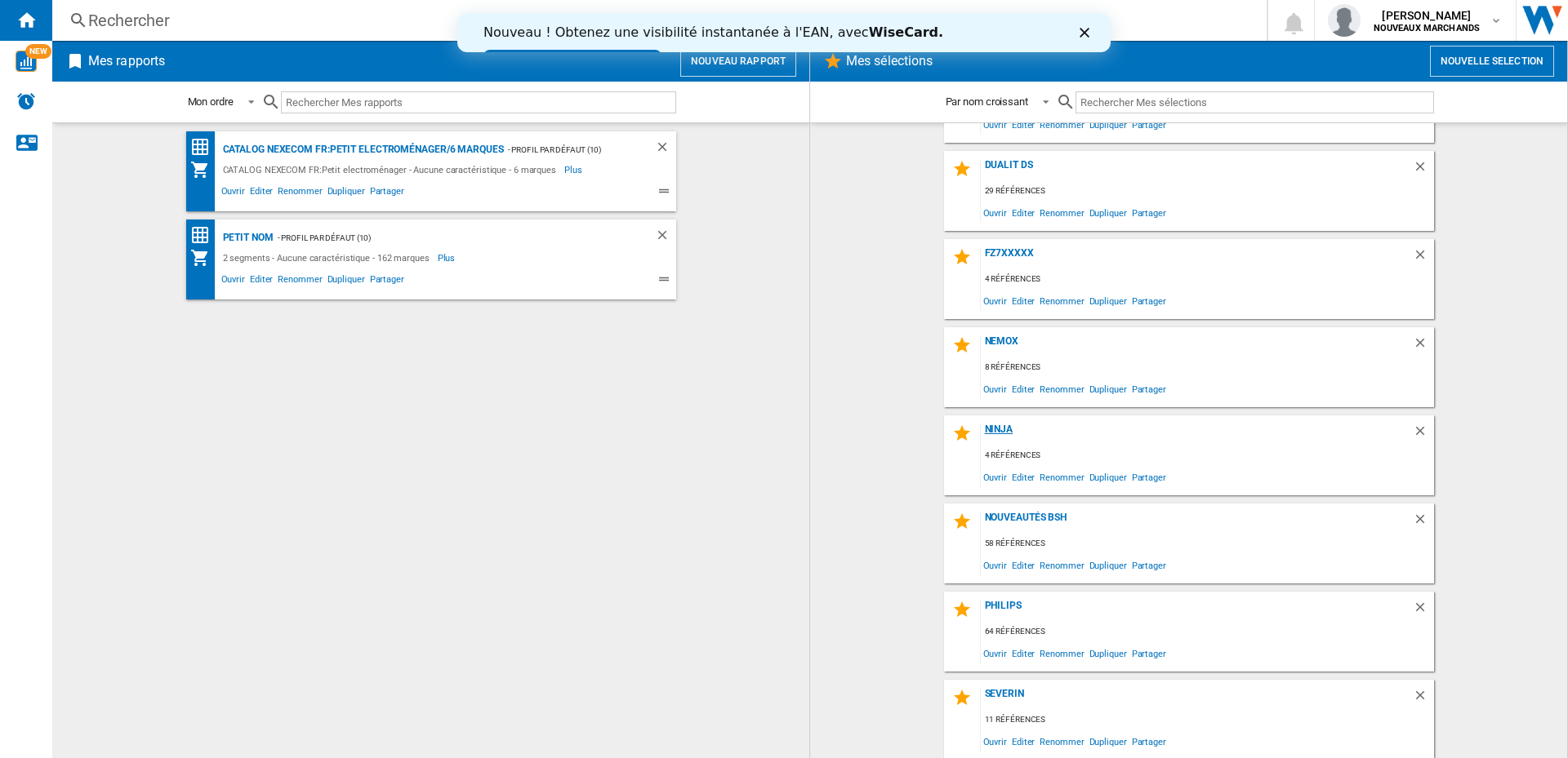
click at [997, 424] on div "Ninja" at bounding box center [1196, 435] width 432 height 22
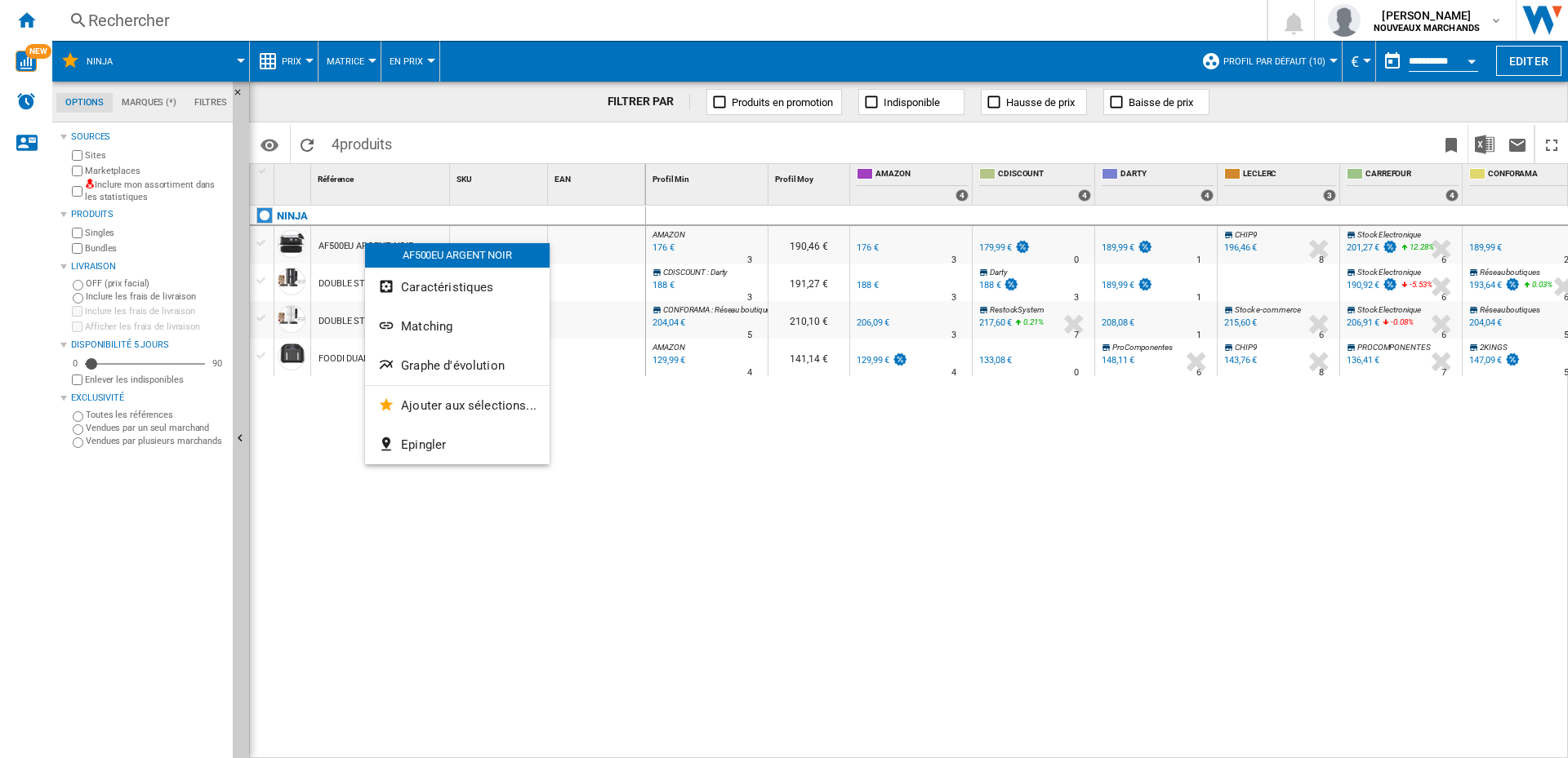
click at [689, 568] on div at bounding box center [784, 379] width 1568 height 758
click at [450, 354] on button "Graphe d'évolution" at bounding box center [455, 365] width 184 height 39
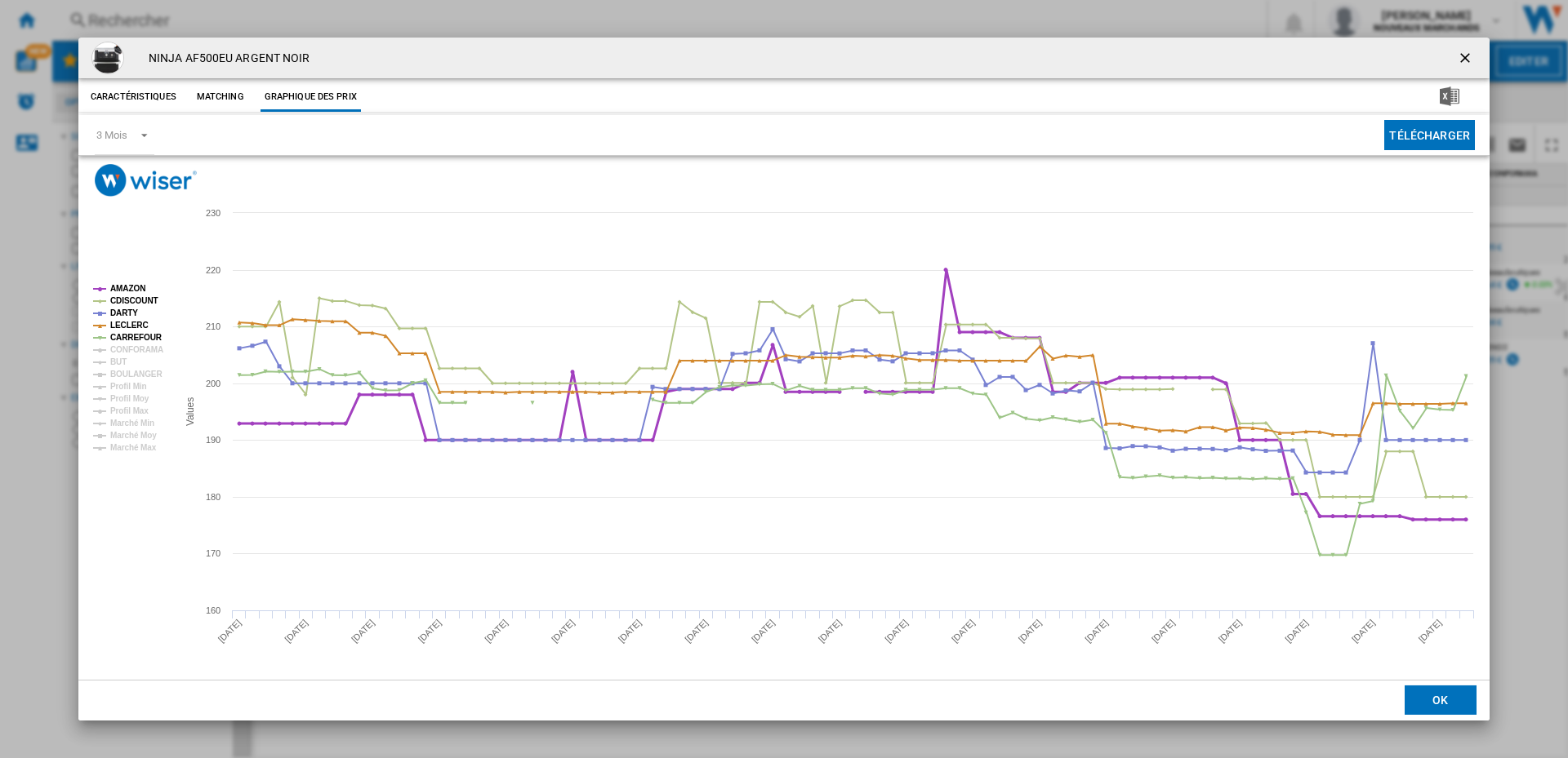
click at [126, 286] on tspan "AMAZON" at bounding box center [128, 288] width 35 height 9
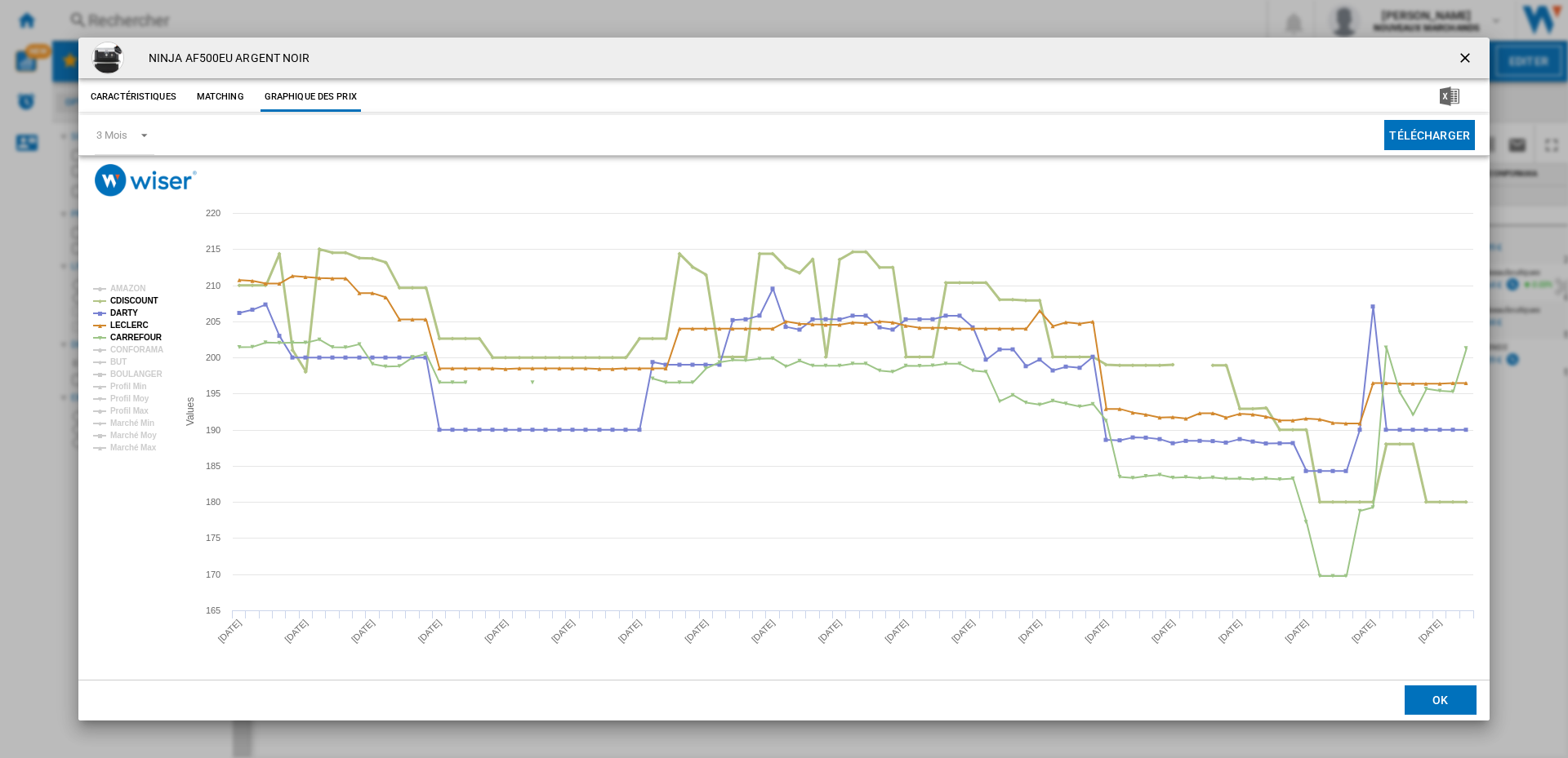
click at [126, 296] on tspan "CDISCOUNT" at bounding box center [135, 300] width 49 height 9
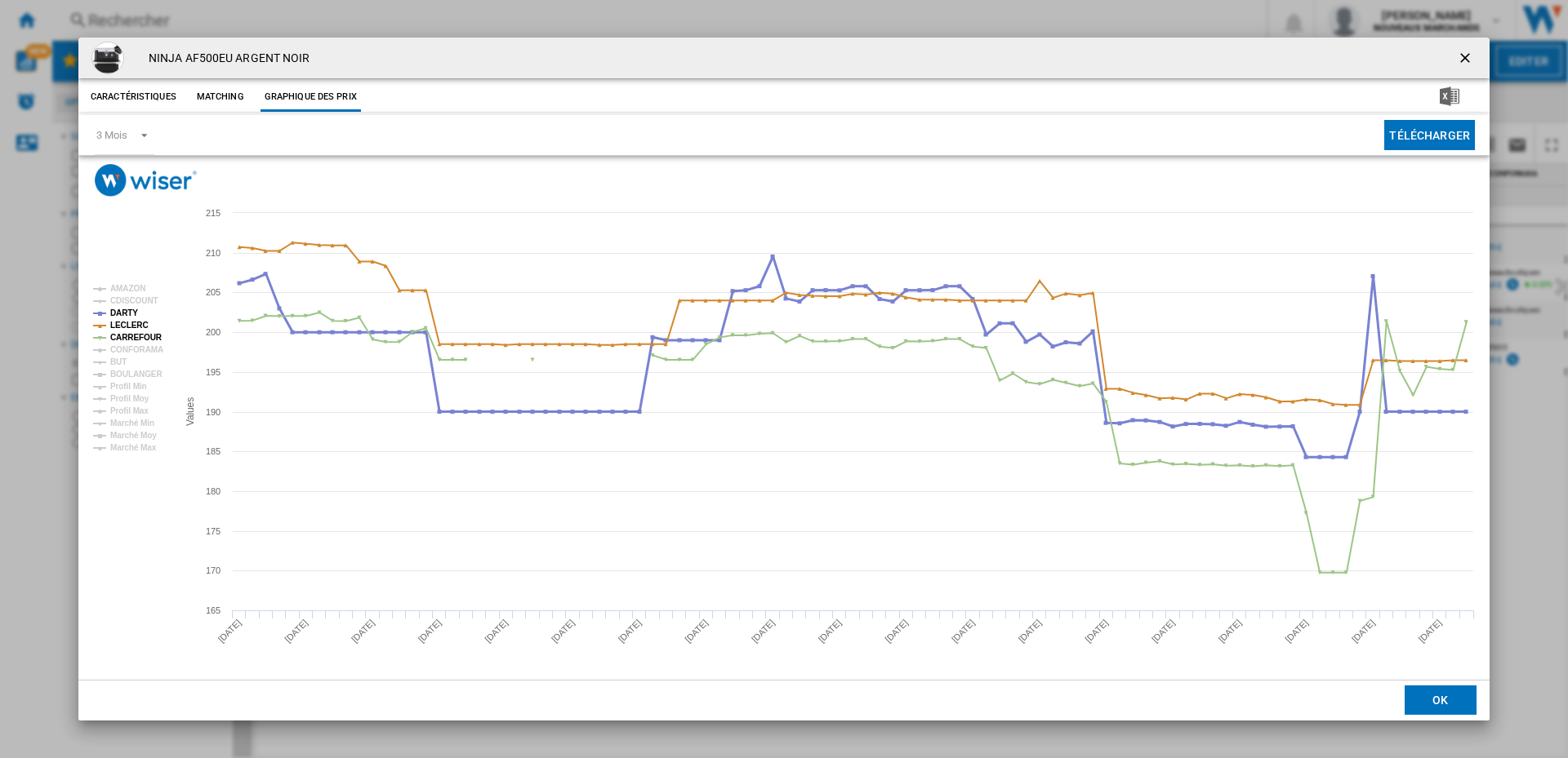
click at [121, 313] on tspan "DARTY" at bounding box center [124, 313] width 28 height 9
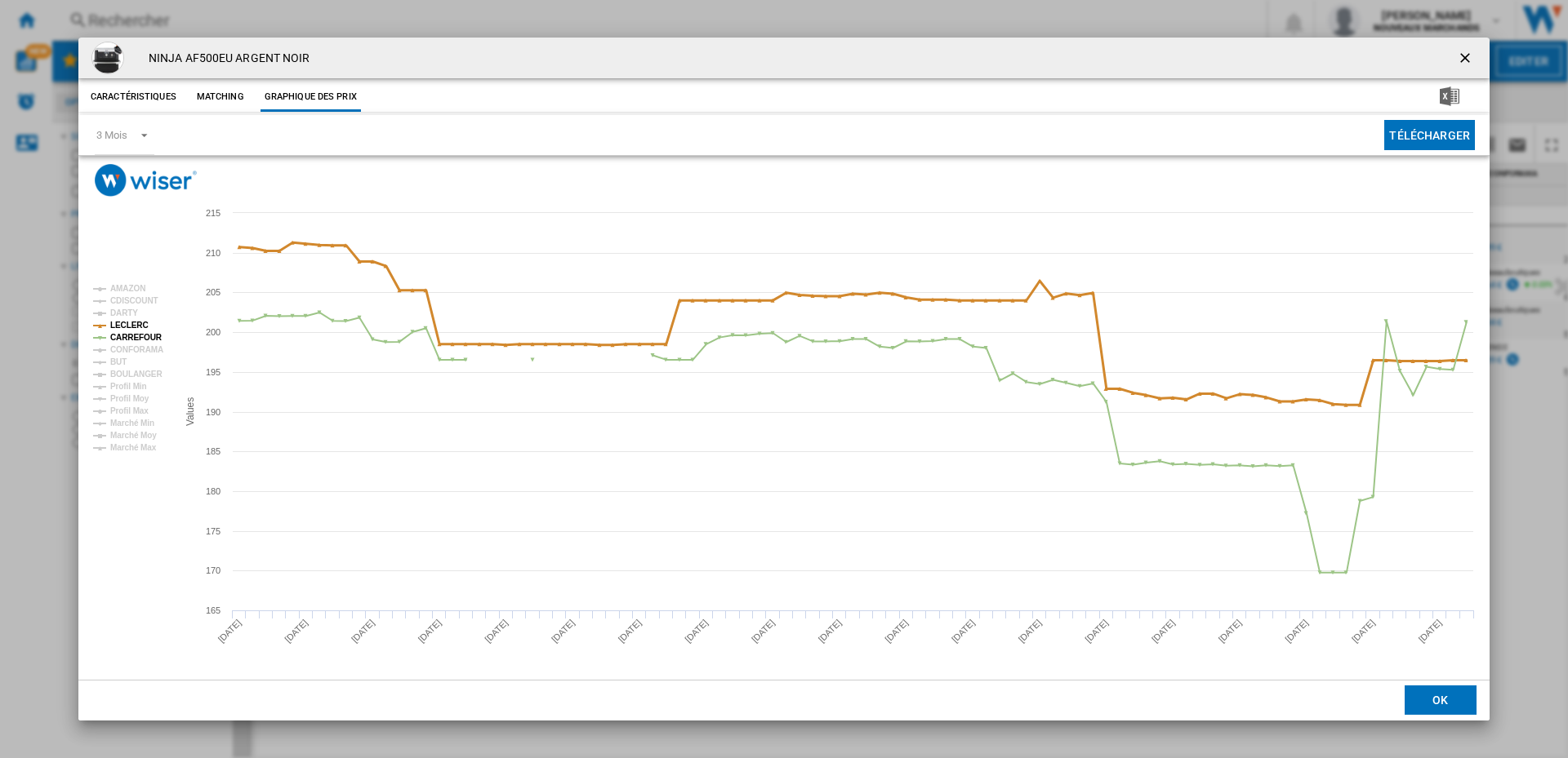
click at [122, 325] on tspan "LECLERC" at bounding box center [130, 325] width 39 height 9
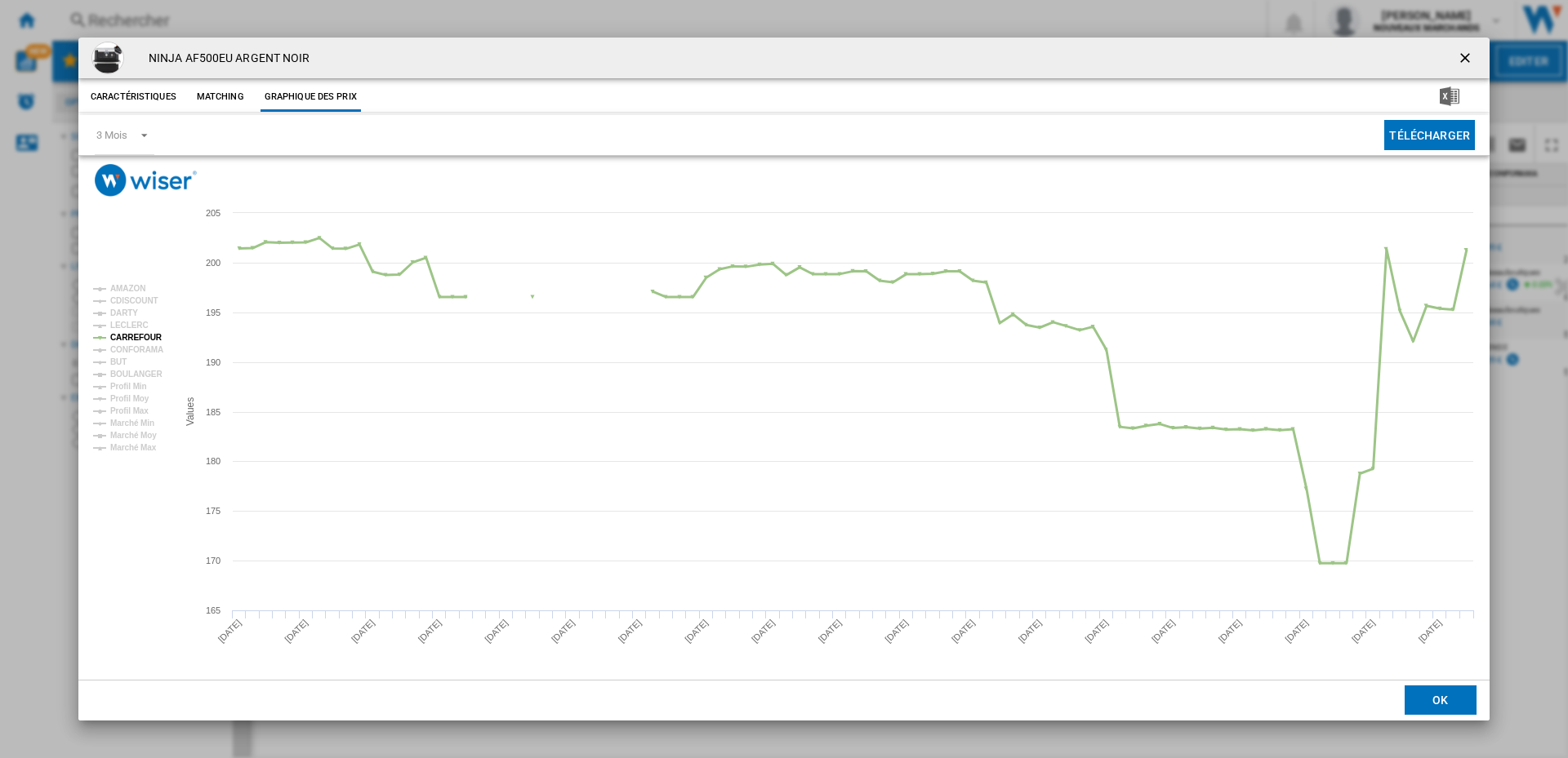
click at [121, 334] on tspan "CARREFOUR" at bounding box center [137, 337] width 52 height 9
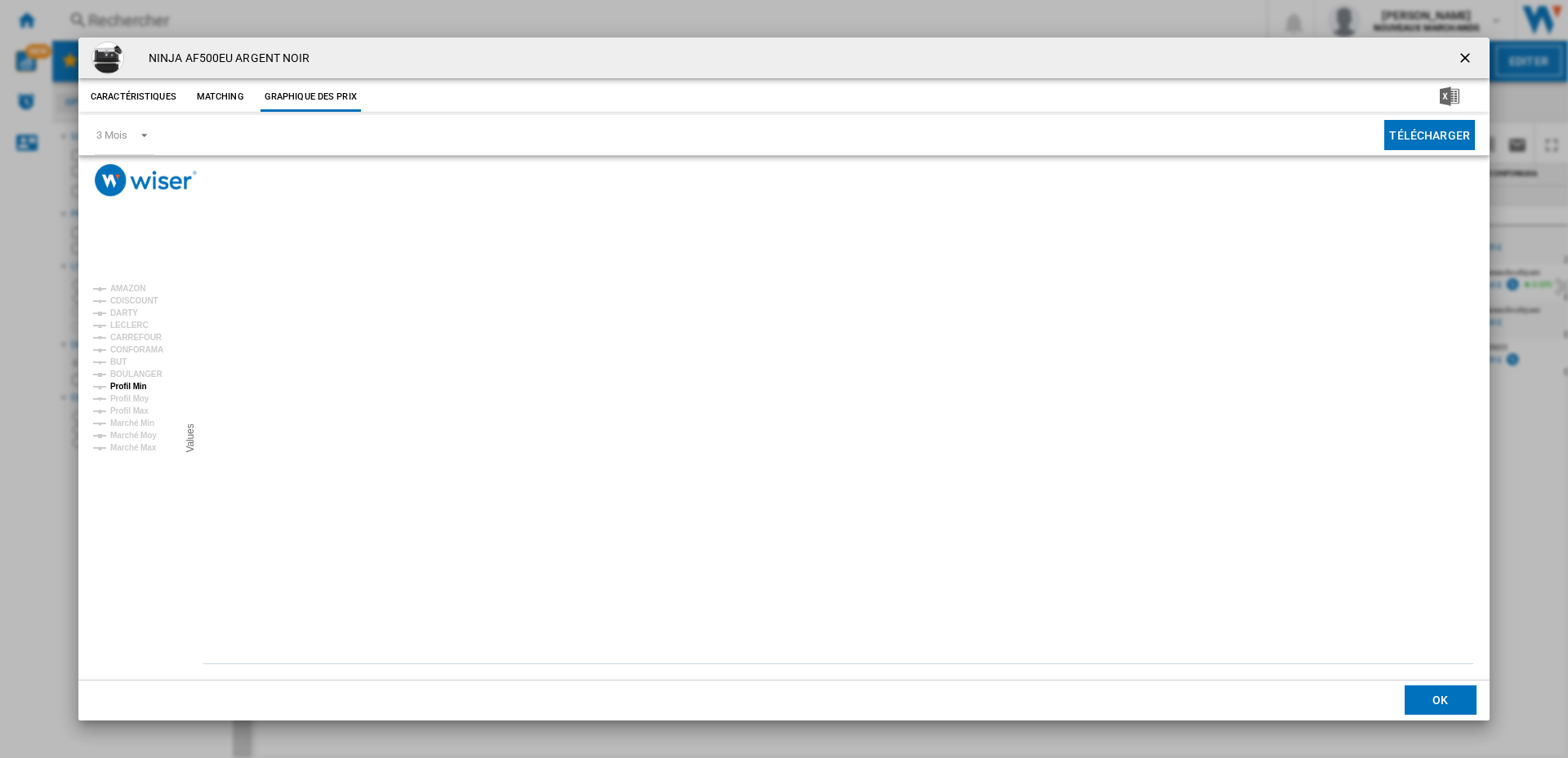
click at [134, 385] on tspan "Profil Min" at bounding box center [129, 386] width 37 height 9
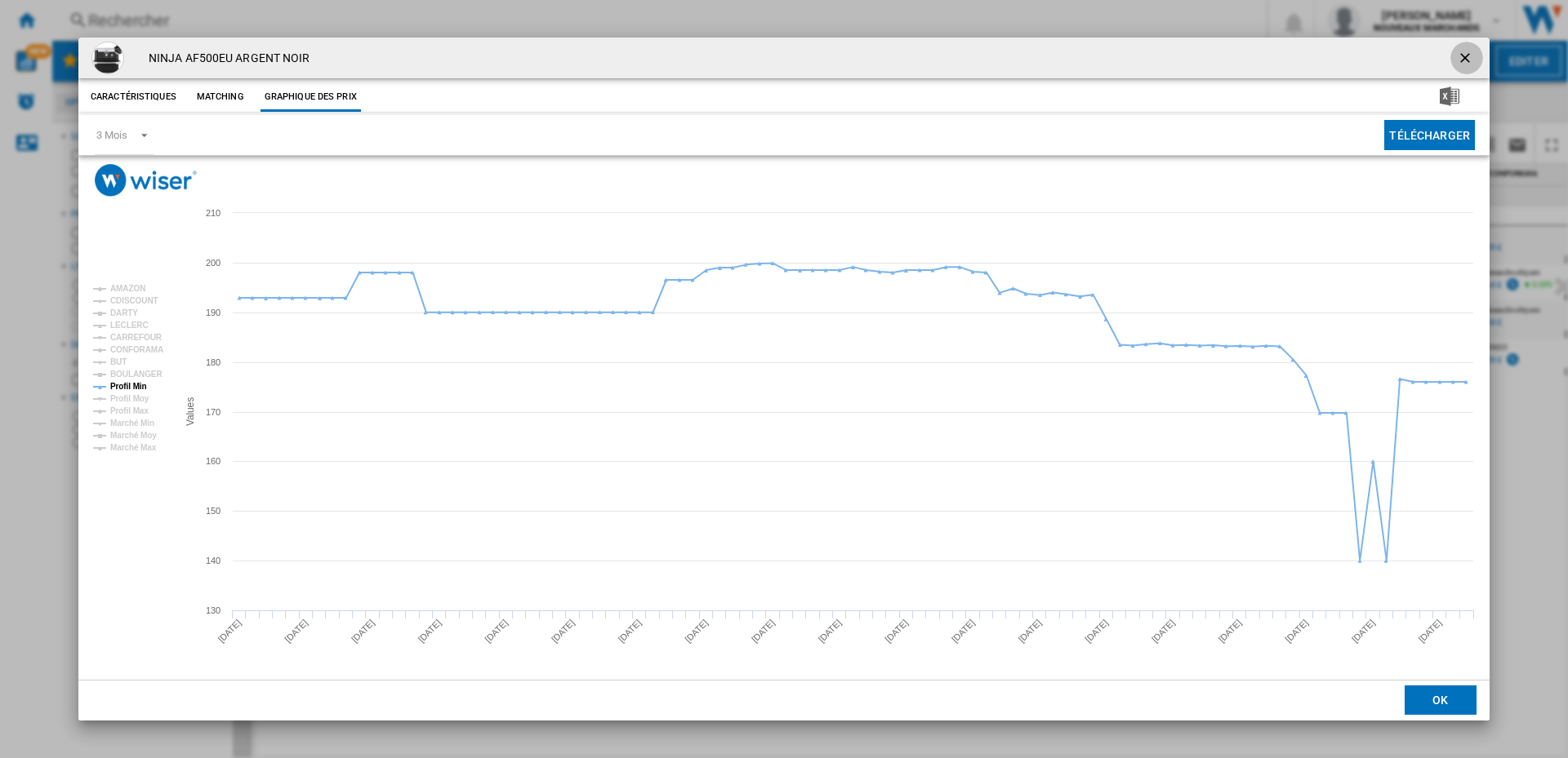
click at [1465, 54] on ng-md-icon "getI18NText('BUTTONS.CLOSE_DIALOG')" at bounding box center [1466, 59] width 19 height 19
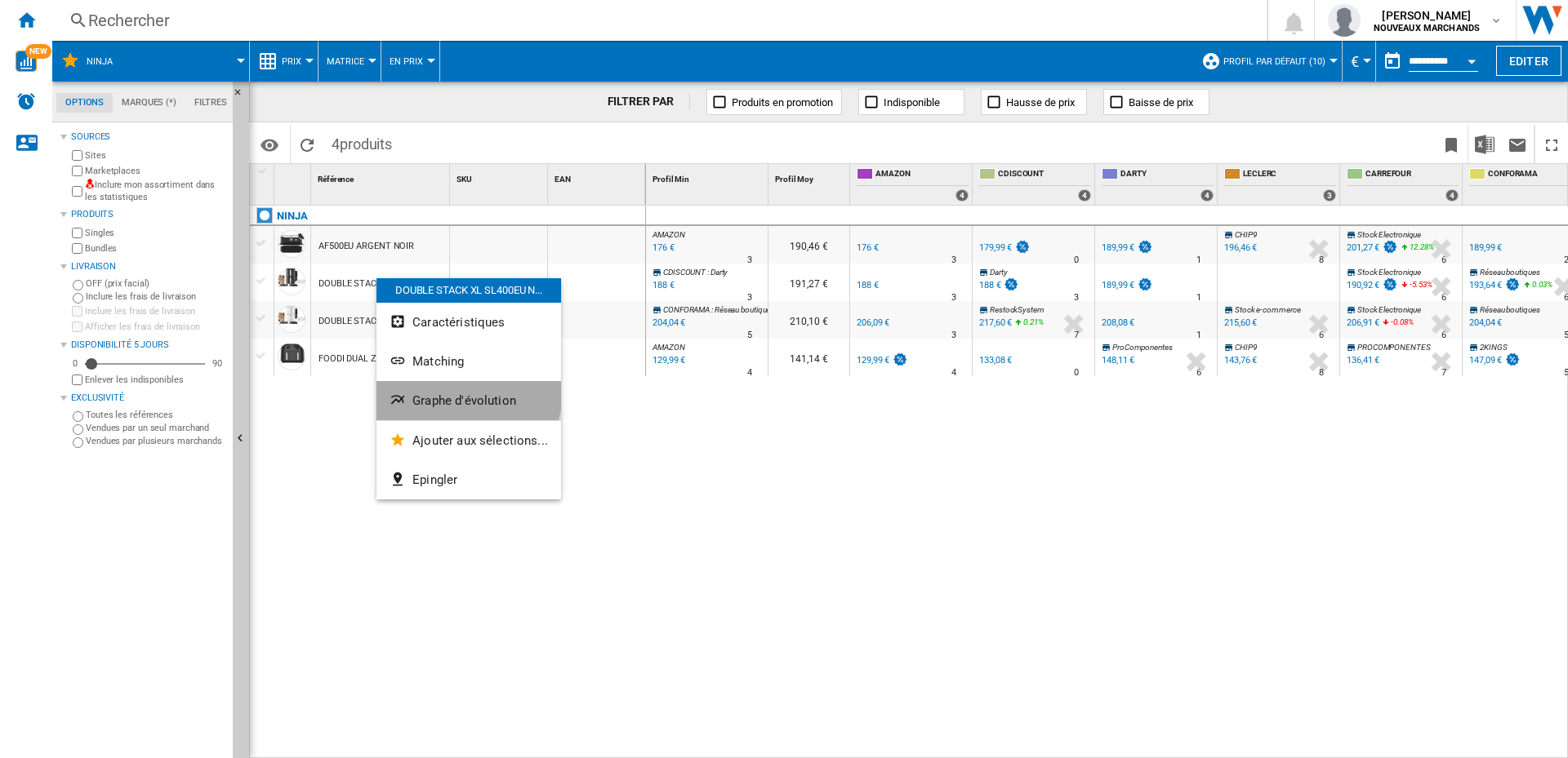
click at [449, 392] on button "Graphe d'évolution" at bounding box center [469, 401] width 184 height 39
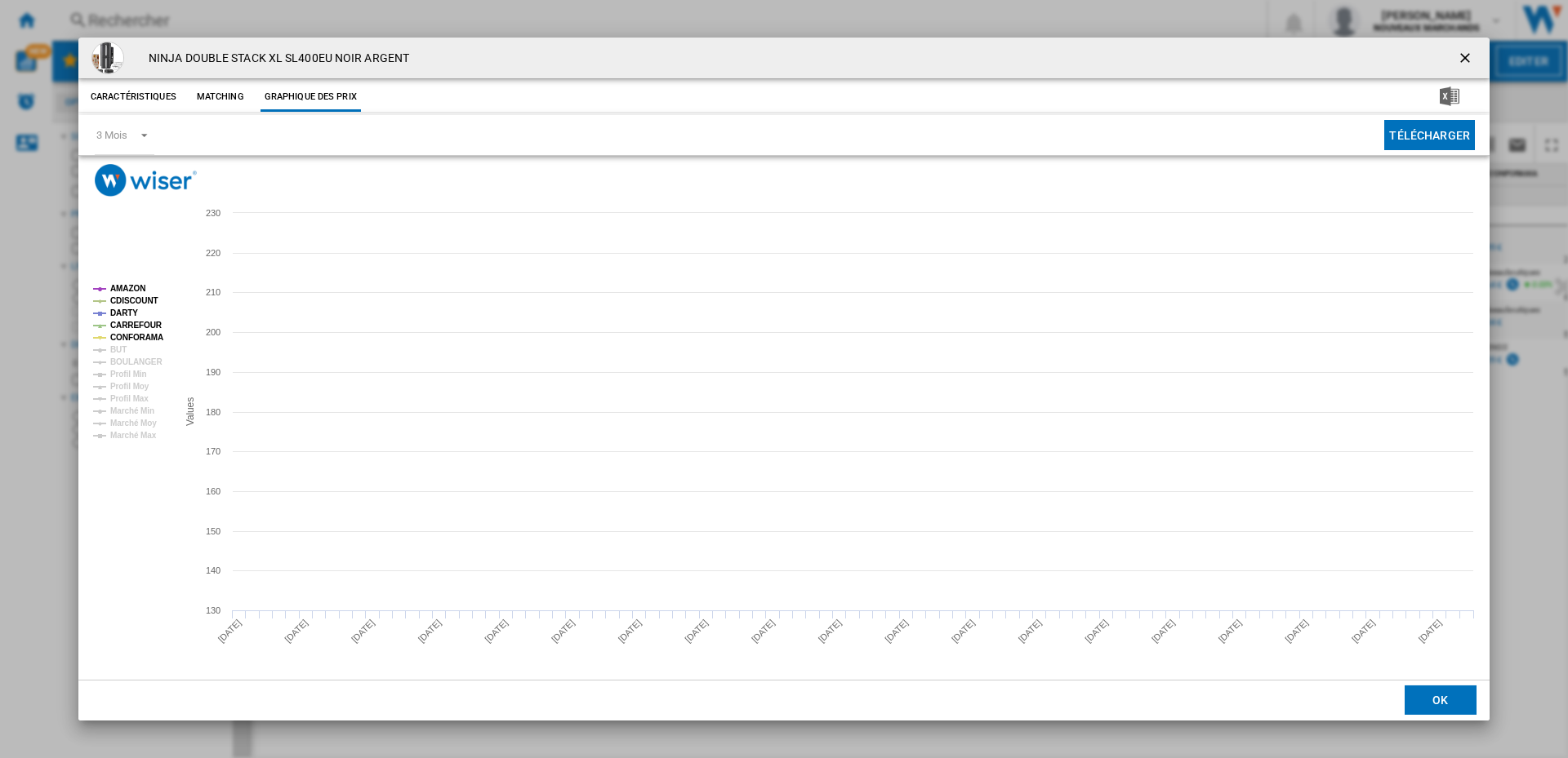
click at [120, 285] on tspan "AMAZON" at bounding box center [128, 288] width 35 height 9
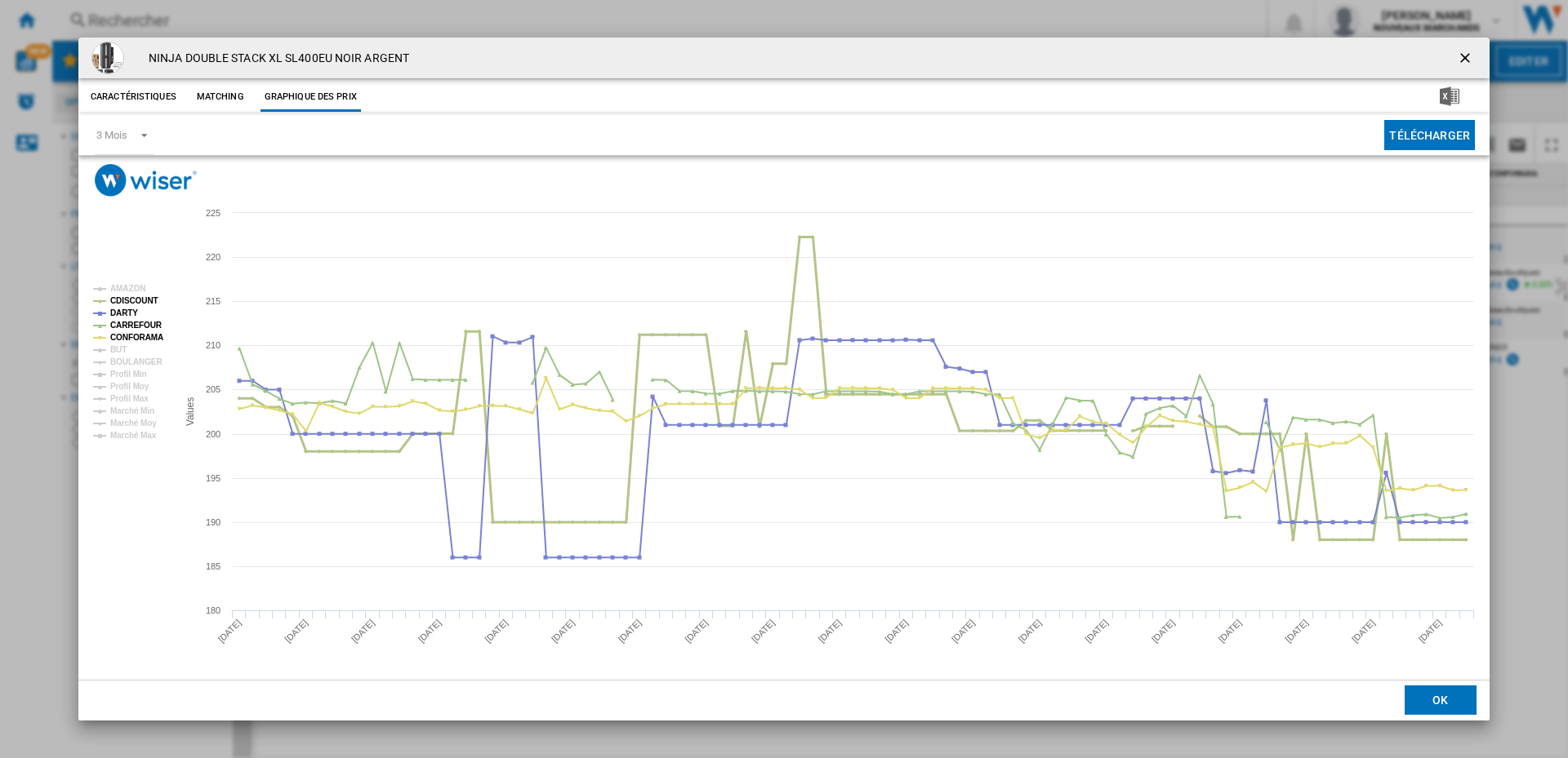
click at [124, 297] on tspan "CDISCOUNT" at bounding box center [135, 300] width 49 height 9
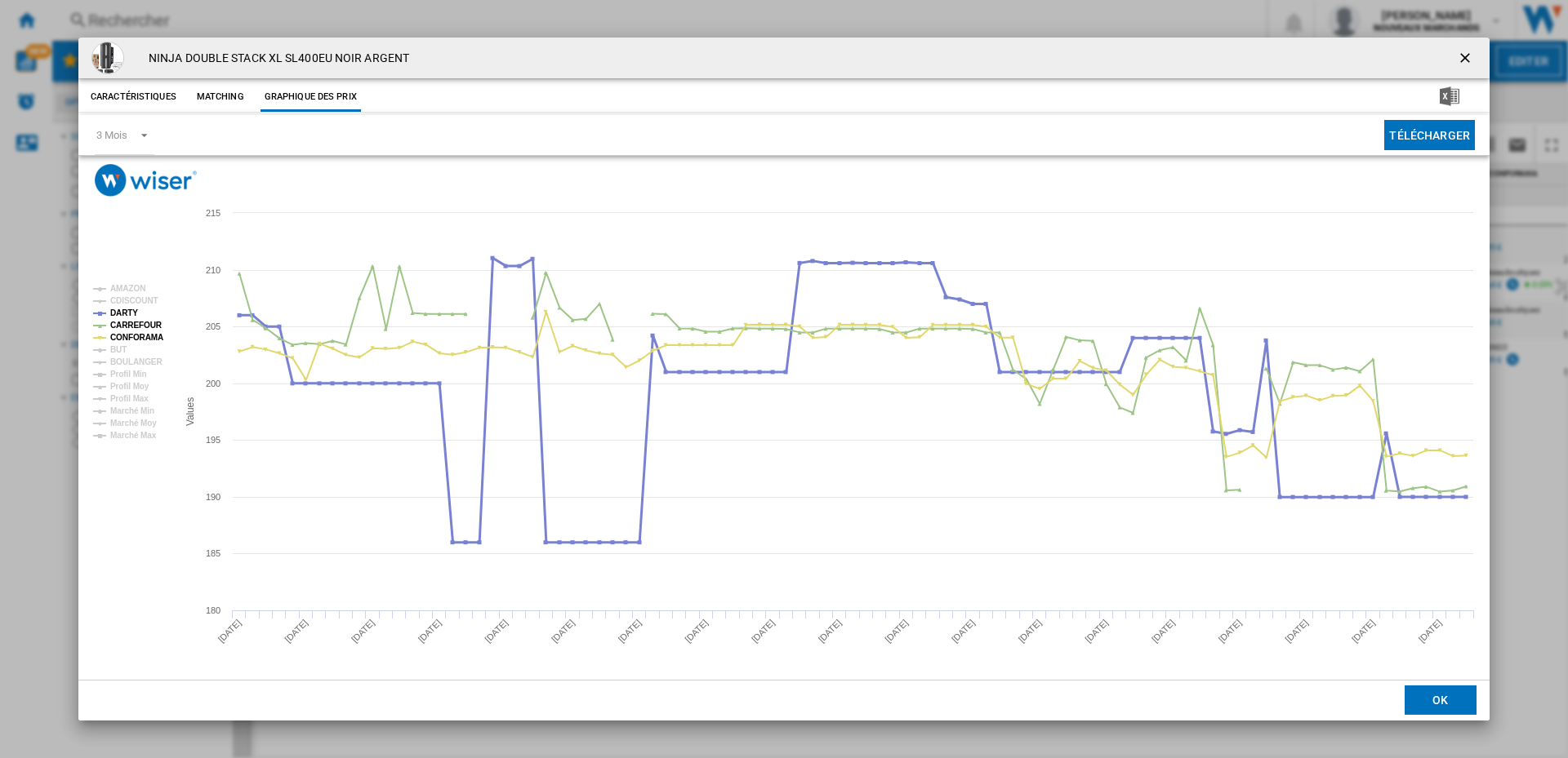
click at [124, 310] on tspan "DARTY" at bounding box center [124, 313] width 28 height 9
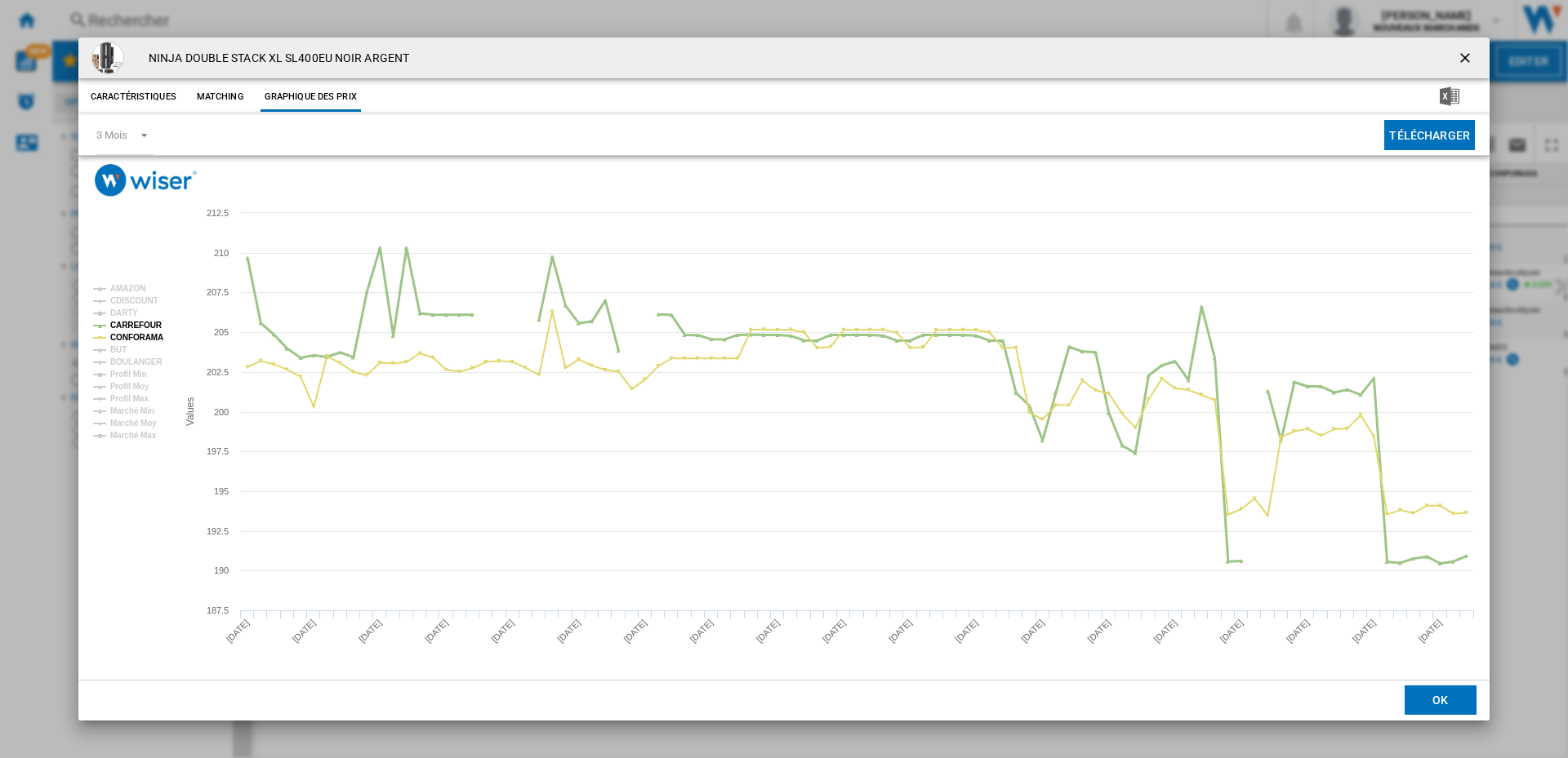
click at [120, 321] on tspan "CARREFOUR" at bounding box center [137, 325] width 52 height 9
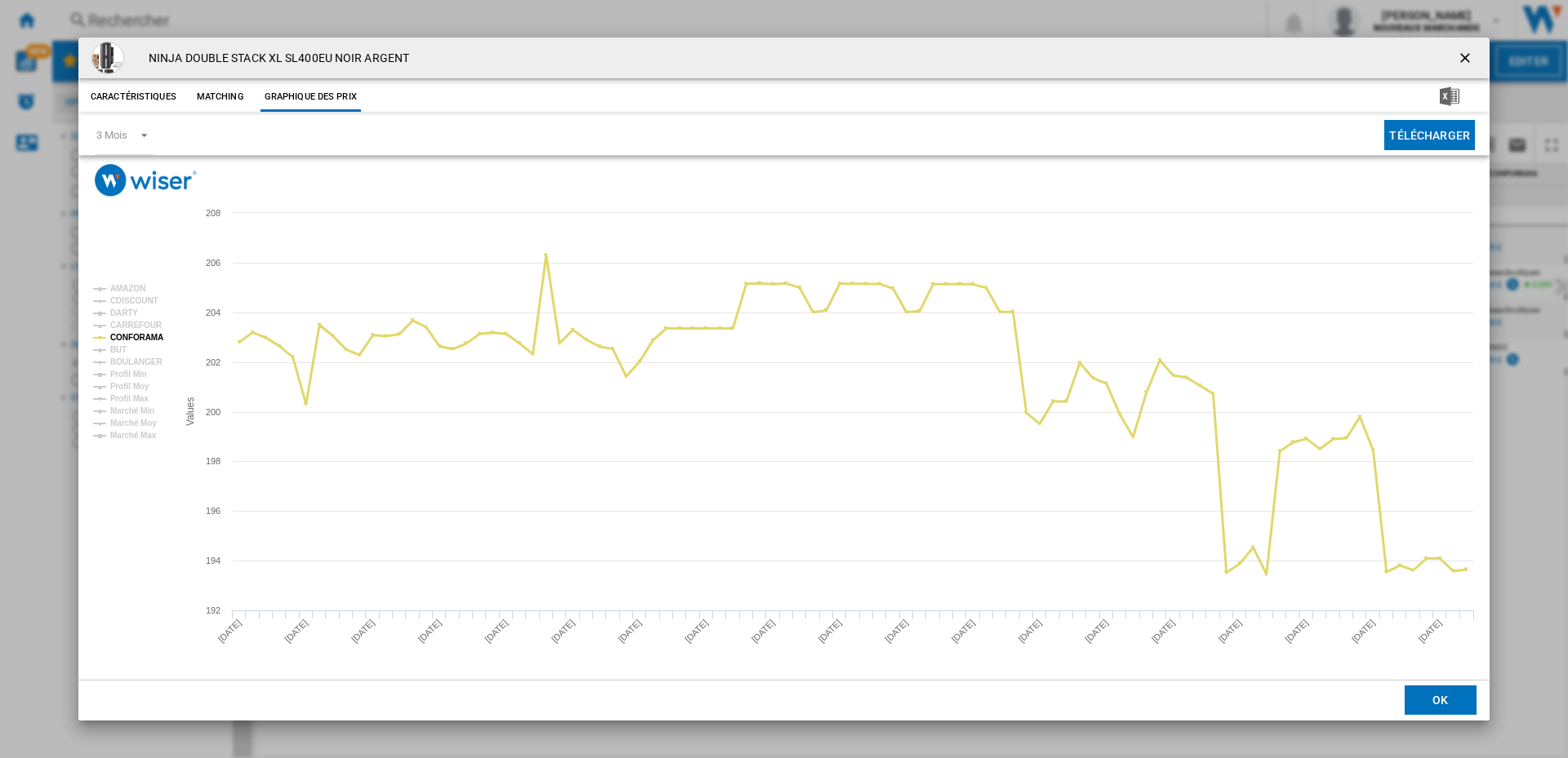
click at [120, 334] on tspan "CONFORAMA" at bounding box center [137, 337] width 53 height 9
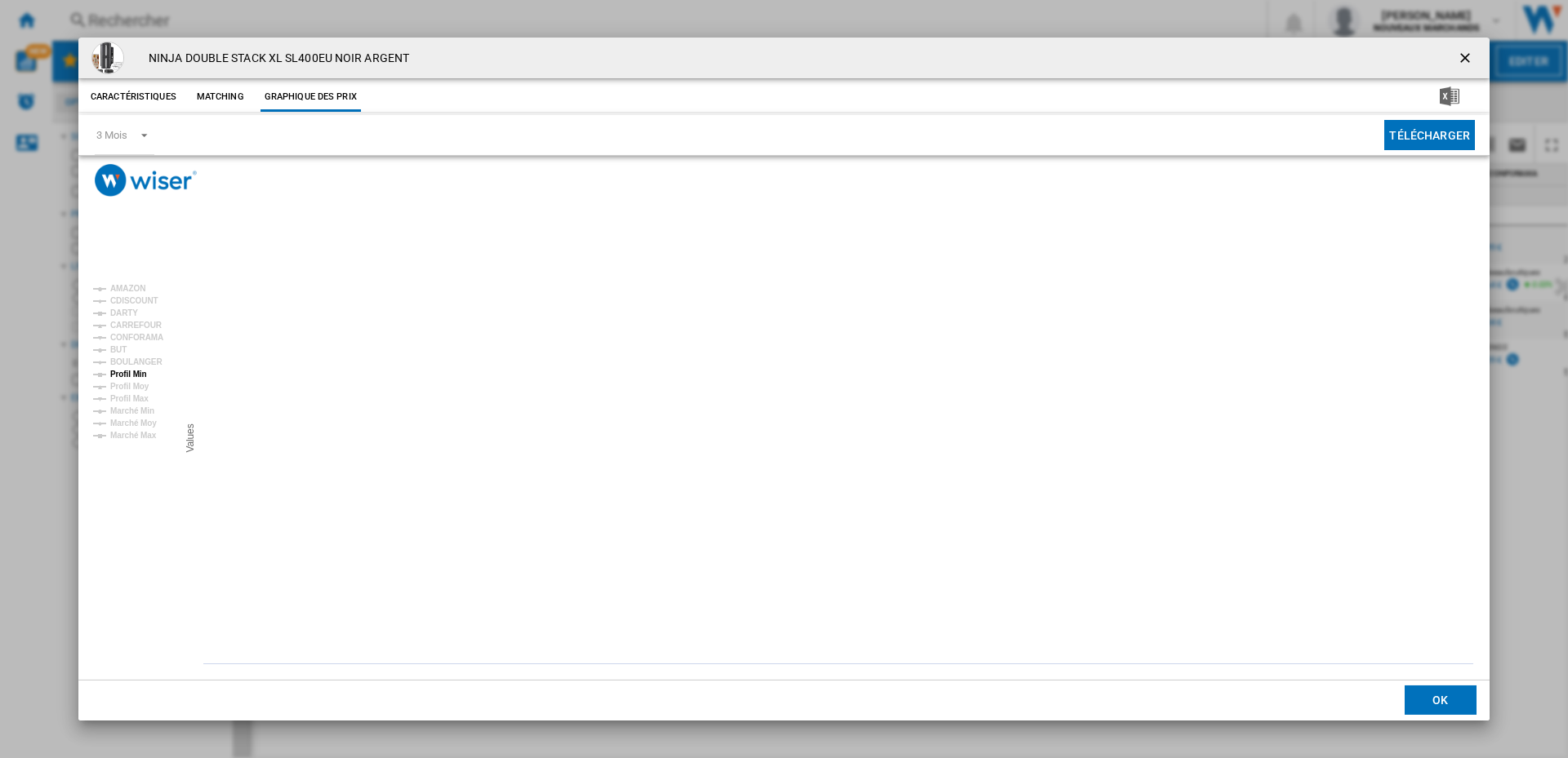
click at [118, 373] on tspan "Profil Min" at bounding box center [129, 374] width 37 height 9
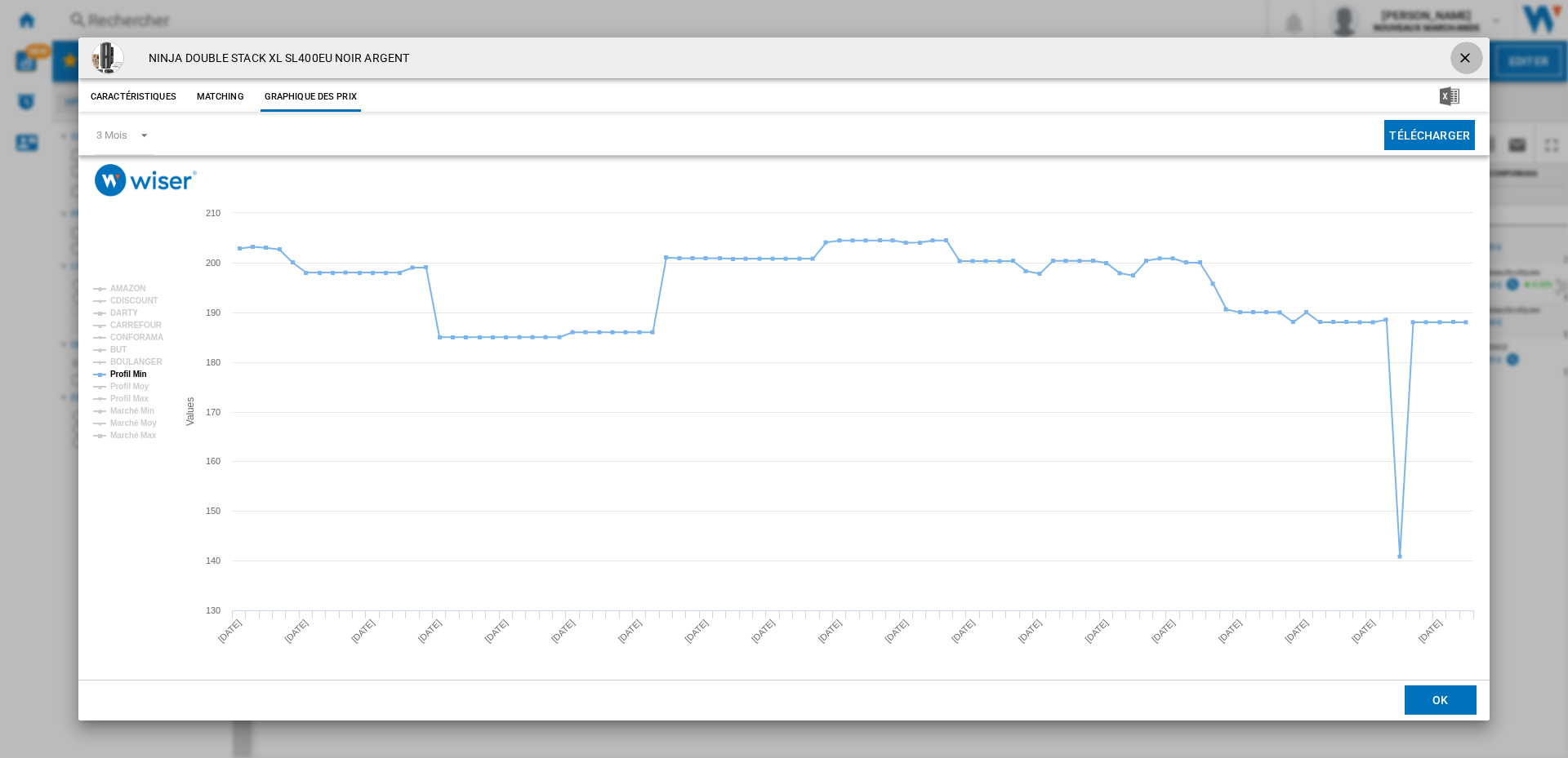
click at [1468, 54] on ng-md-icon "getI18NText('BUTTONS.CLOSE_DIALOG')" at bounding box center [1466, 59] width 19 height 19
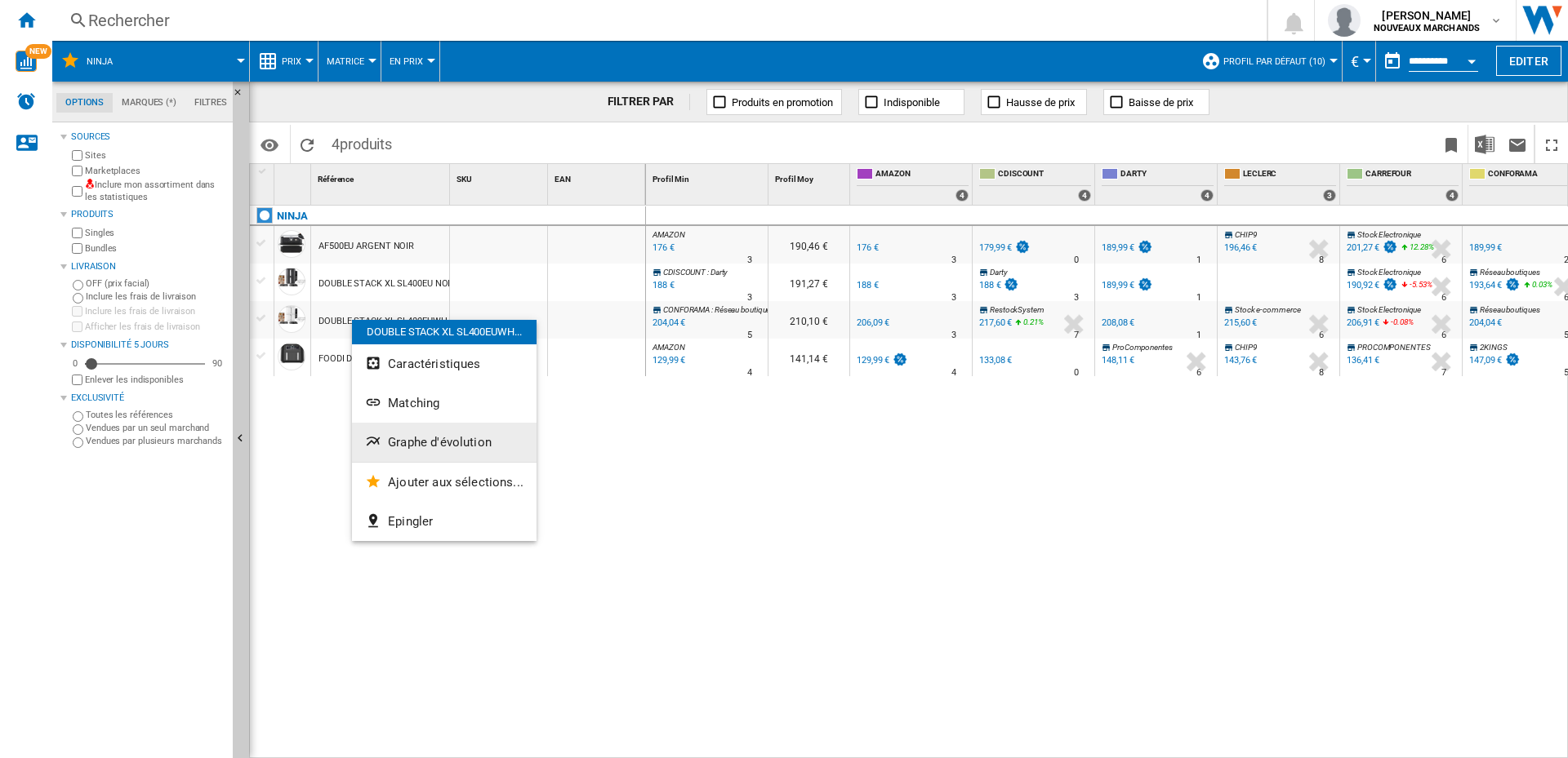
click at [424, 438] on span "Graphe d'évolution" at bounding box center [439, 442] width 104 height 15
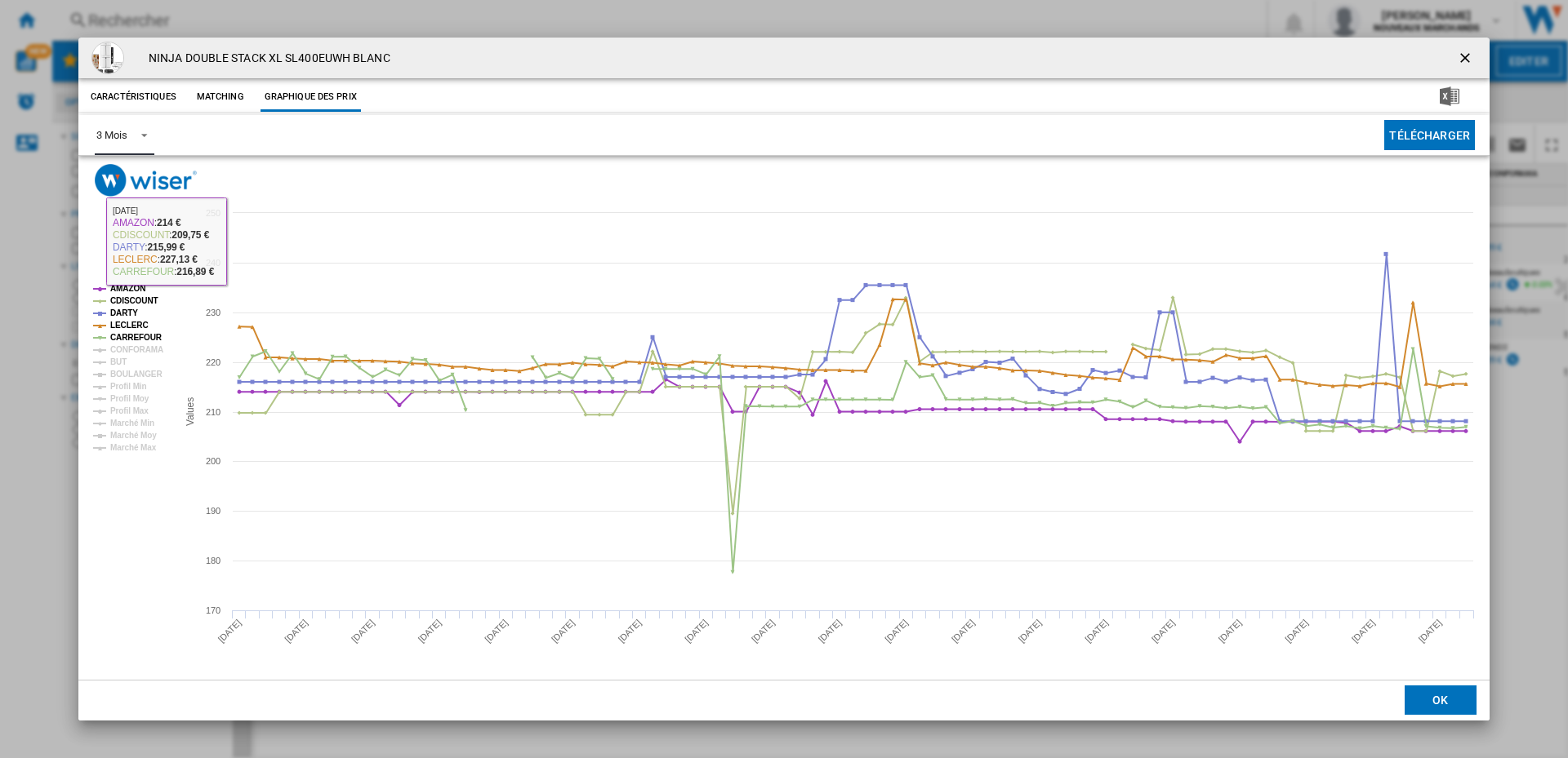
click at [130, 139] on md-select-value "3 Mois" at bounding box center [124, 135] width 59 height 40
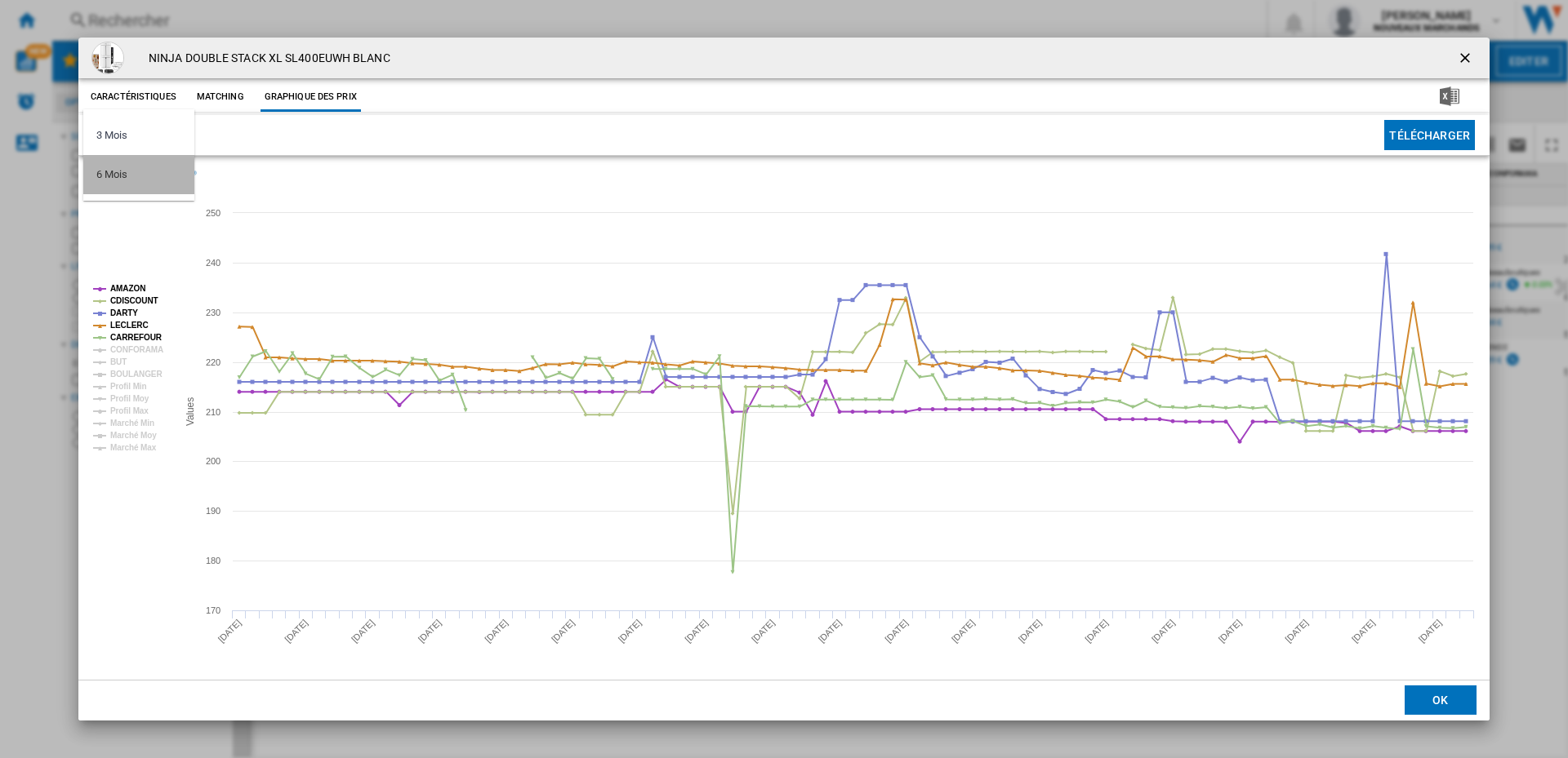
click at [132, 178] on md-option "6 Mois" at bounding box center [139, 175] width 111 height 39
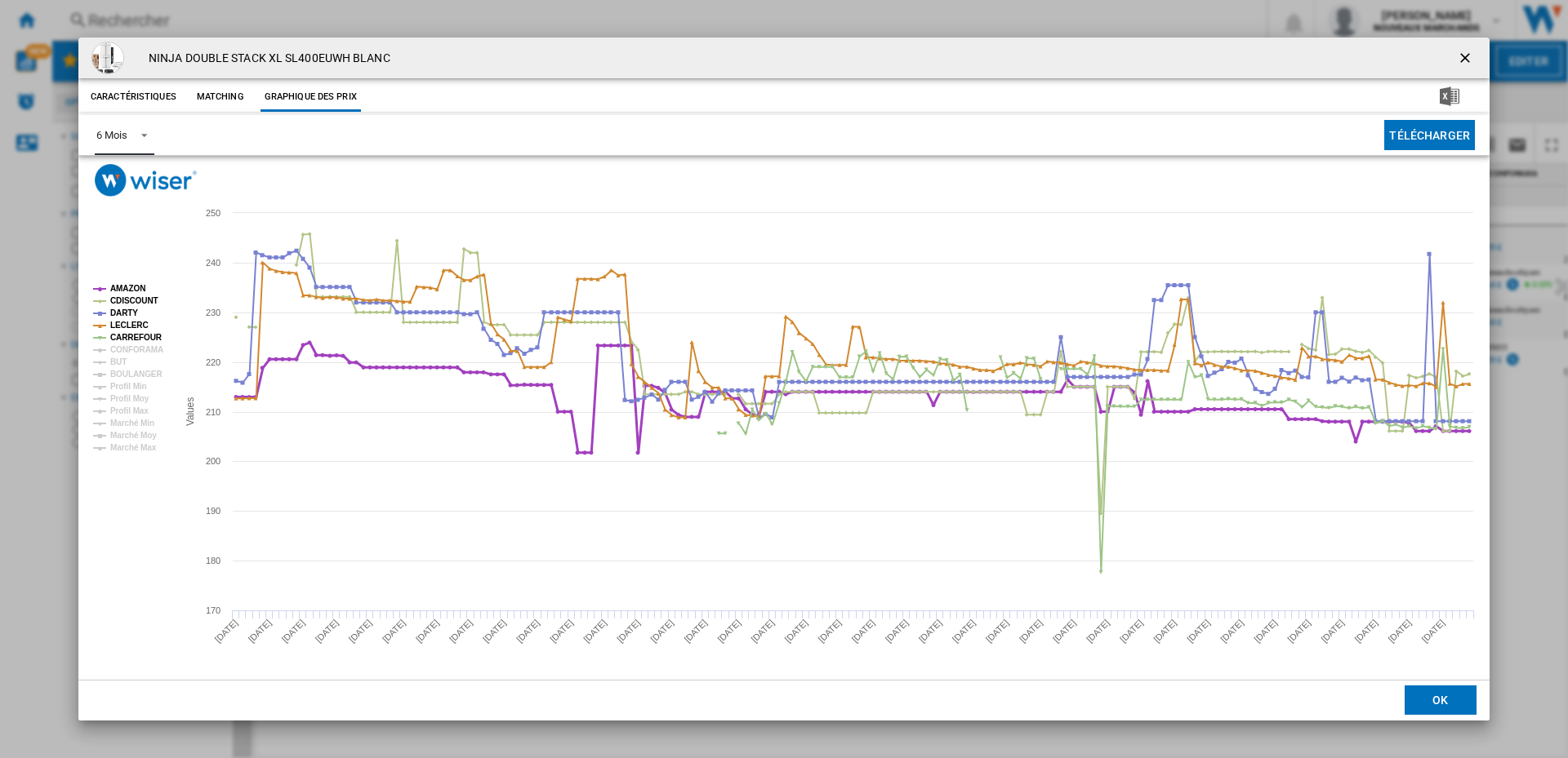
click at [123, 288] on tspan "AMAZON" at bounding box center [128, 288] width 35 height 9
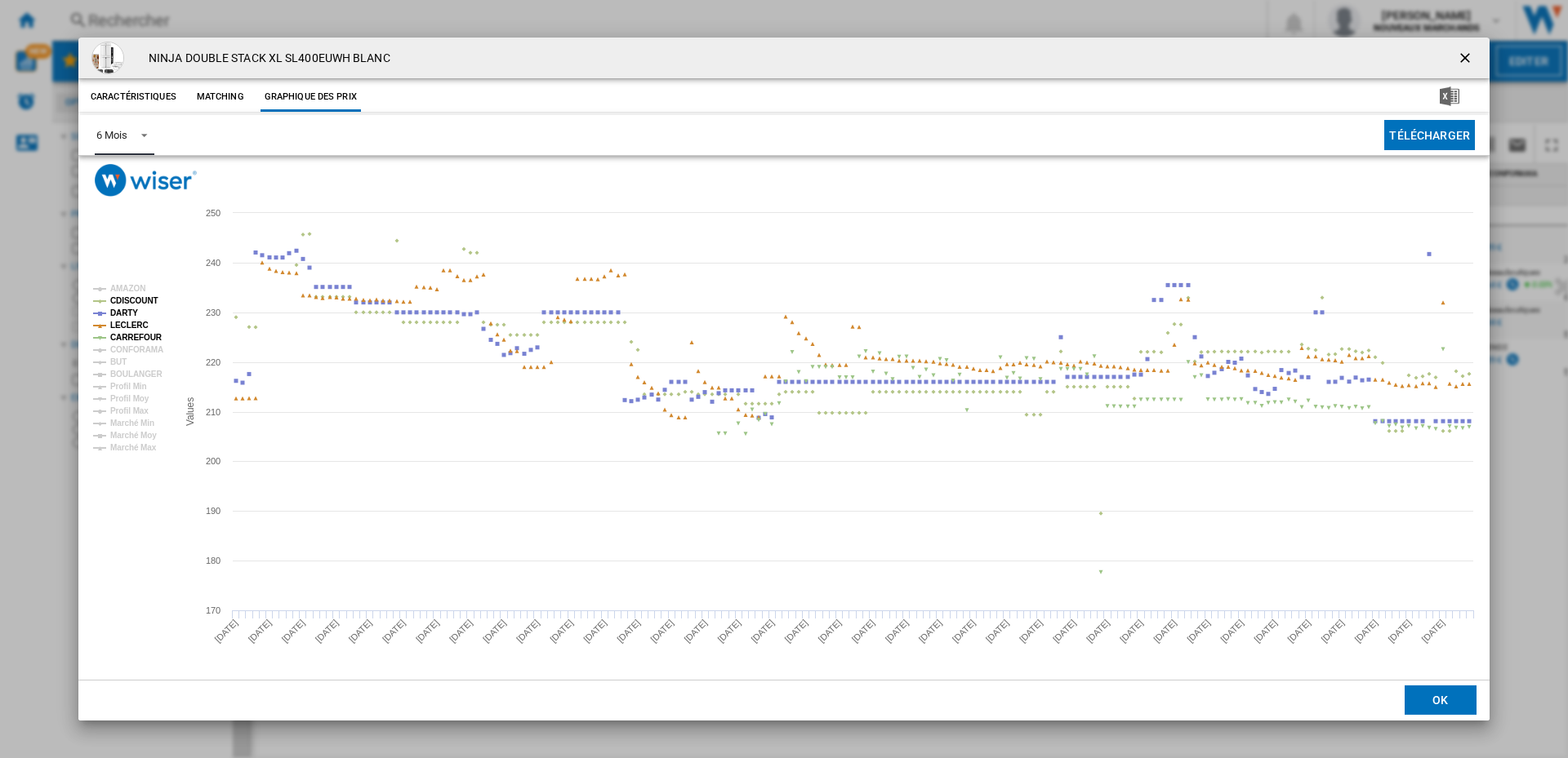
click at [125, 300] on tspan "CDISCOUNT" at bounding box center [135, 300] width 49 height 9
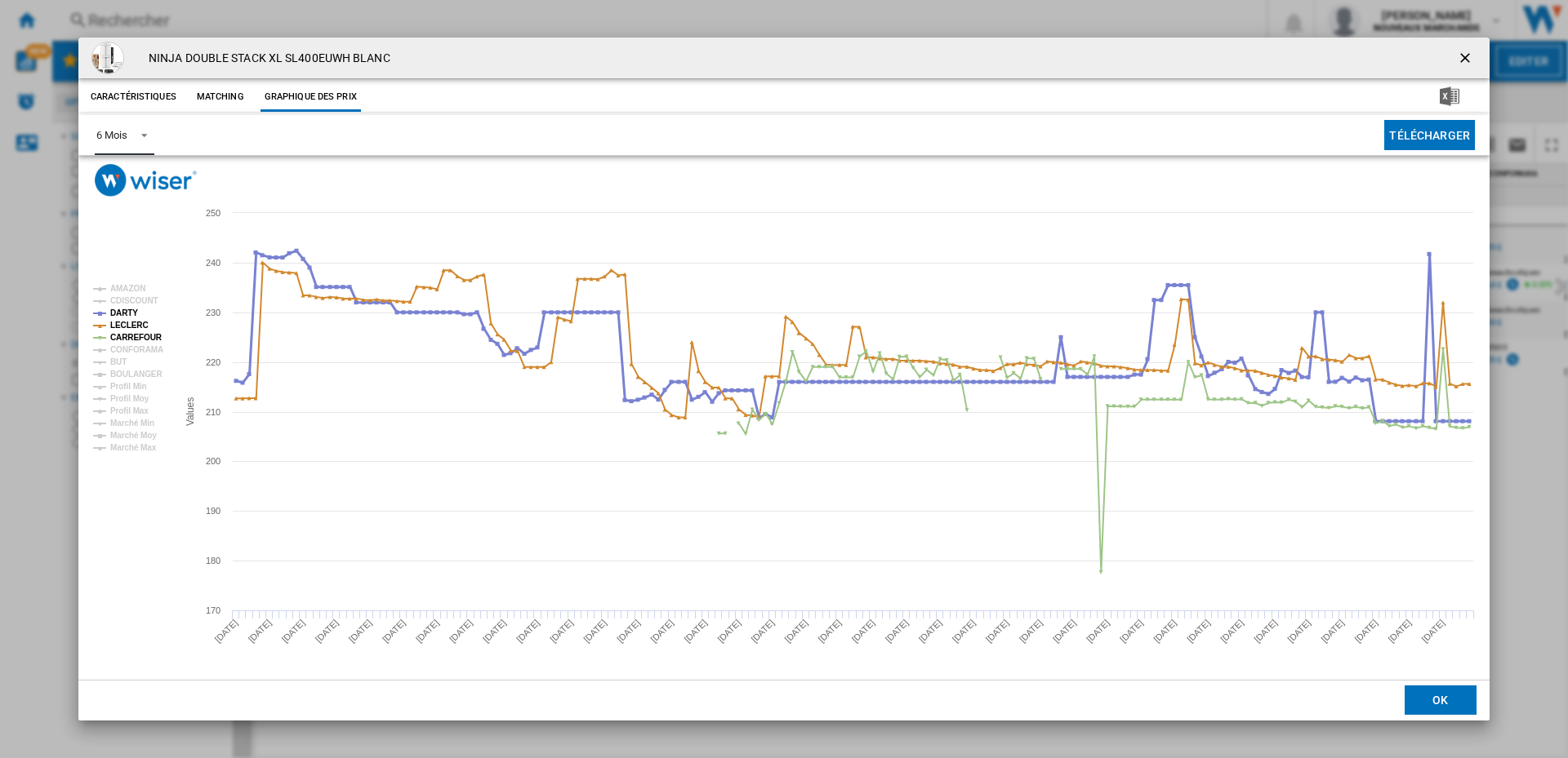
click at [122, 309] on tspan "DARTY" at bounding box center [124, 313] width 28 height 9
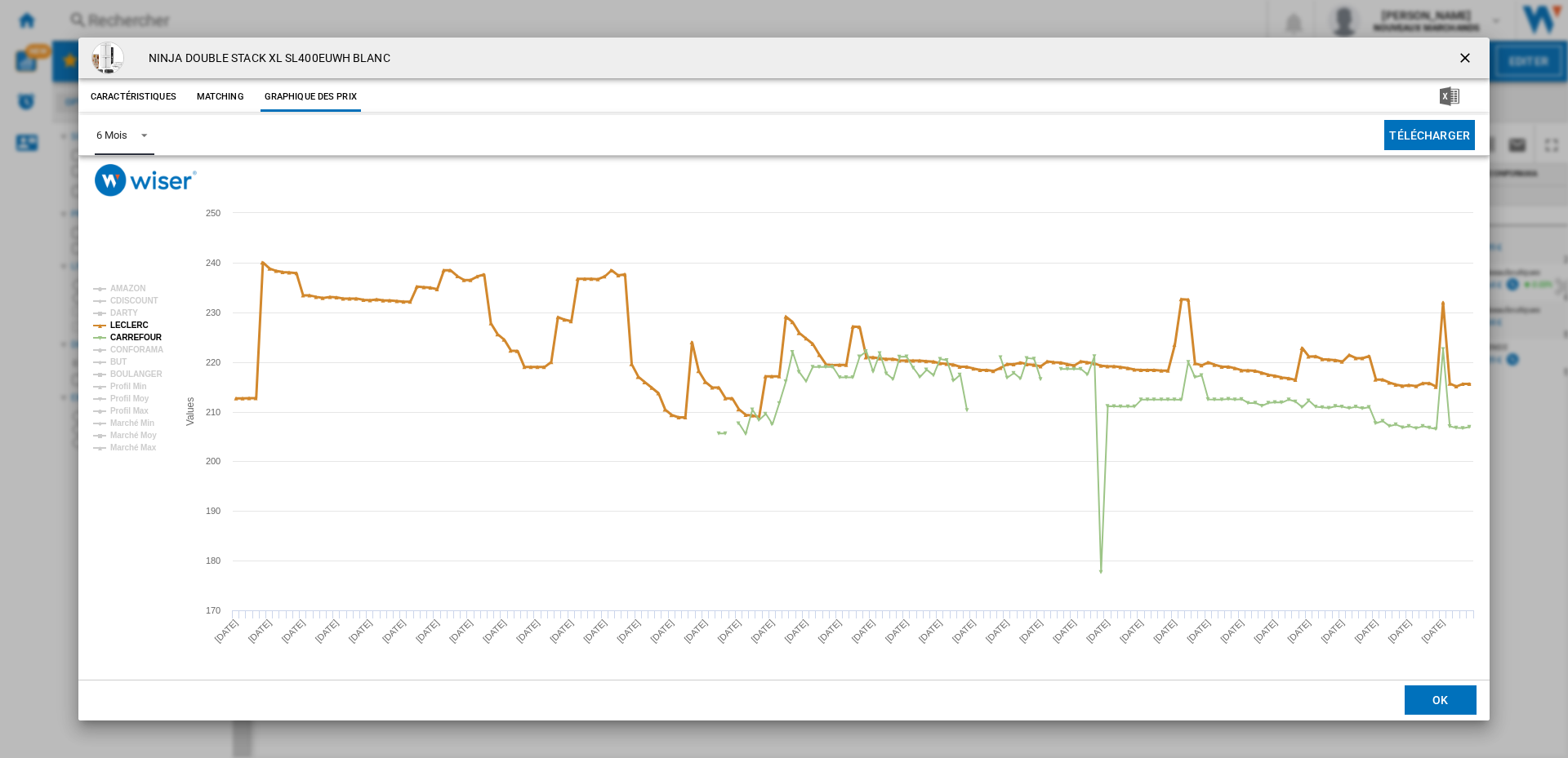
click at [122, 321] on tspan "LECLERC" at bounding box center [130, 325] width 39 height 9
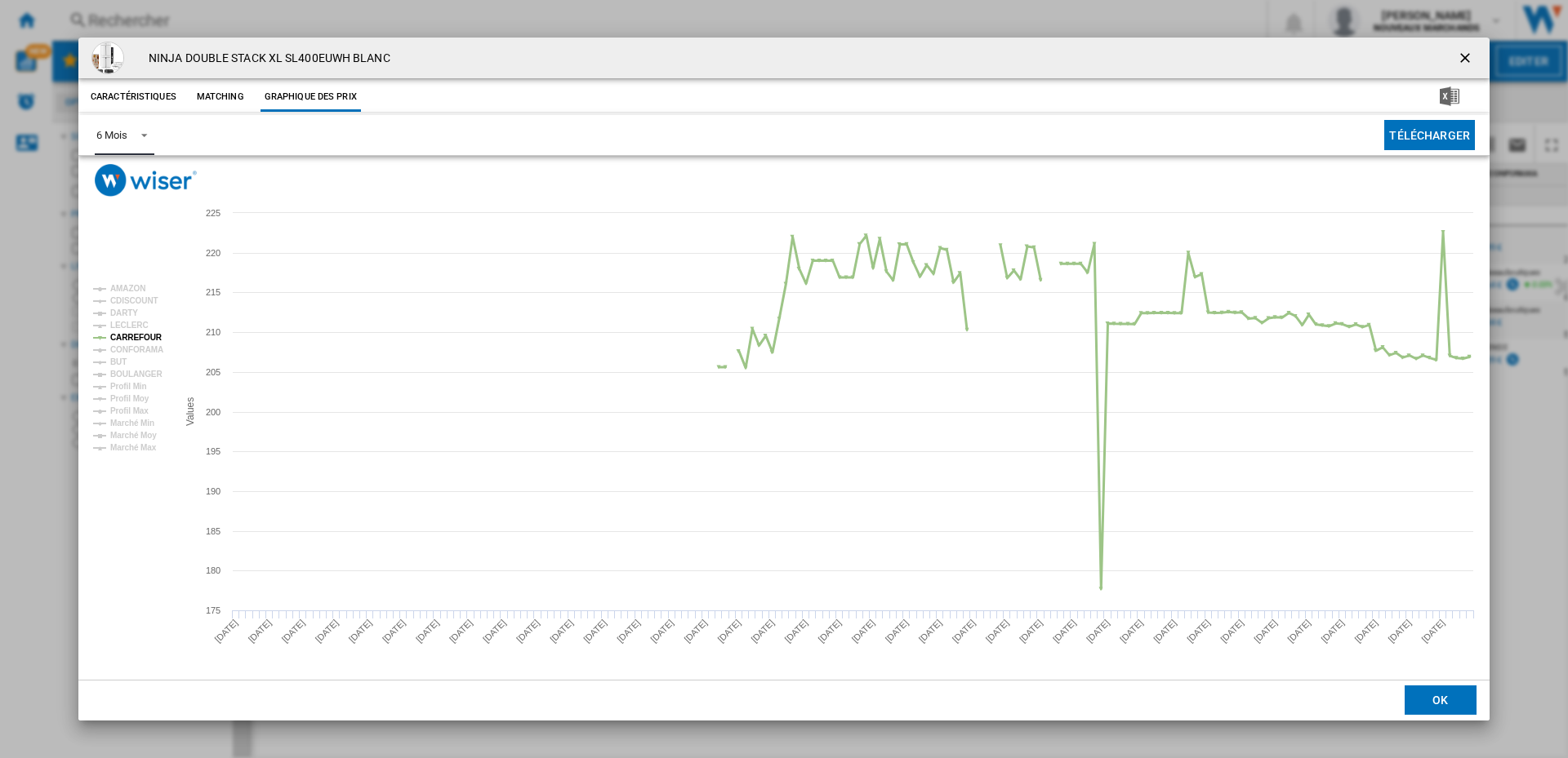
click at [124, 334] on tspan "CARREFOUR" at bounding box center [137, 337] width 52 height 9
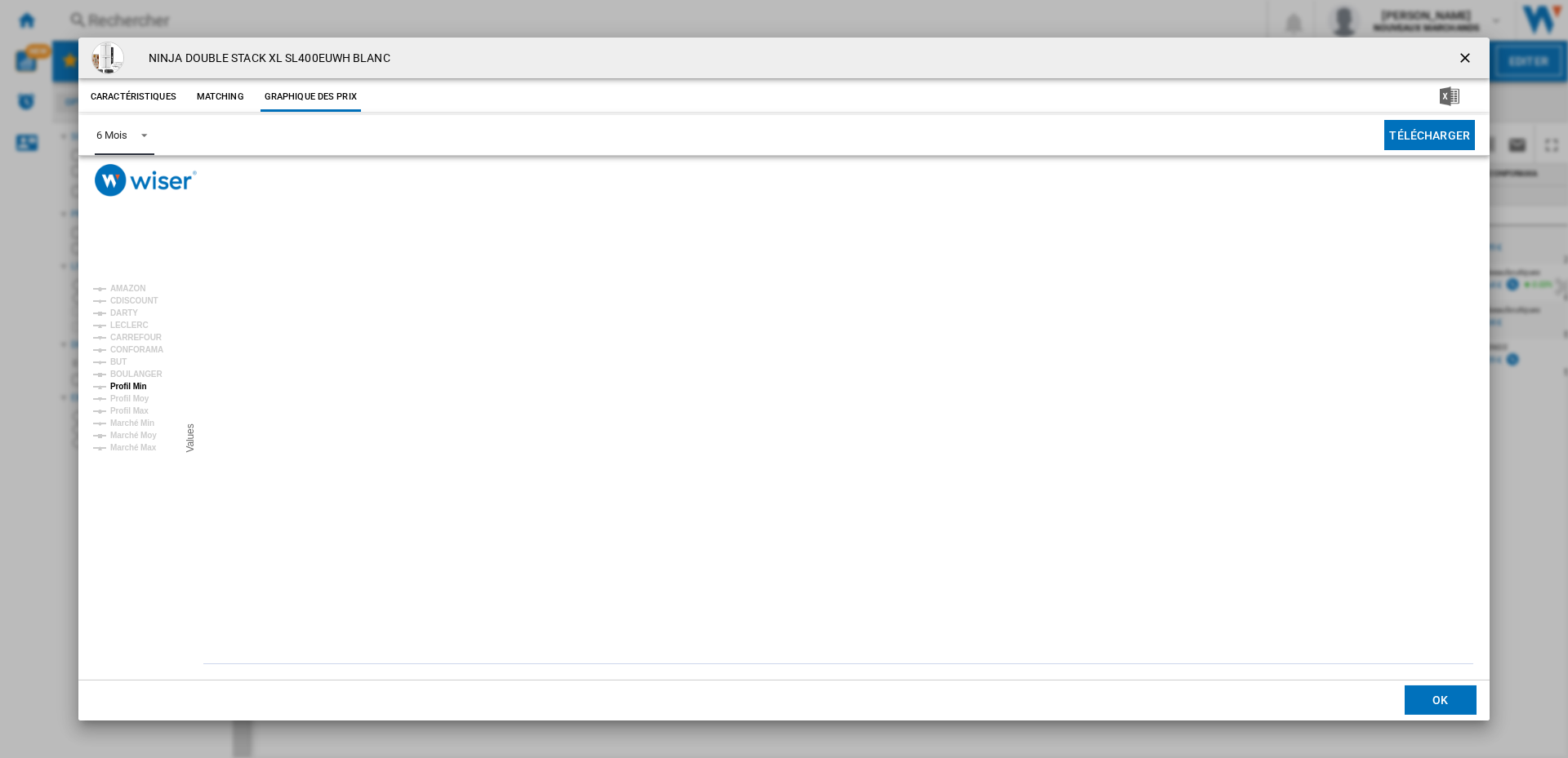
click at [131, 387] on tspan "Profil Min" at bounding box center [129, 386] width 37 height 9
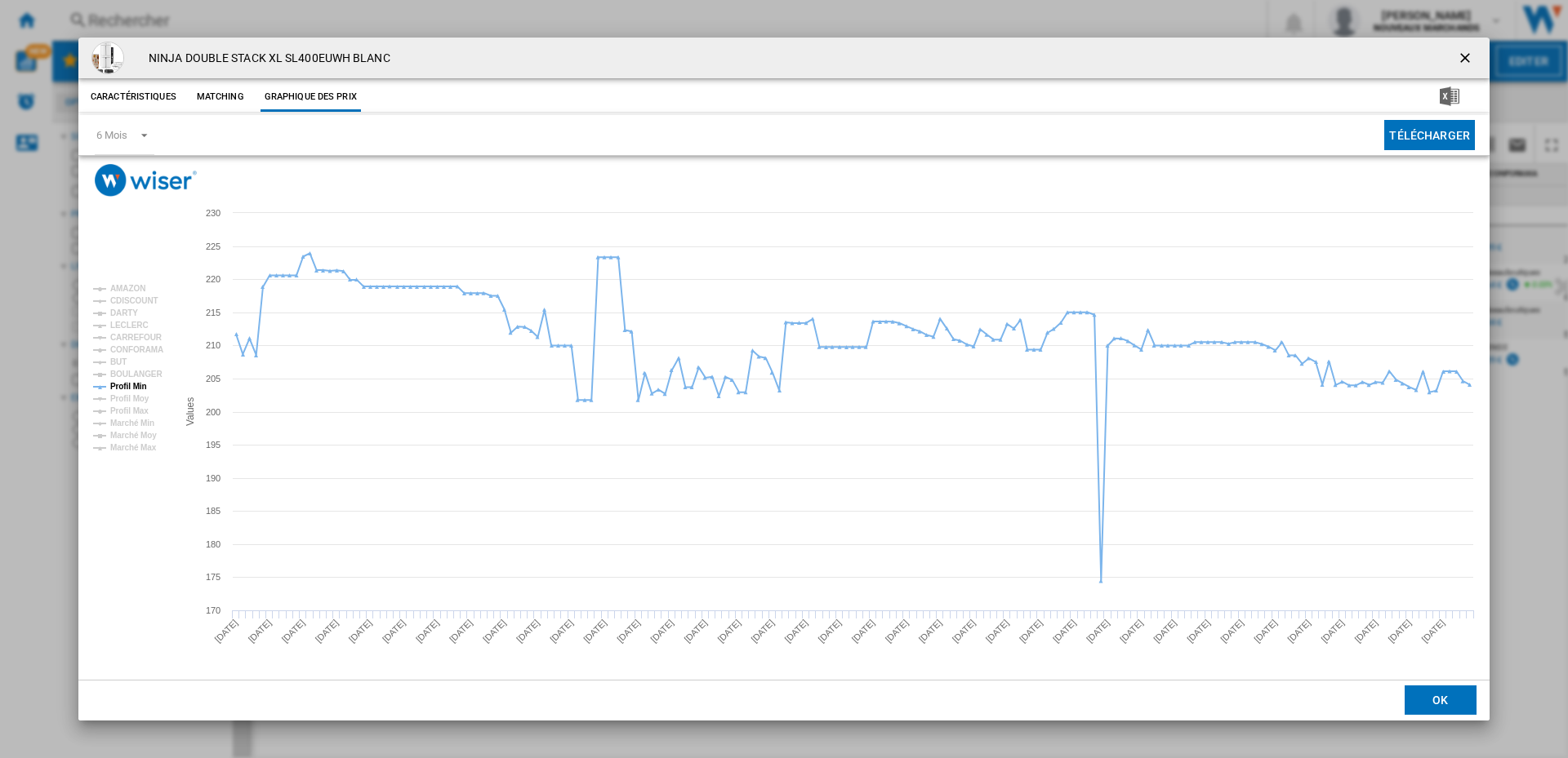
click at [1467, 56] on ng-md-icon "getI18NText('BUTTONS.CLOSE_DIALOG')" at bounding box center [1466, 59] width 19 height 19
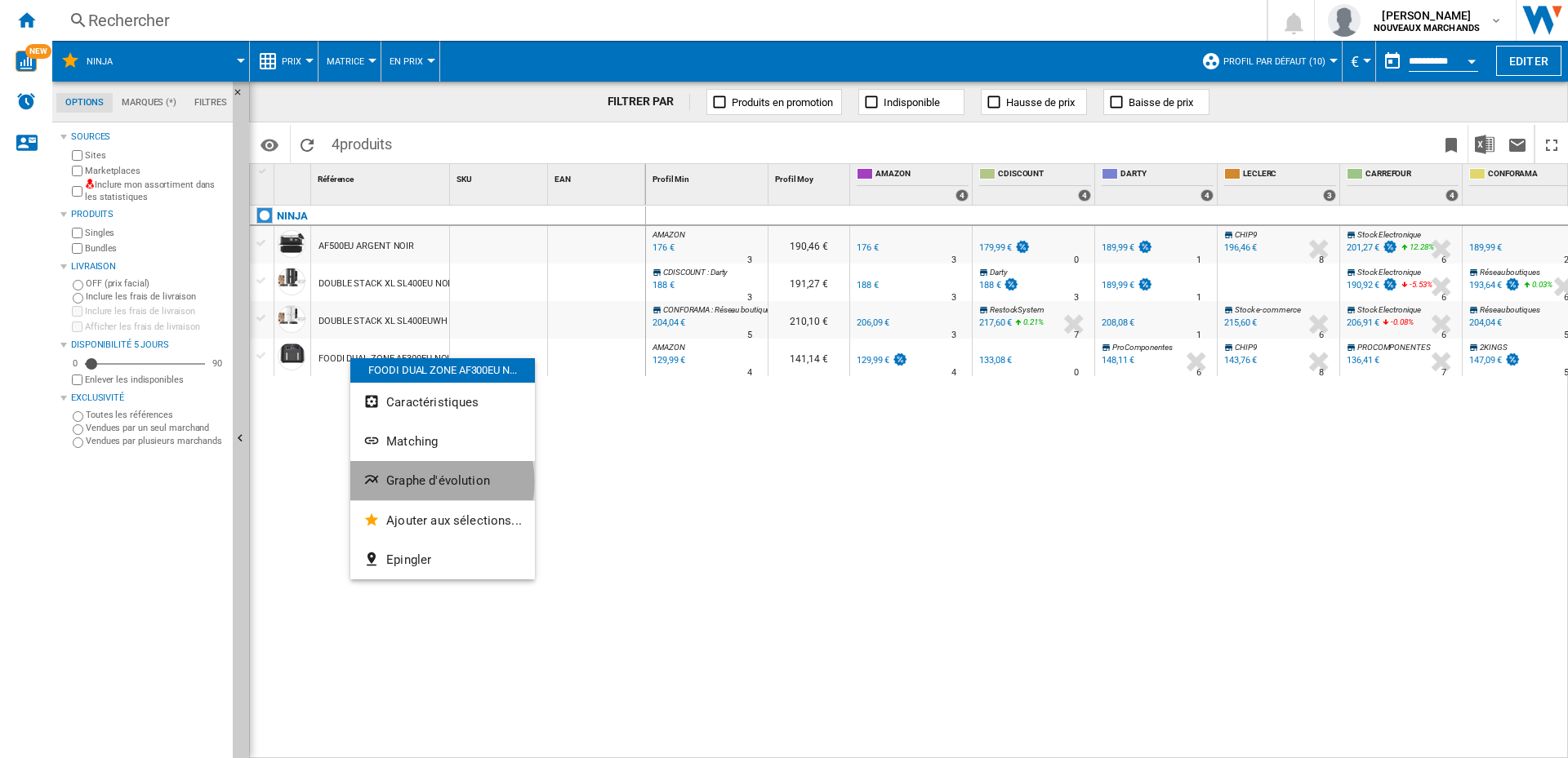
click at [427, 481] on span "Graphe d'évolution" at bounding box center [438, 480] width 104 height 15
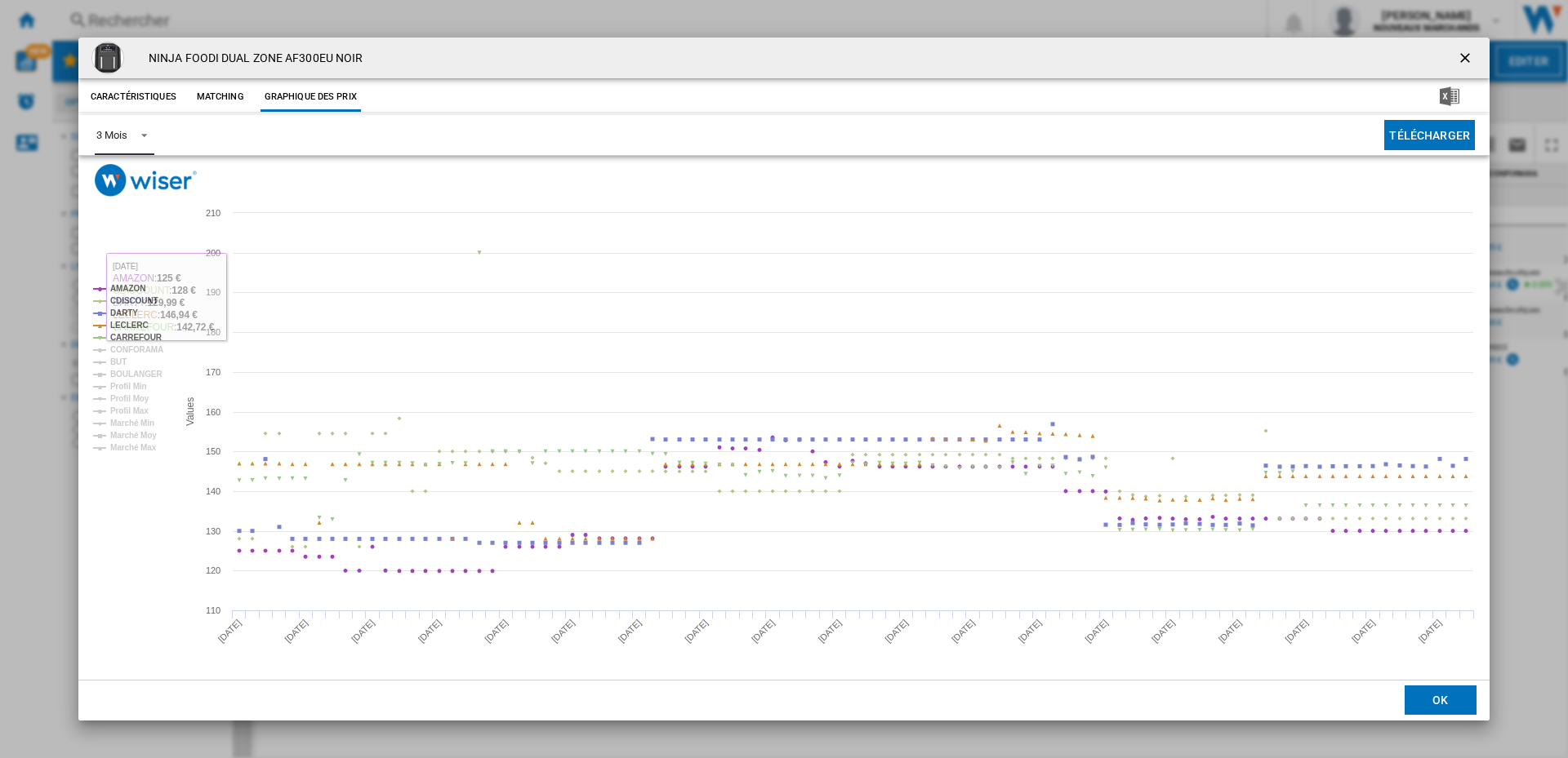
click at [115, 142] on span "3 Mois" at bounding box center [111, 135] width 30 height 15
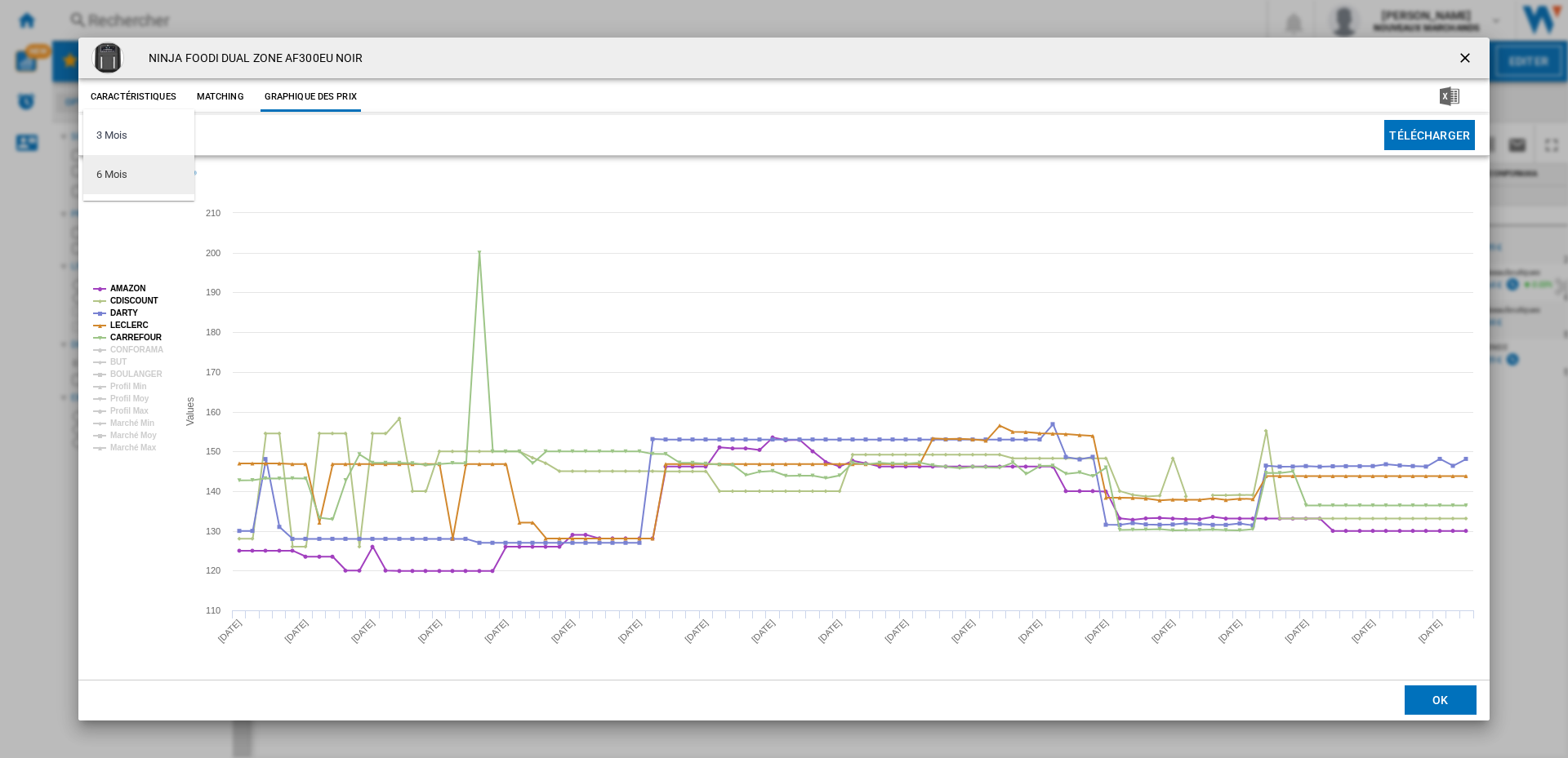
click at [116, 177] on div "6 Mois" at bounding box center [111, 174] width 30 height 15
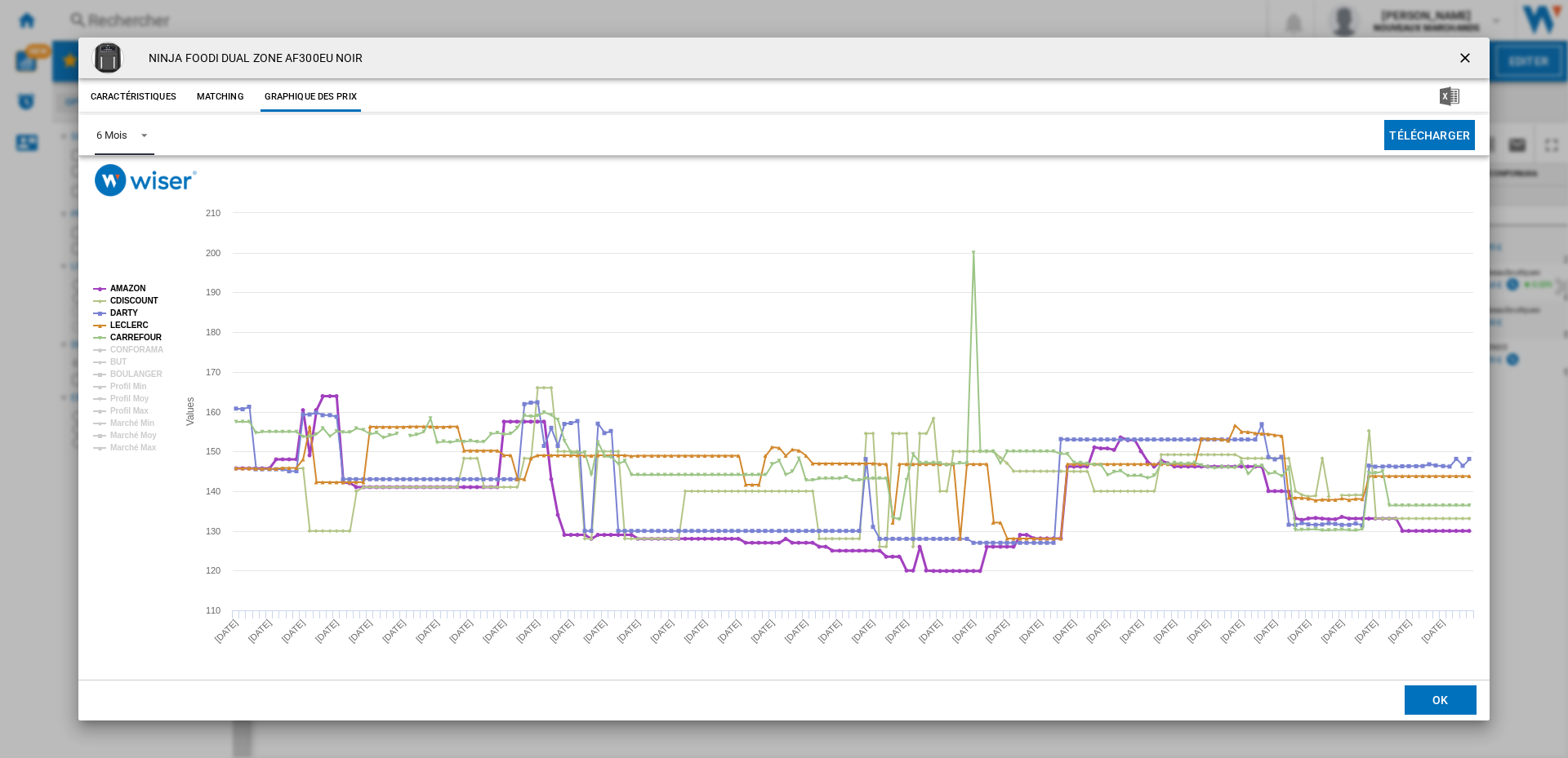
click at [129, 285] on tspan "AMAZON" at bounding box center [128, 288] width 35 height 9
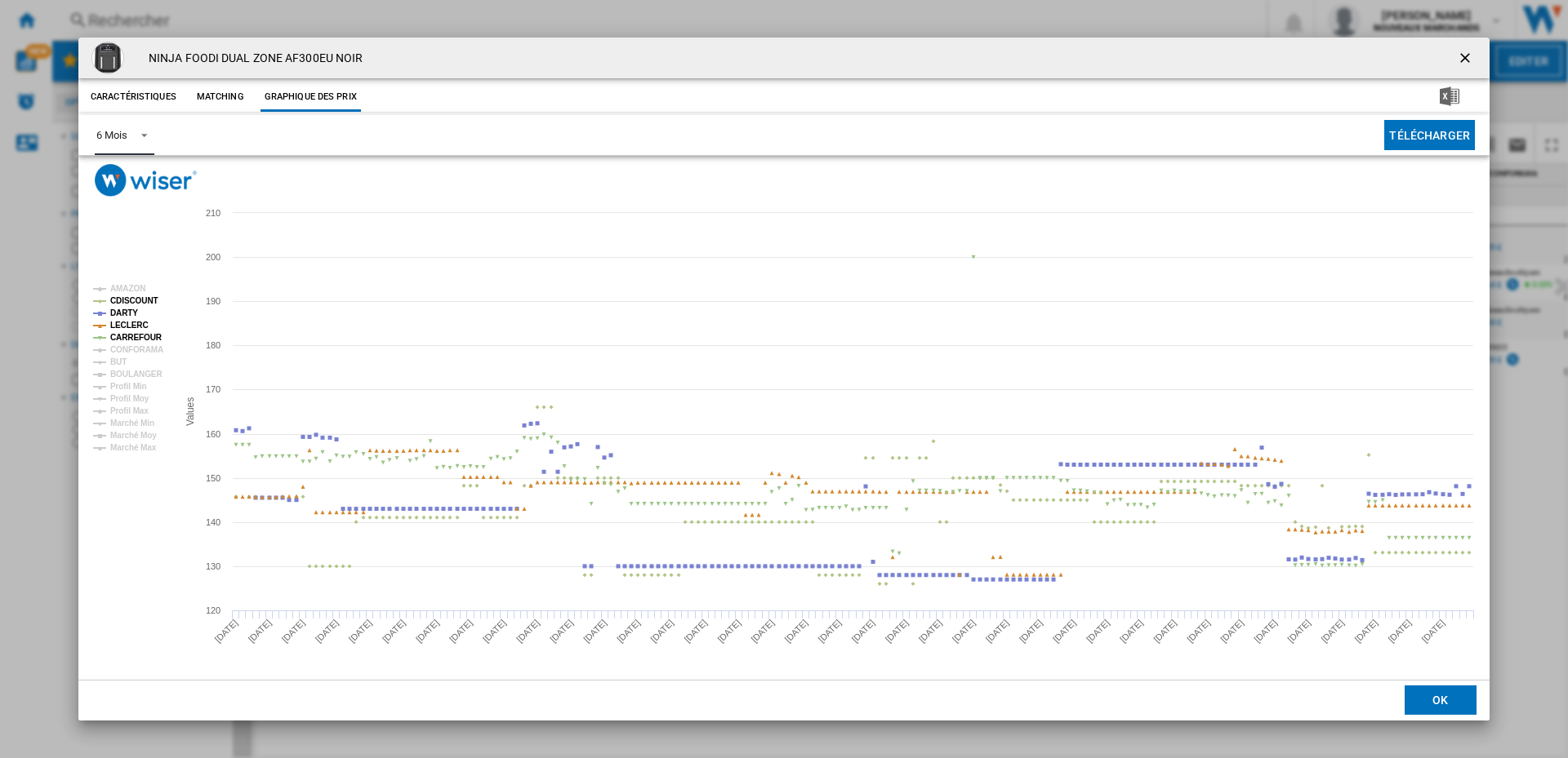
click at [131, 301] on tspan "CDISCOUNT" at bounding box center [135, 300] width 49 height 9
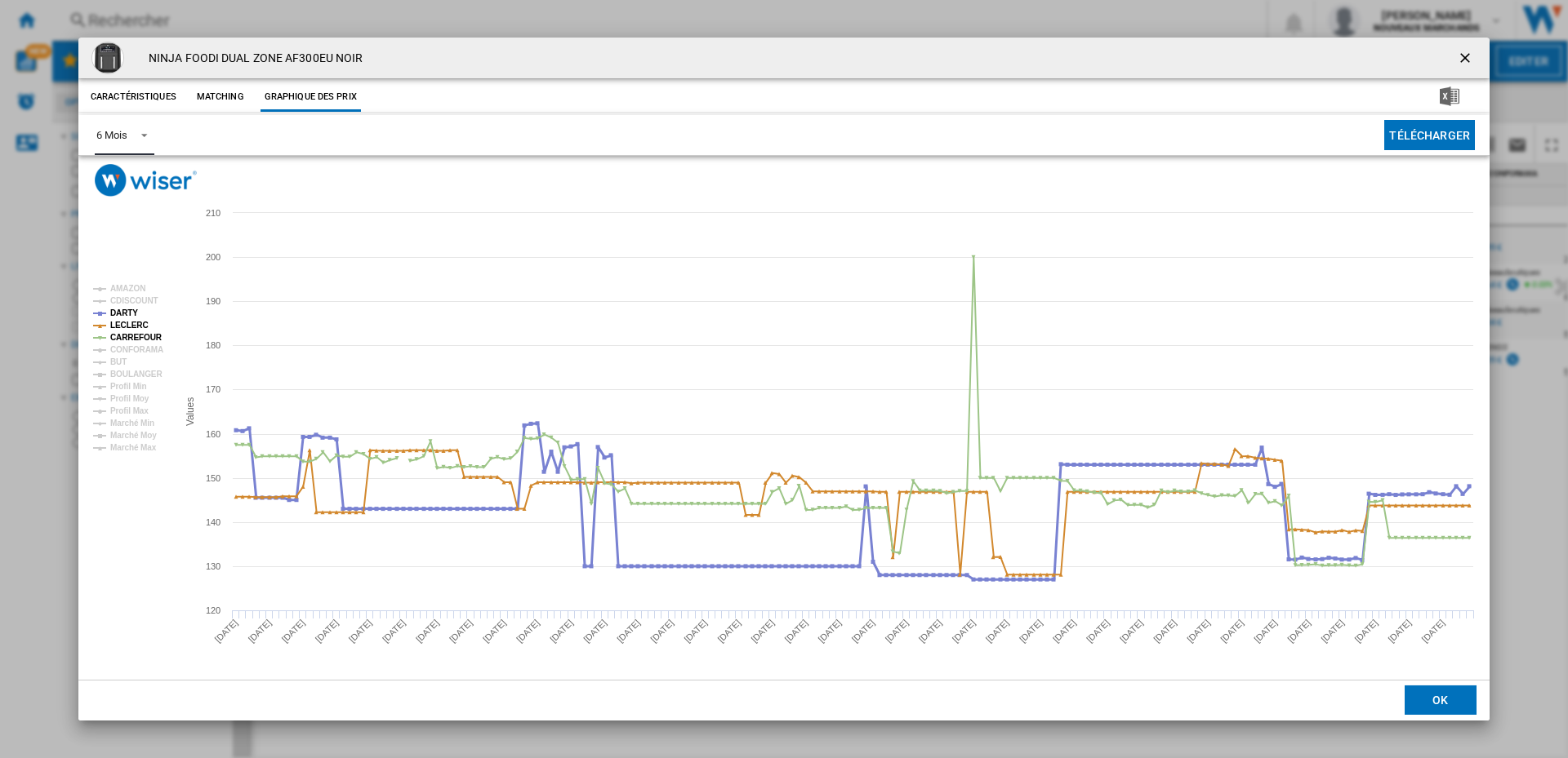
click at [126, 313] on tspan "DARTY" at bounding box center [124, 313] width 28 height 9
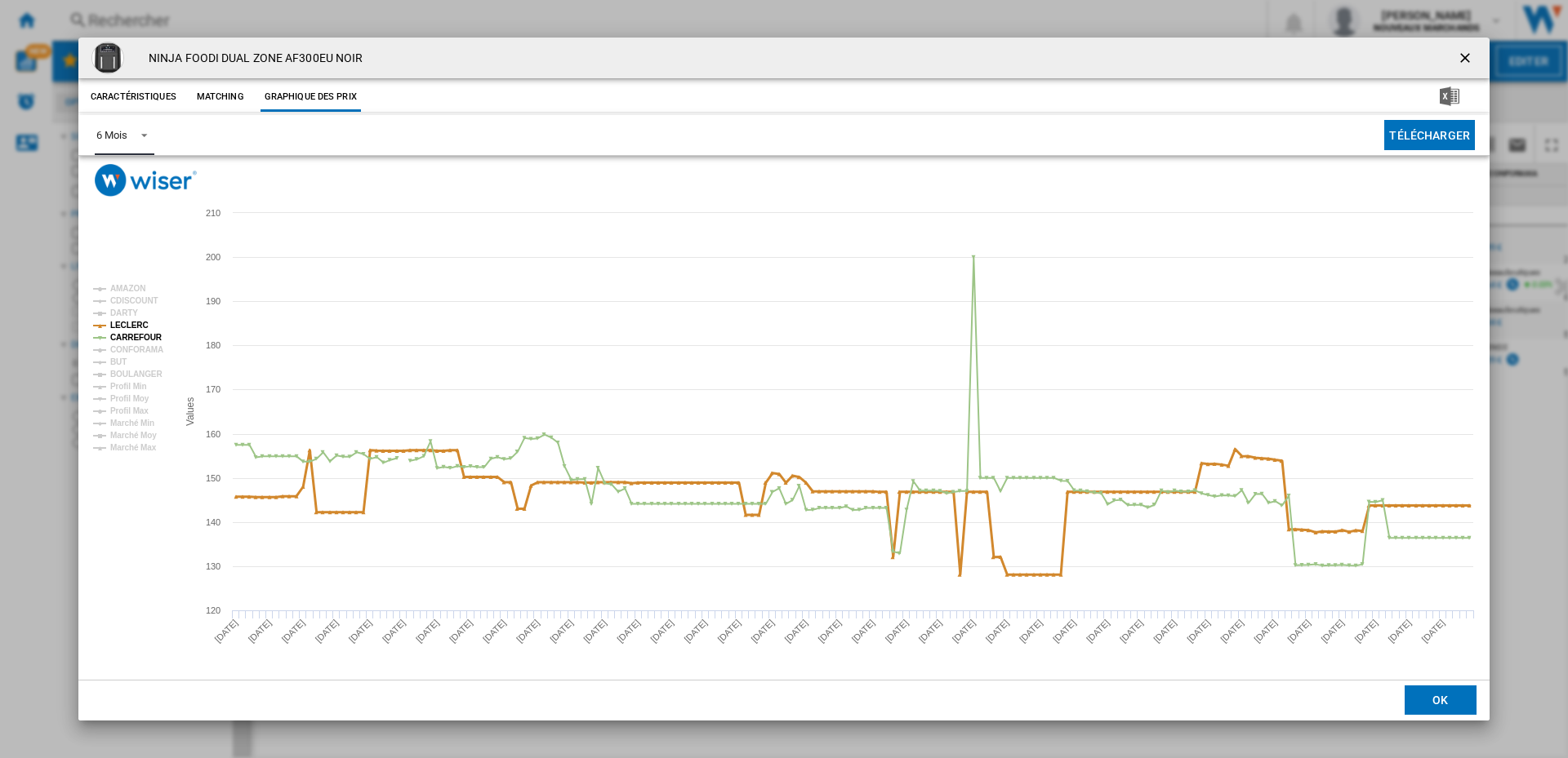
click at [124, 321] on tspan "LECLERC" at bounding box center [130, 325] width 39 height 9
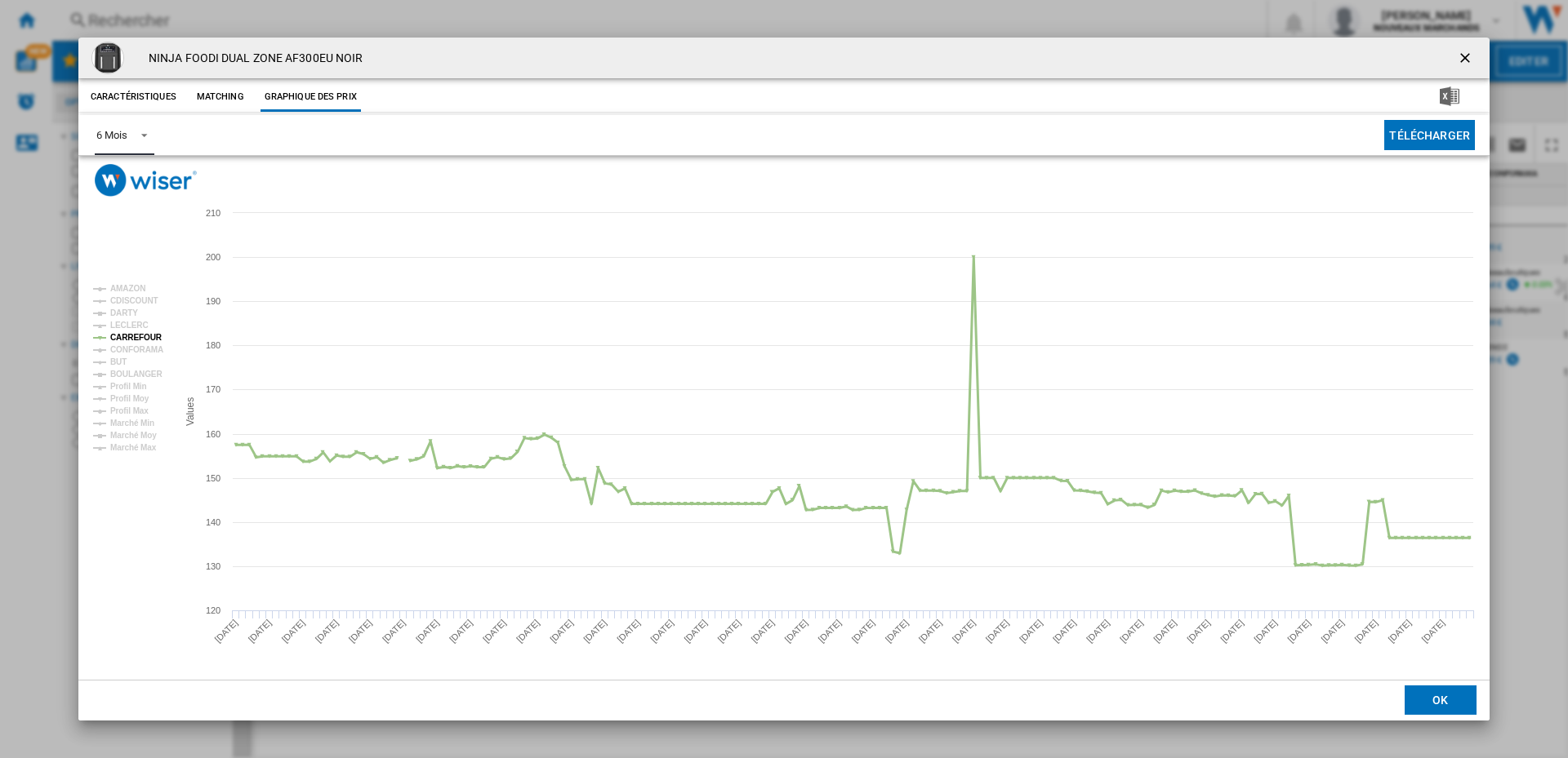
click at [122, 335] on tspan "CARREFOUR" at bounding box center [137, 337] width 52 height 9
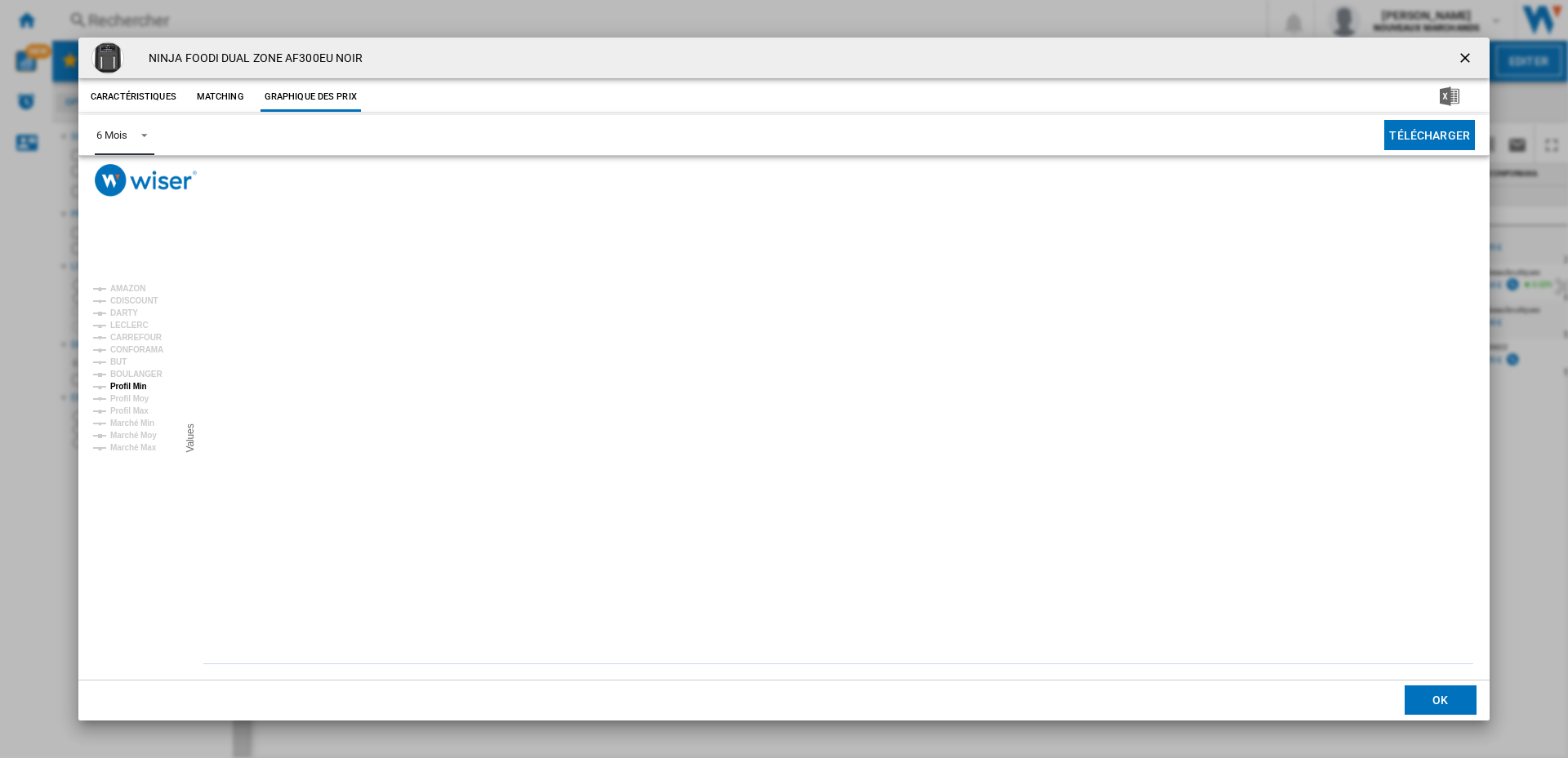
click at [120, 387] on tspan "Profil Min" at bounding box center [129, 386] width 37 height 9
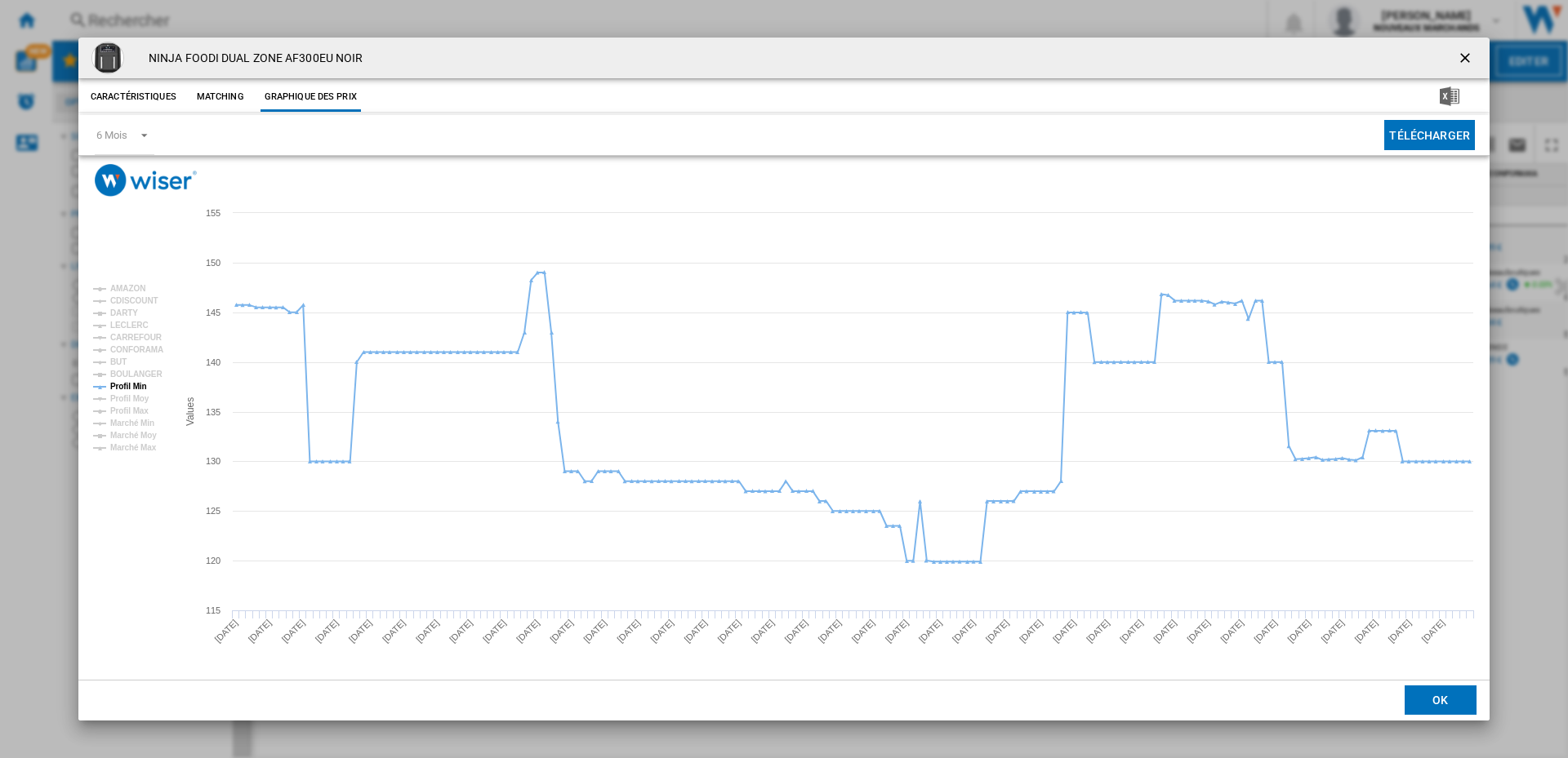
drag, startPoint x: 1462, startPoint y: 59, endPoint x: 1425, endPoint y: 44, distance: 39.9
click at [1462, 59] on ng-md-icon "getI18NText('BUTTONS.CLOSE_DIALOG')" at bounding box center [1466, 59] width 19 height 19
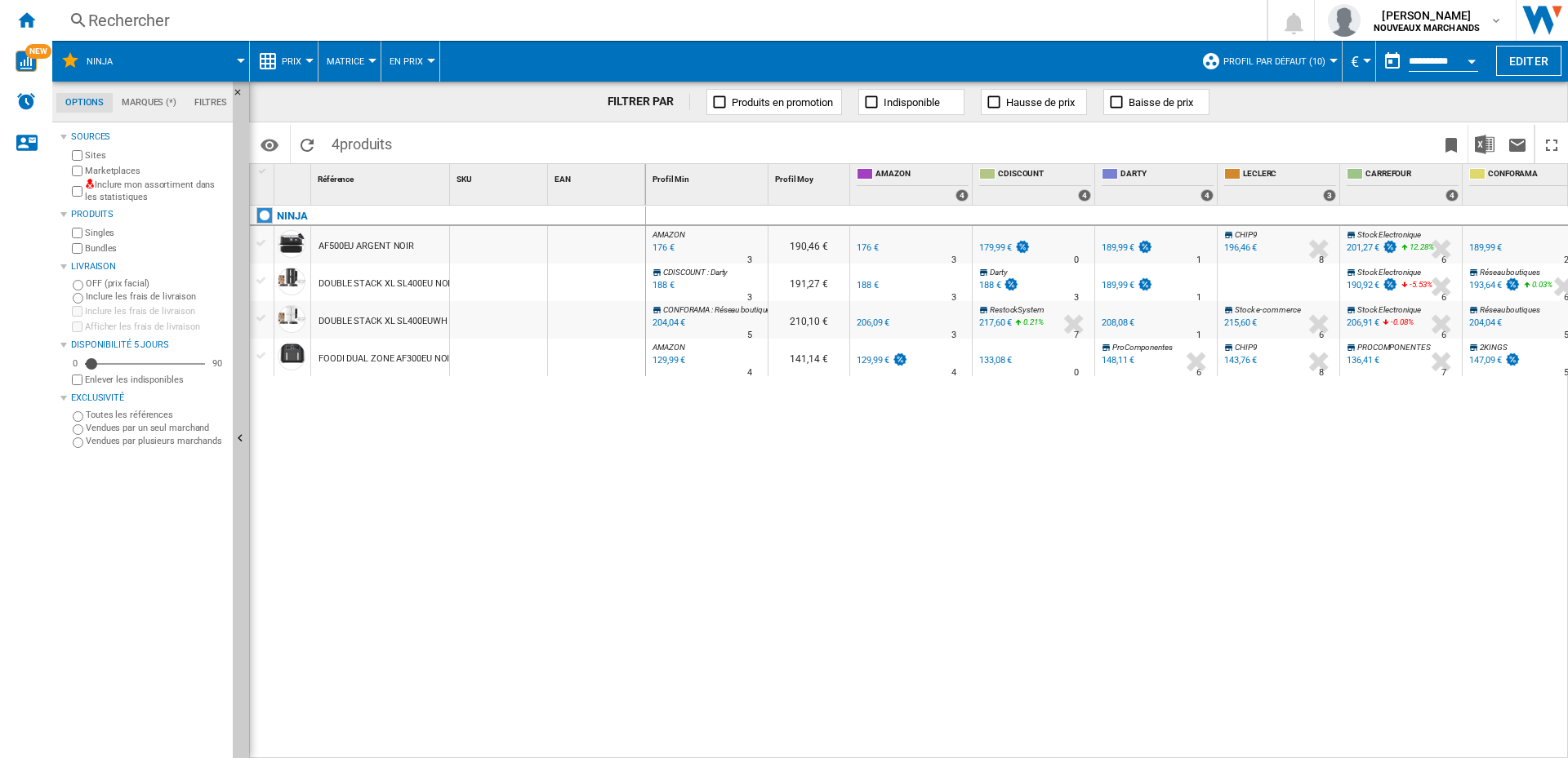
click at [136, 26] on div "Rechercher" at bounding box center [656, 20] width 1136 height 23
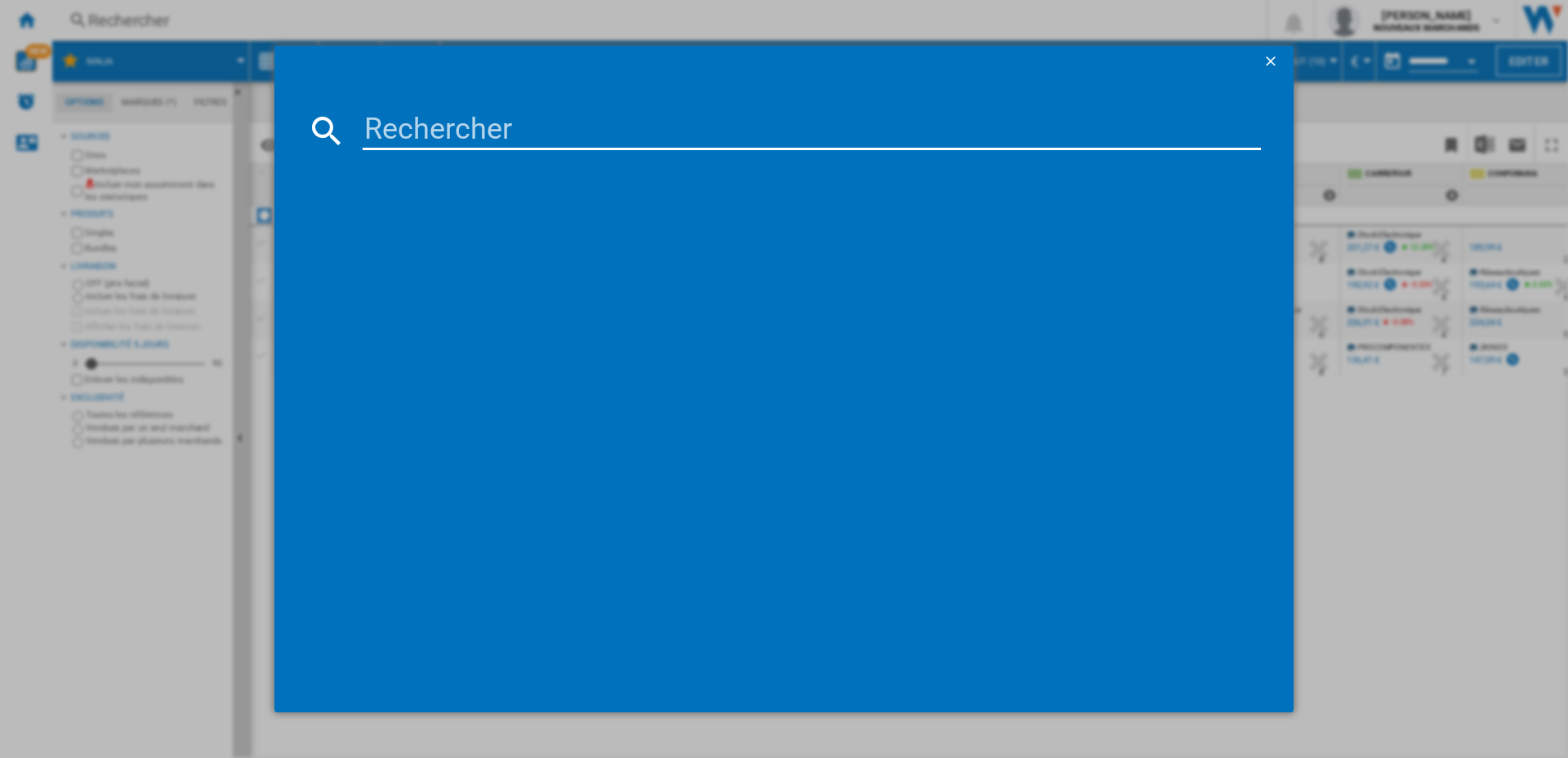
click at [399, 130] on input at bounding box center [811, 130] width 898 height 39
type input "0817882025966"
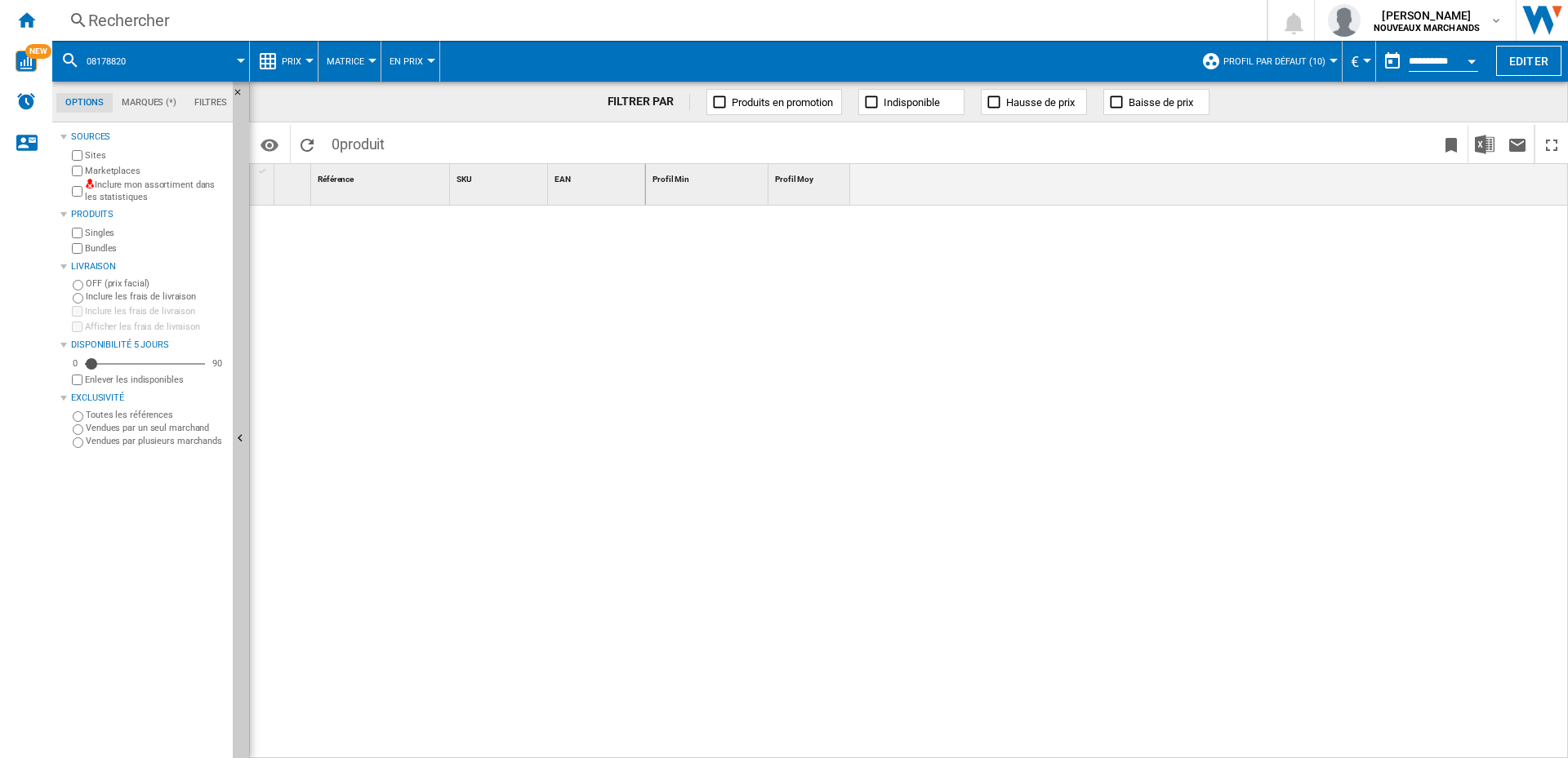
click at [851, 313] on div at bounding box center [1107, 482] width 922 height 553
click at [617, 334] on div at bounding box center [448, 478] width 396 height 544
